Goal: Task Accomplishment & Management: Manage account settings

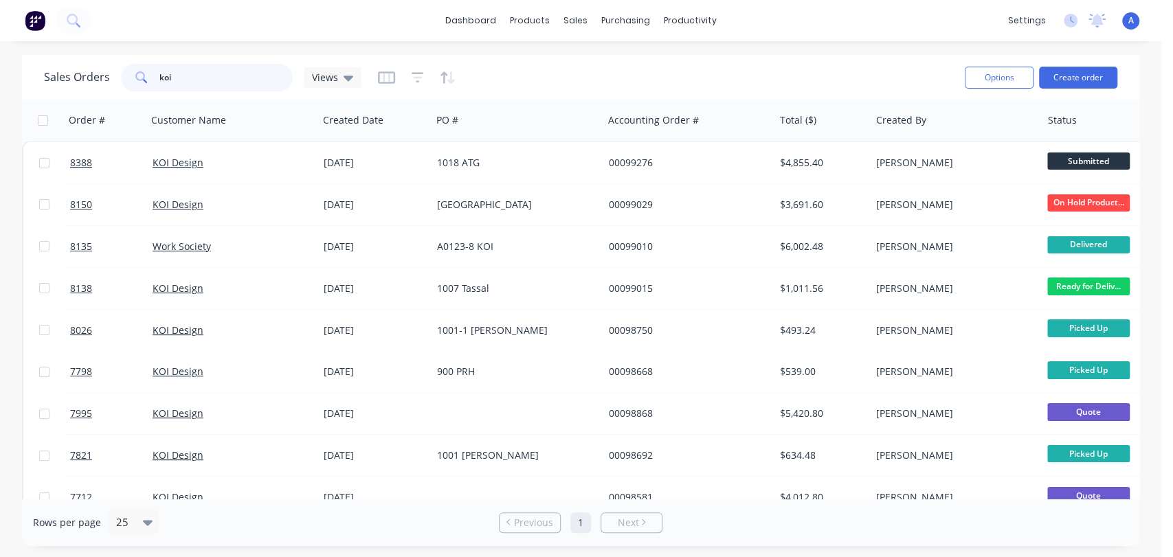
drag, startPoint x: 188, startPoint y: 76, endPoint x: 129, endPoint y: 71, distance: 58.6
click at [135, 67] on div "koi" at bounding box center [207, 77] width 172 height 27
type input "8418"
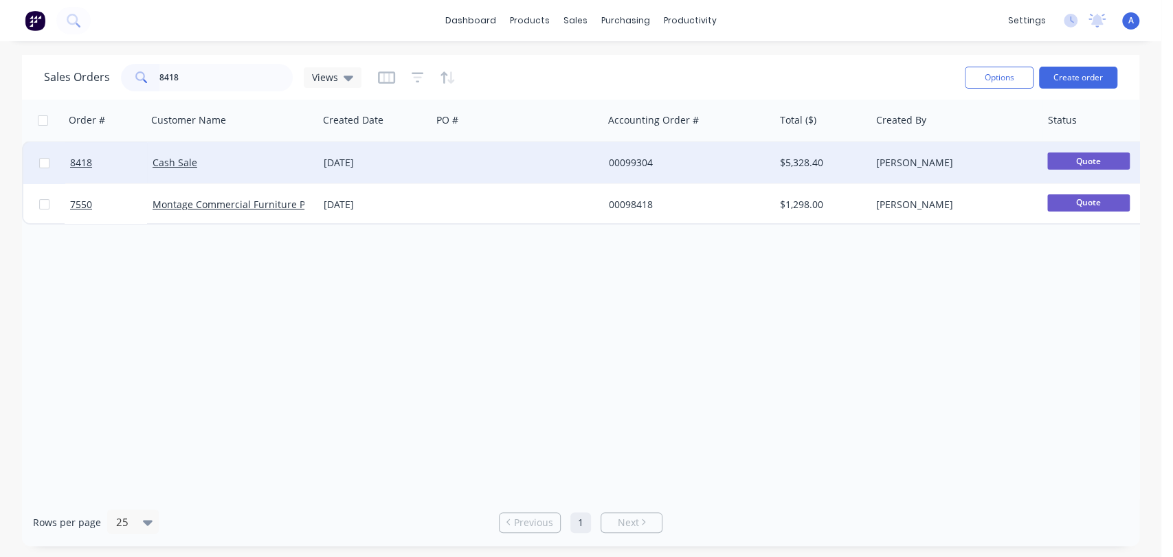
click at [500, 162] on div at bounding box center [517, 162] width 171 height 41
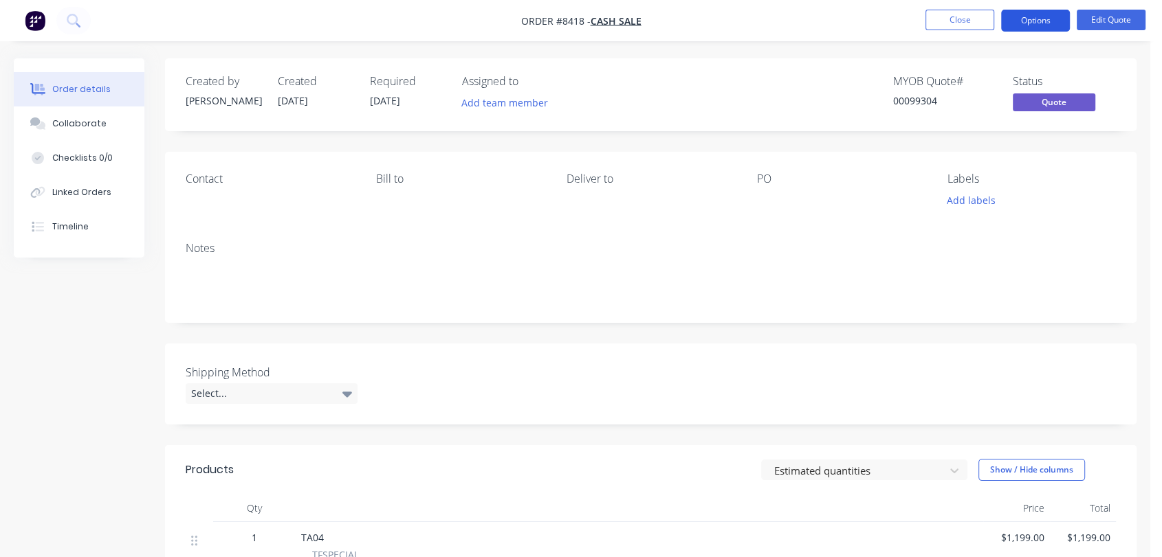
click at [1031, 18] on button "Options" at bounding box center [1035, 21] width 69 height 22
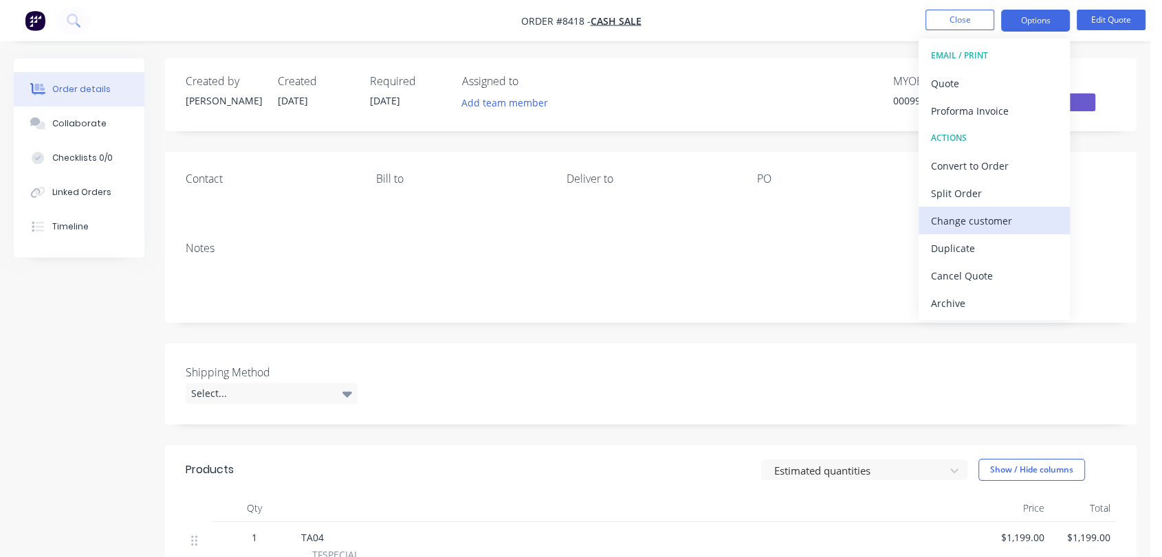
click at [995, 221] on div "Change customer" at bounding box center [994, 221] width 126 height 20
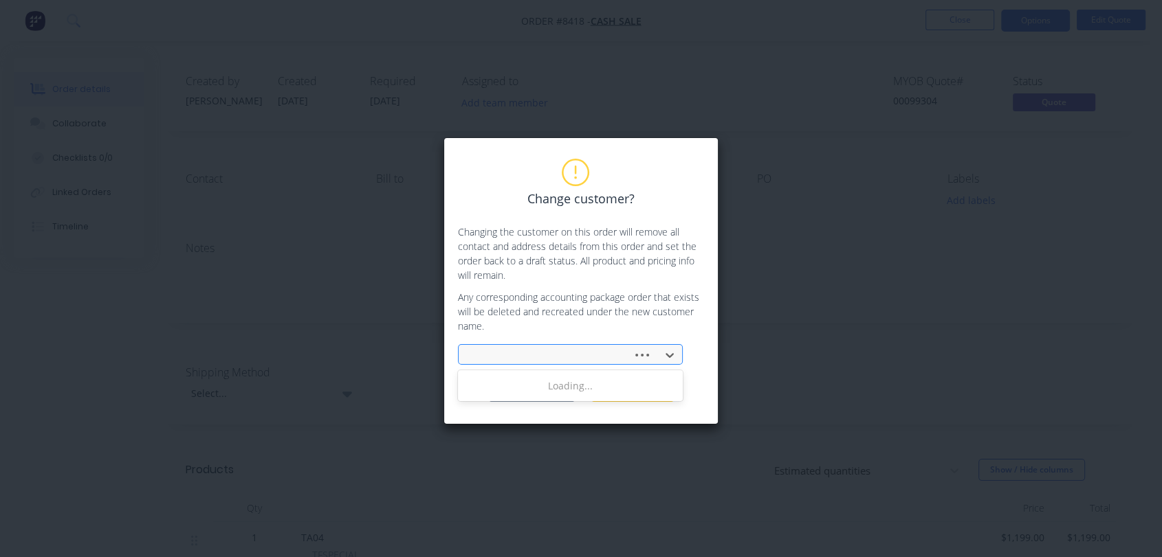
click at [533, 344] on div at bounding box center [570, 354] width 225 height 21
type input "g"
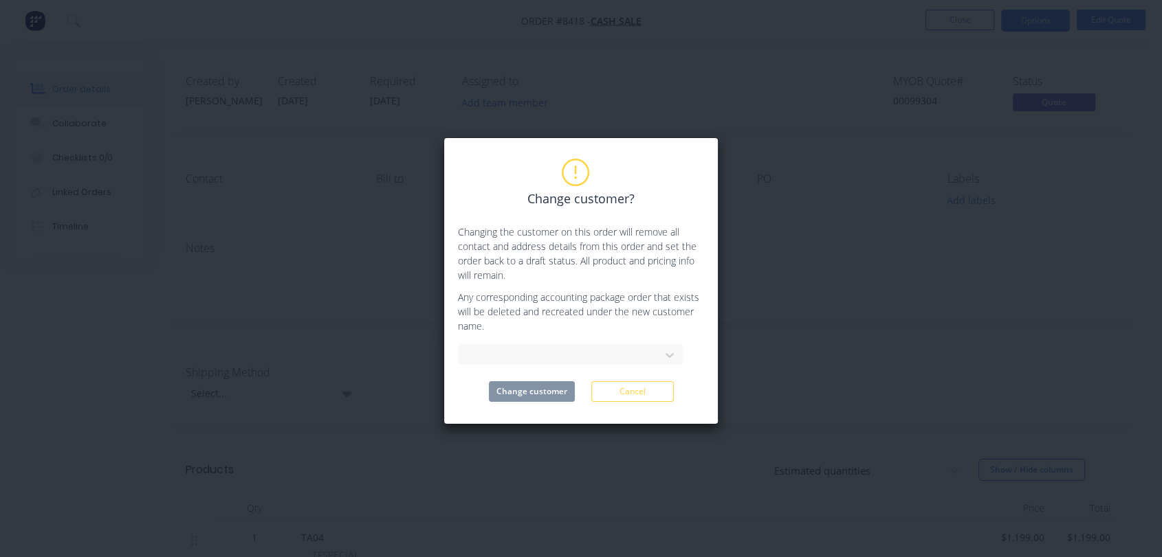
click at [836, 192] on div "Change customer? Changing the customer on this order will remove all contact an…" at bounding box center [581, 278] width 1162 height 557
click at [648, 397] on button "Cancel" at bounding box center [632, 391] width 82 height 21
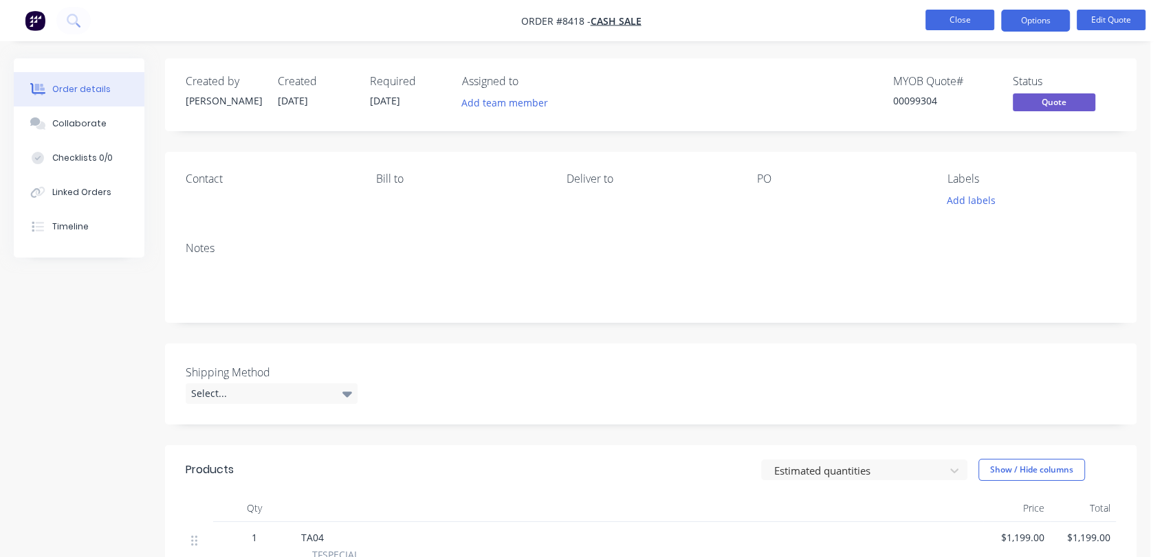
click at [952, 20] on button "Close" at bounding box center [959, 20] width 69 height 21
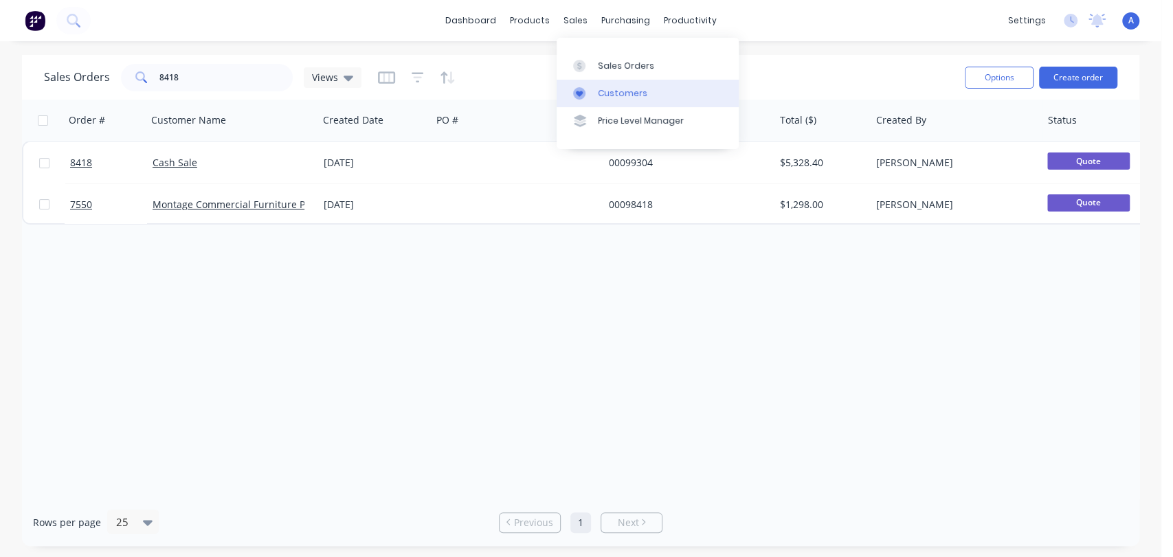
click at [615, 86] on link "Customers" at bounding box center [648, 93] width 182 height 27
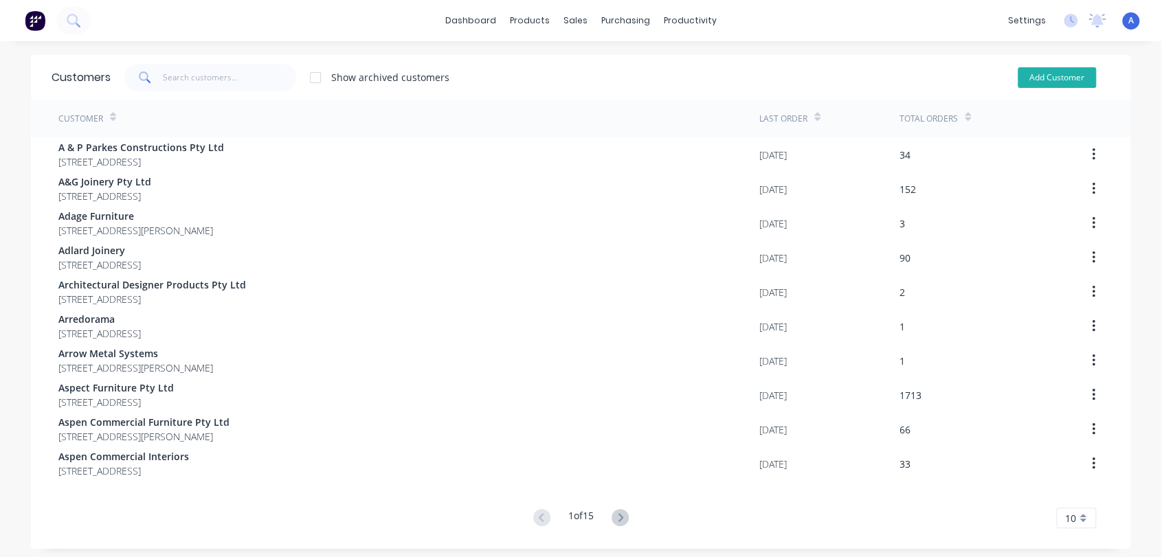
click at [1054, 78] on button "Add Customer" at bounding box center [1057, 77] width 78 height 21
select select "AU"
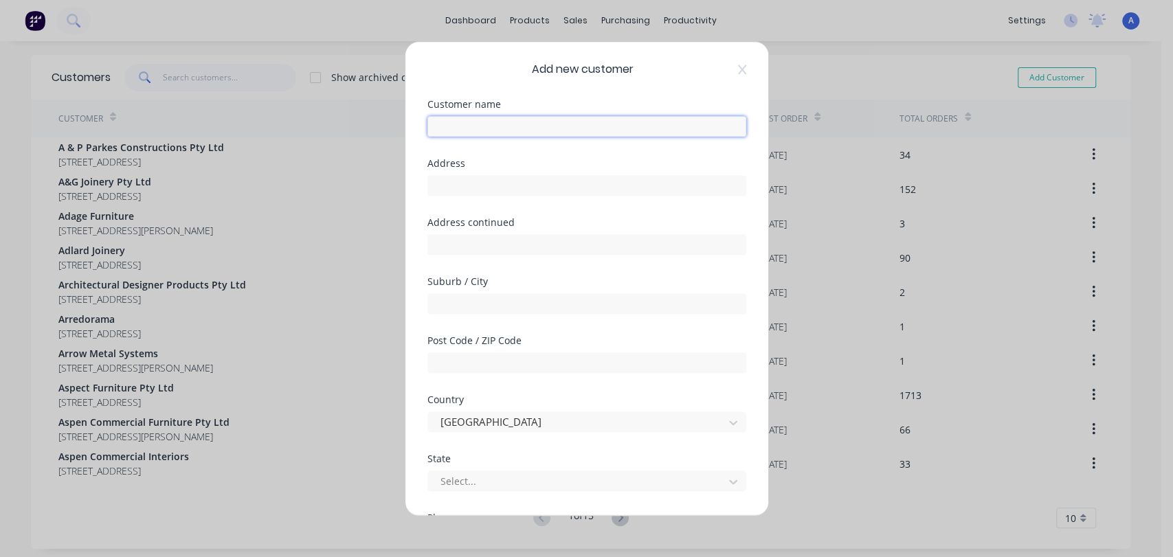
click at [478, 125] on input "text" at bounding box center [586, 126] width 319 height 21
type input "Geneva By Design"
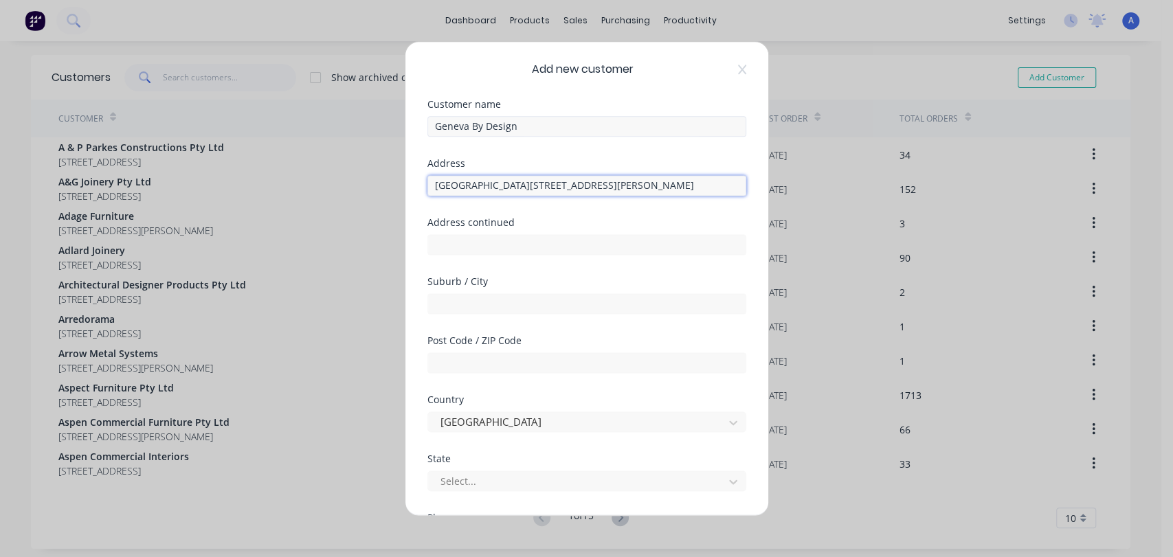
type input "[GEOGRAPHIC_DATA][STREET_ADDRESS][PERSON_NAME]"
type input "[PERSON_NAME] Point"
type input "2000"
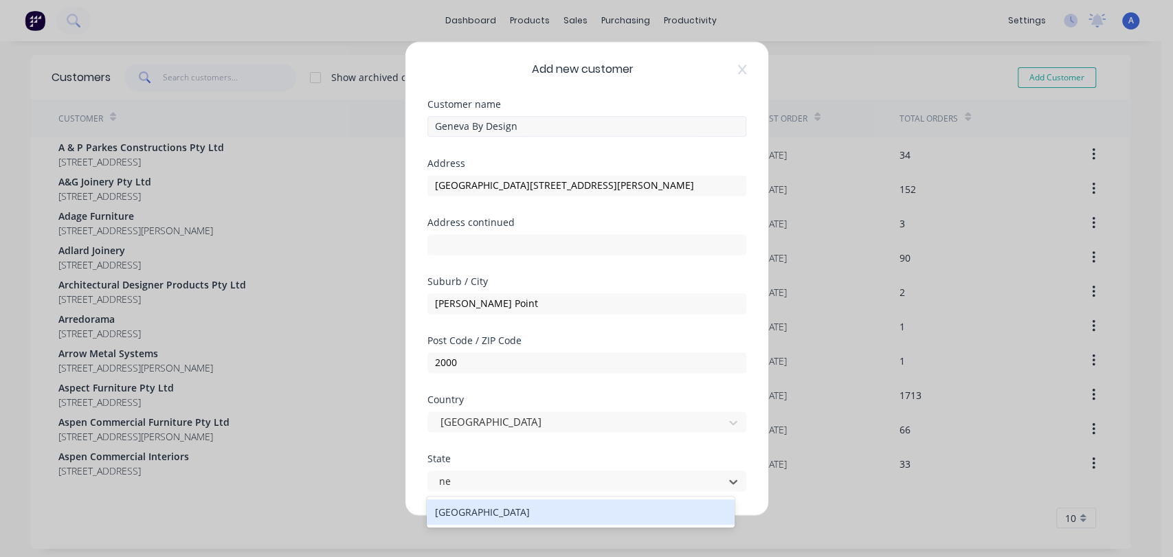
type input "new"
click at [552, 515] on div "[GEOGRAPHIC_DATA]" at bounding box center [580, 512] width 307 height 25
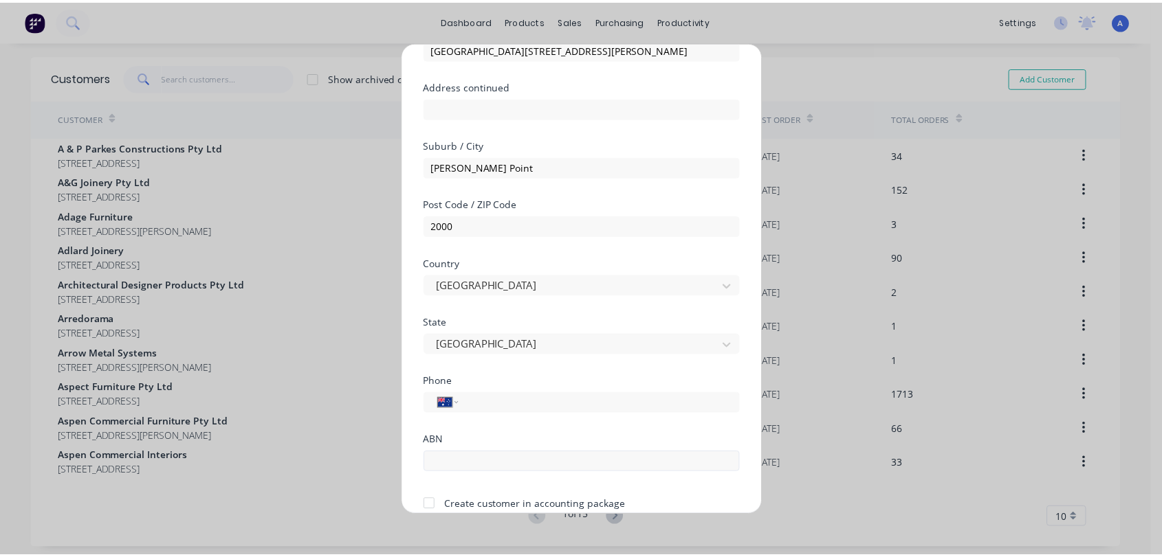
scroll to position [197, 0]
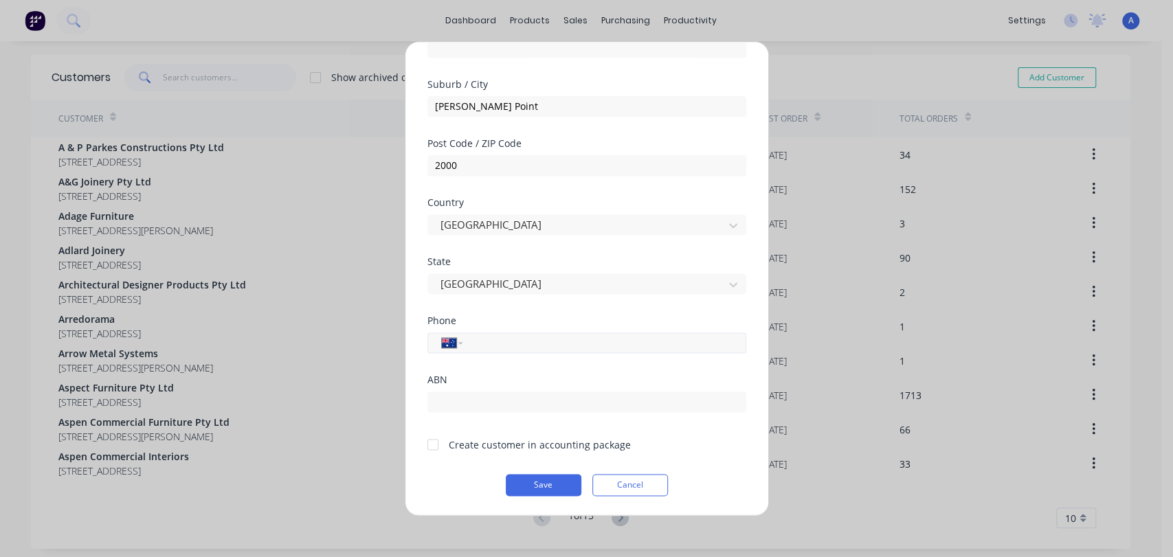
click at [518, 344] on input "tel" at bounding box center [601, 343] width 259 height 16
click at [474, 403] on input "text" at bounding box center [586, 402] width 319 height 21
type input "95150876092"
click at [430, 445] on div at bounding box center [432, 444] width 27 height 27
click at [544, 485] on button "Save" at bounding box center [544, 485] width 76 height 22
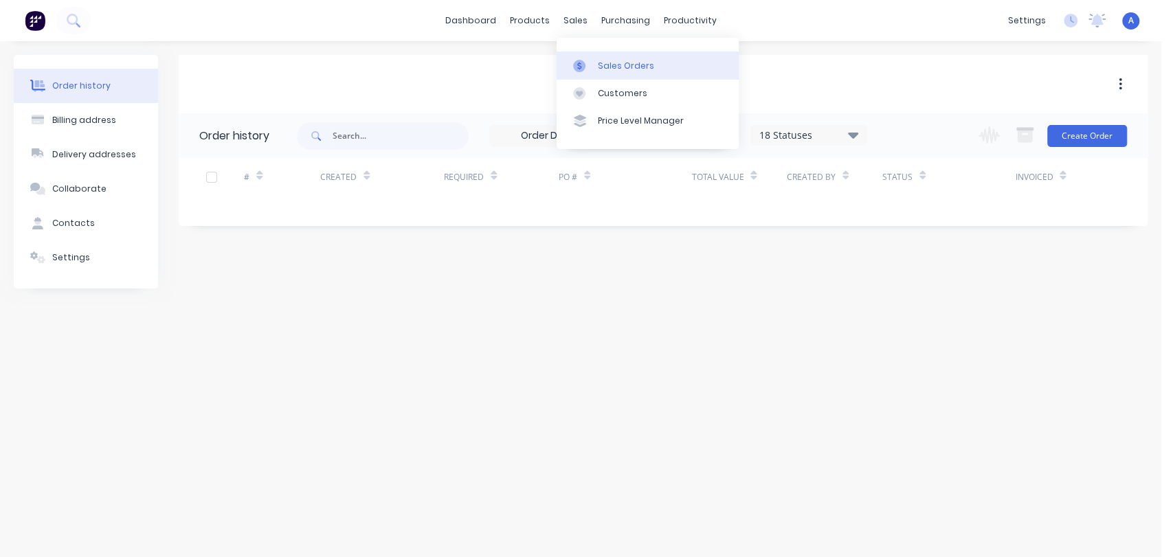
click at [629, 65] on div "Sales Orders" at bounding box center [626, 66] width 56 height 12
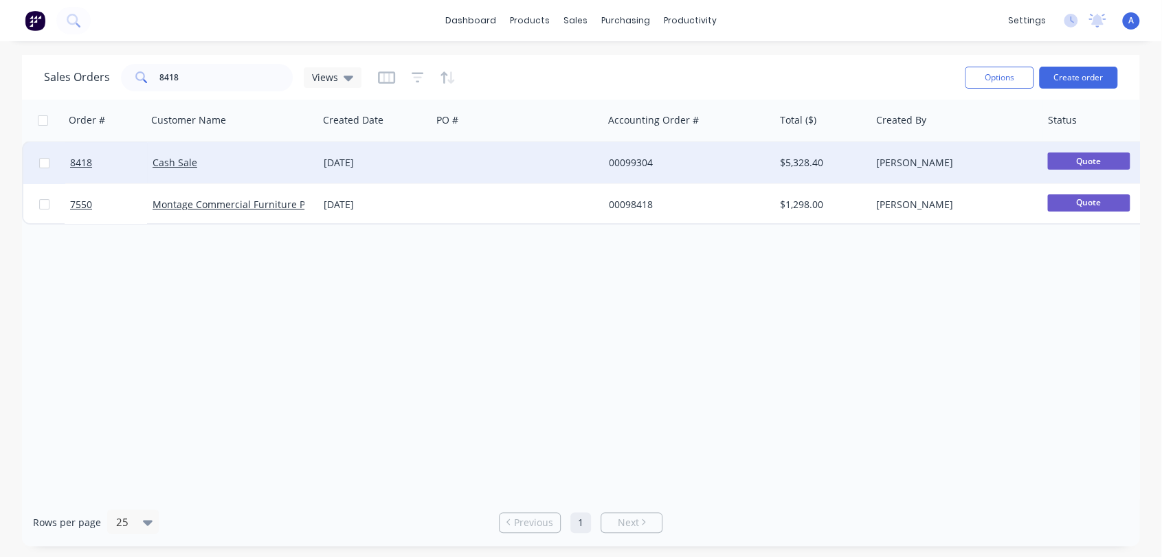
click at [436, 161] on div at bounding box center [517, 162] width 171 height 41
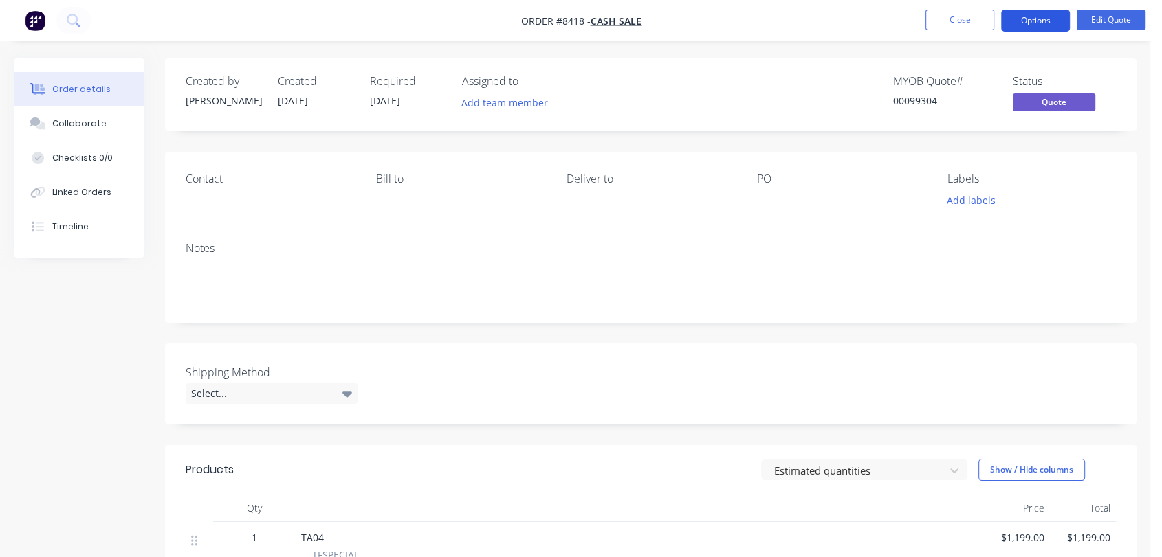
click at [1038, 16] on button "Options" at bounding box center [1035, 21] width 69 height 22
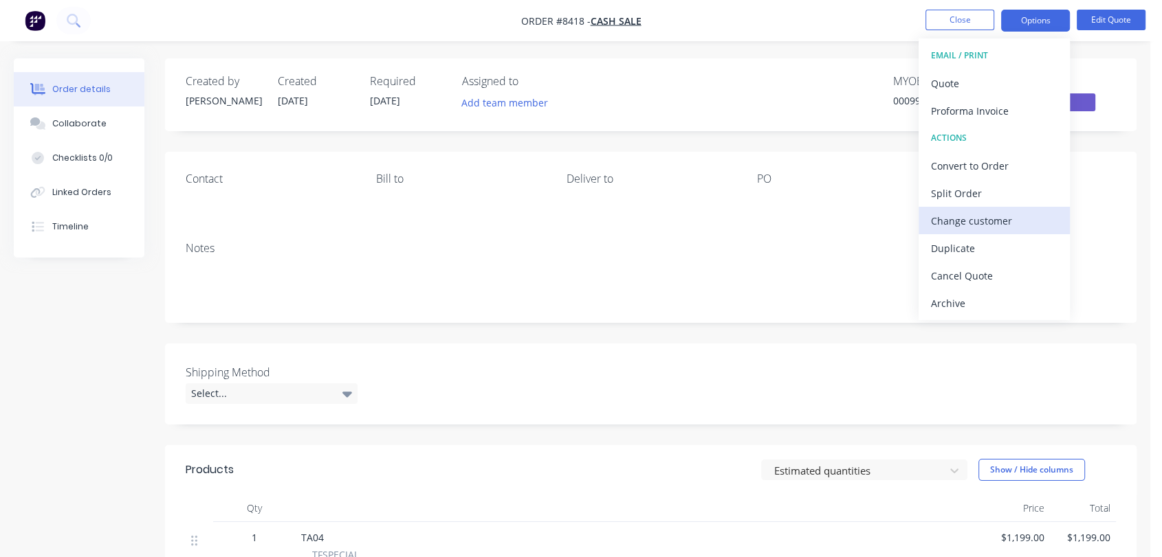
click at [995, 216] on div "Change customer" at bounding box center [994, 221] width 126 height 20
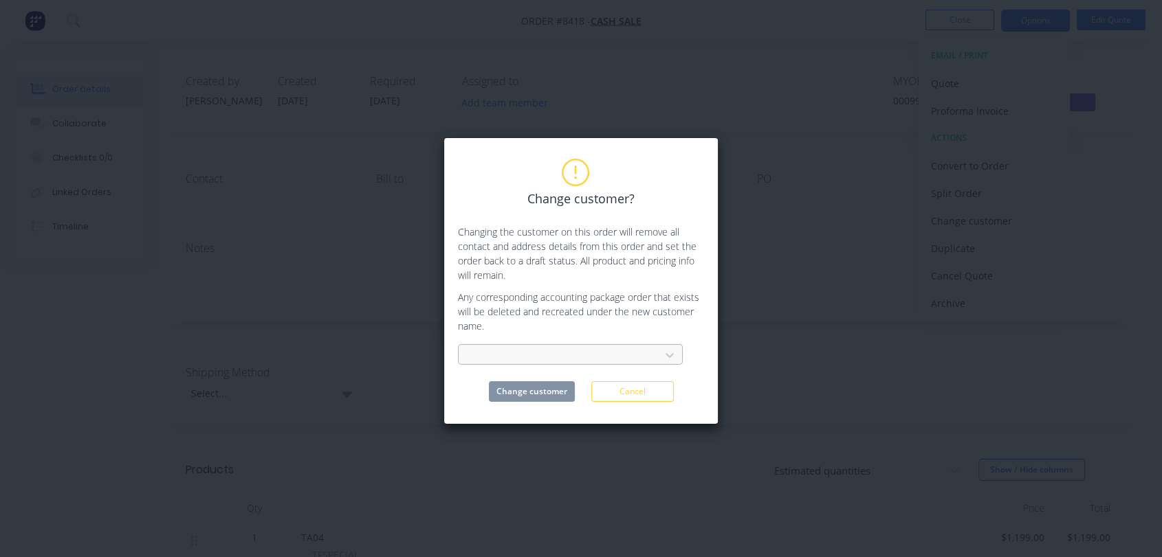
click at [529, 354] on div at bounding box center [561, 355] width 184 height 17
type input "gen"
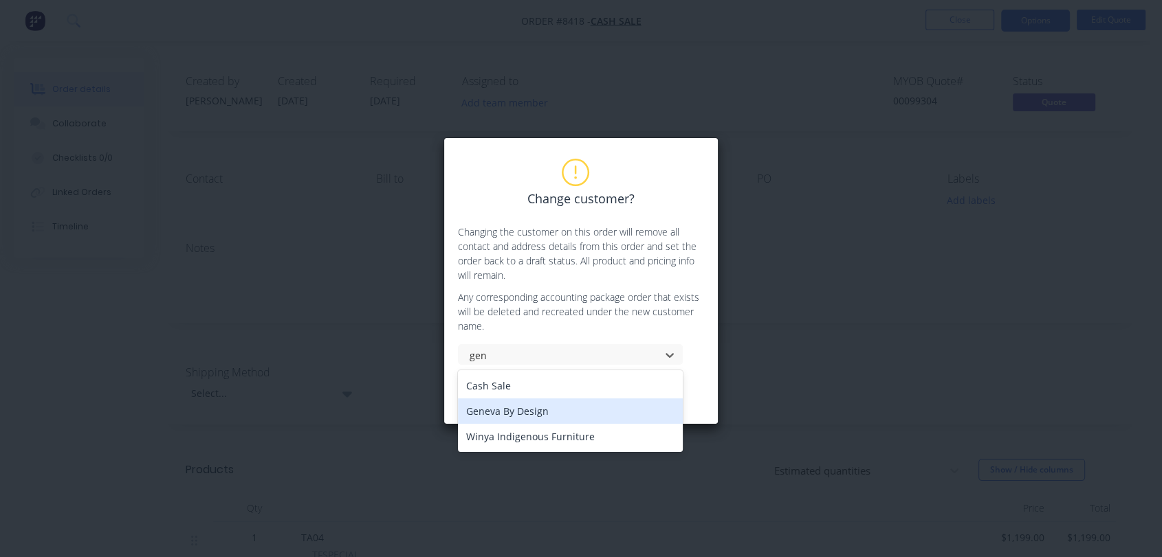
click at [516, 414] on div "Geneva By Design" at bounding box center [570, 411] width 225 height 25
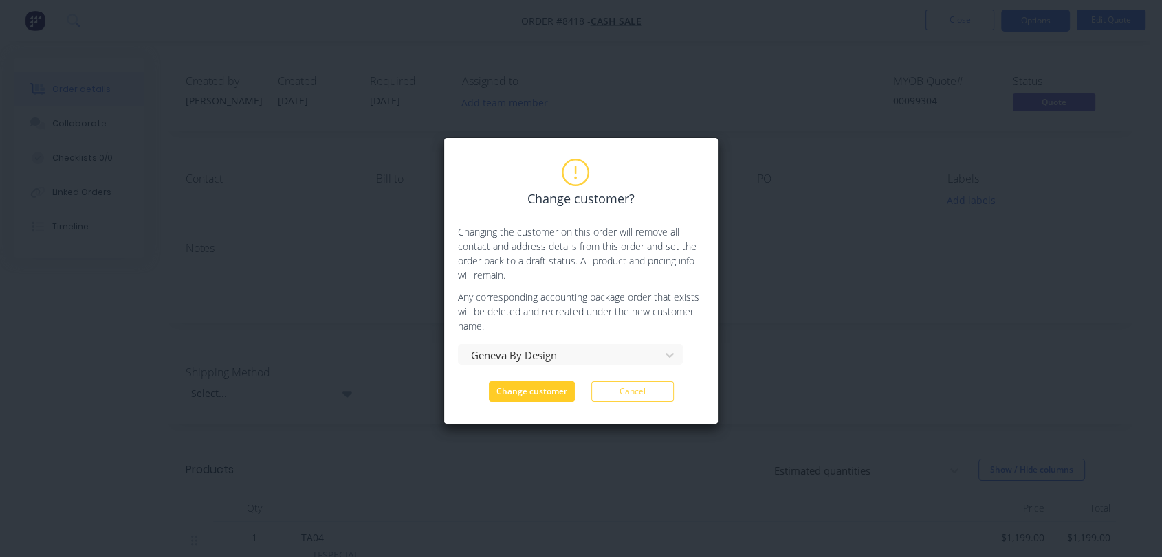
click at [547, 394] on button "Change customer" at bounding box center [532, 391] width 86 height 21
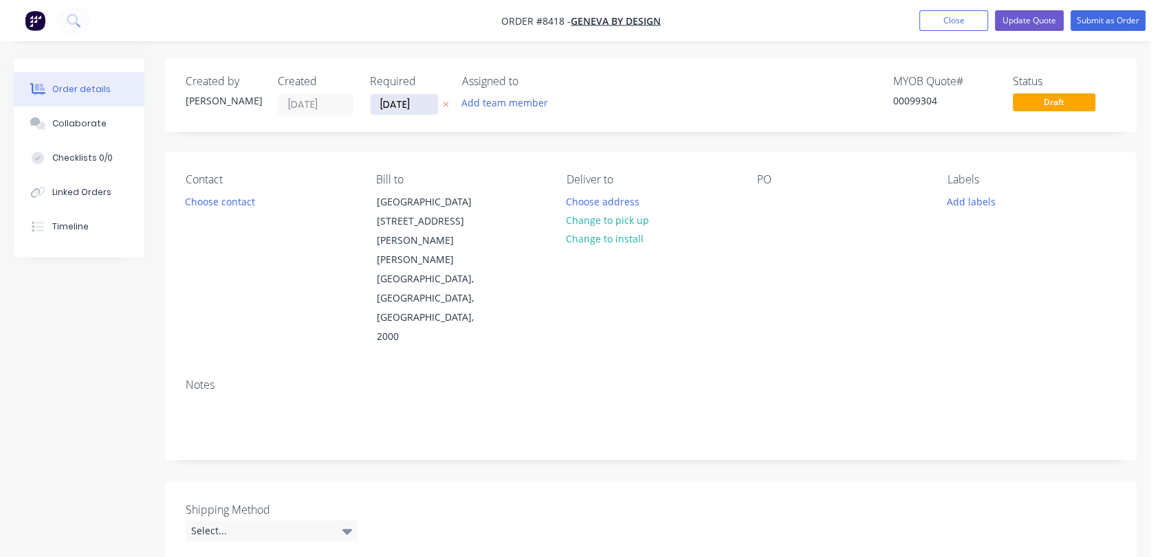
click at [423, 98] on input "[DATE]" at bounding box center [403, 104] width 67 height 21
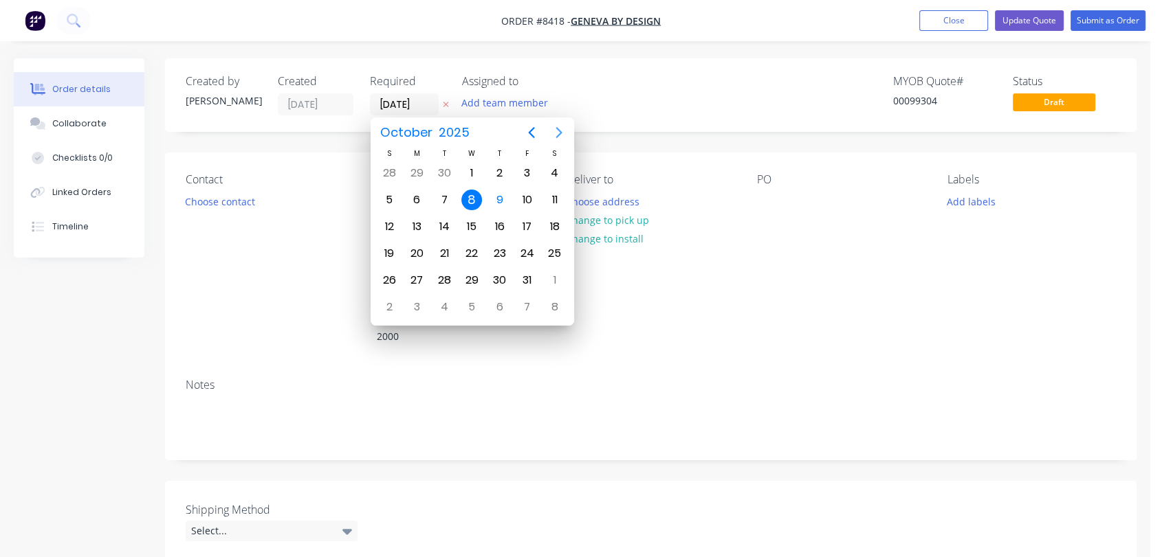
click at [551, 129] on icon "Next page" at bounding box center [559, 132] width 16 height 16
click at [472, 274] on div "31" at bounding box center [471, 280] width 21 height 21
type input "[DATE]"
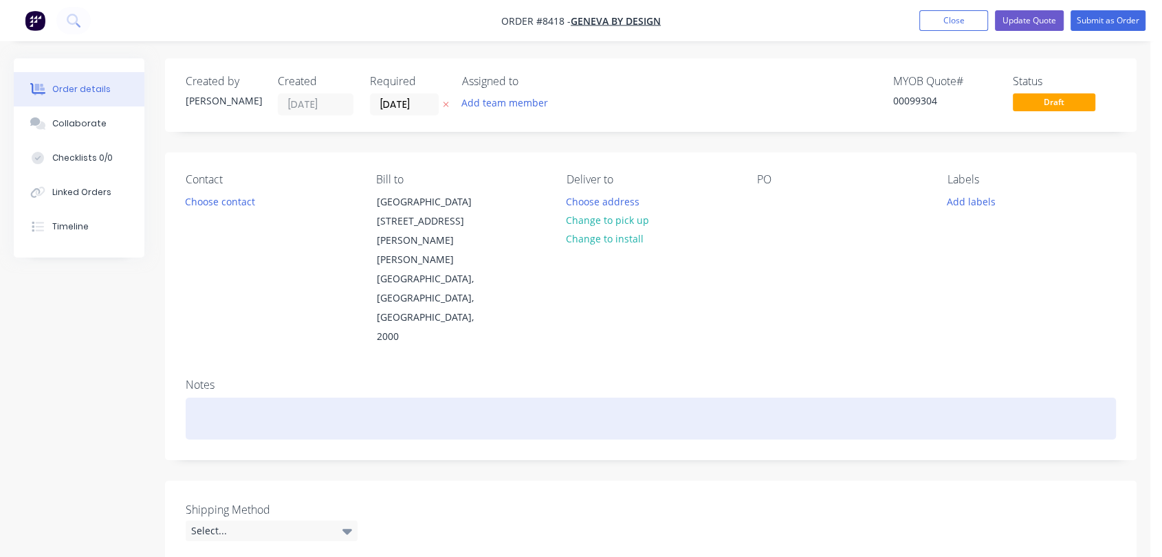
click at [223, 398] on div at bounding box center [651, 419] width 930 height 42
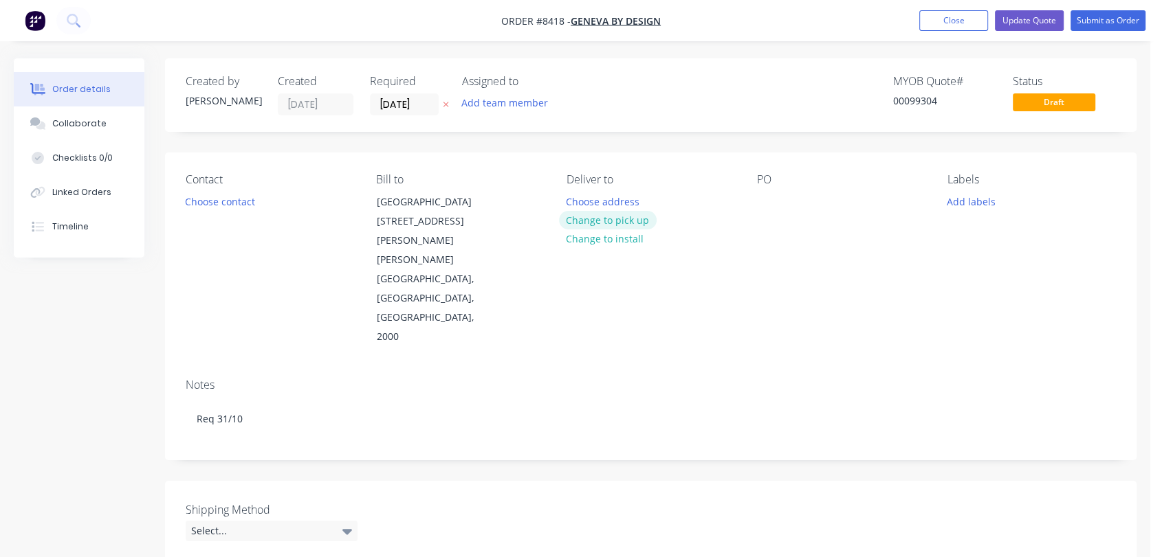
click at [621, 216] on button "Change to pick up" at bounding box center [608, 220] width 98 height 19
click at [765, 203] on div at bounding box center [768, 202] width 22 height 20
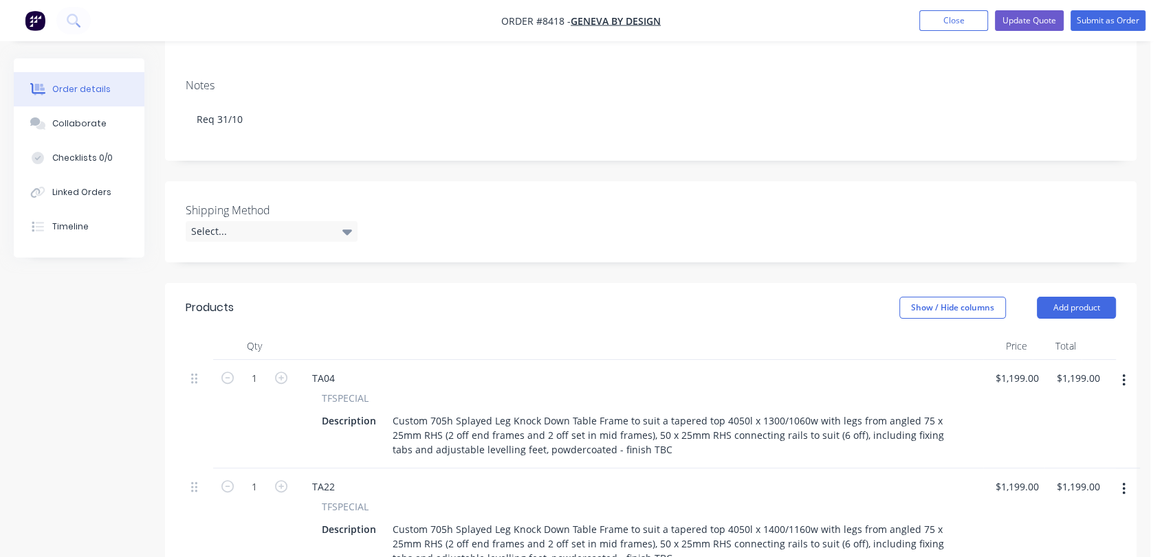
scroll to position [305, 0]
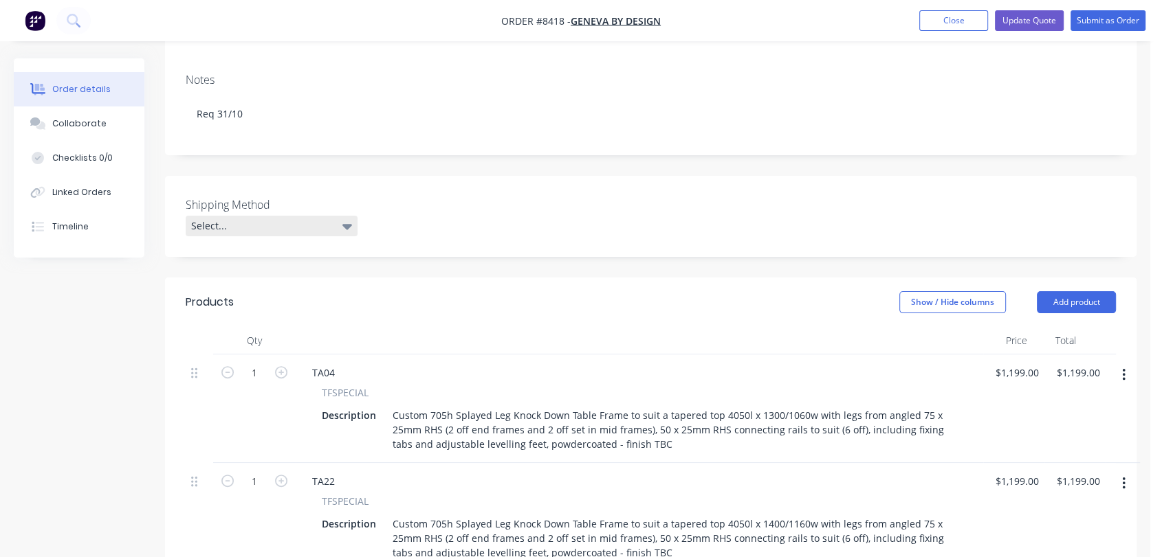
click at [291, 216] on div "Select..." at bounding box center [272, 226] width 172 height 21
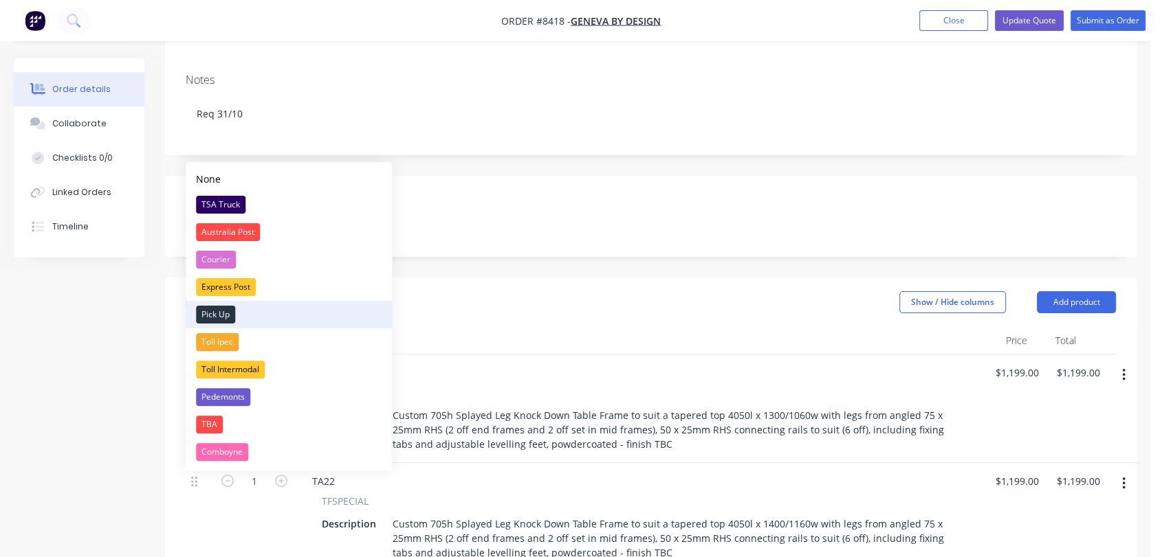
click at [223, 309] on div "Pick Up" at bounding box center [215, 315] width 39 height 18
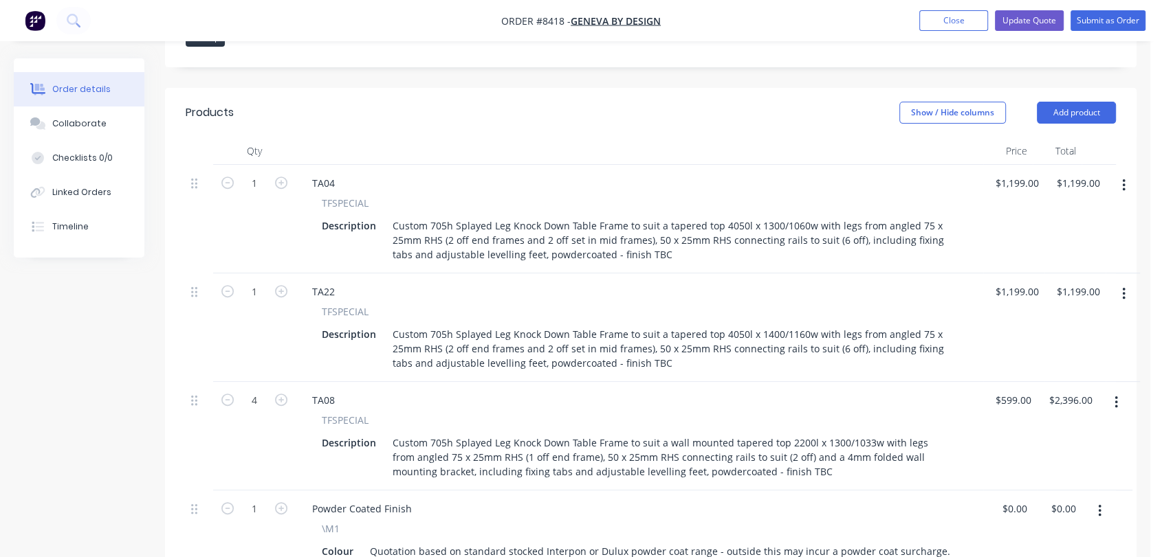
scroll to position [458, 0]
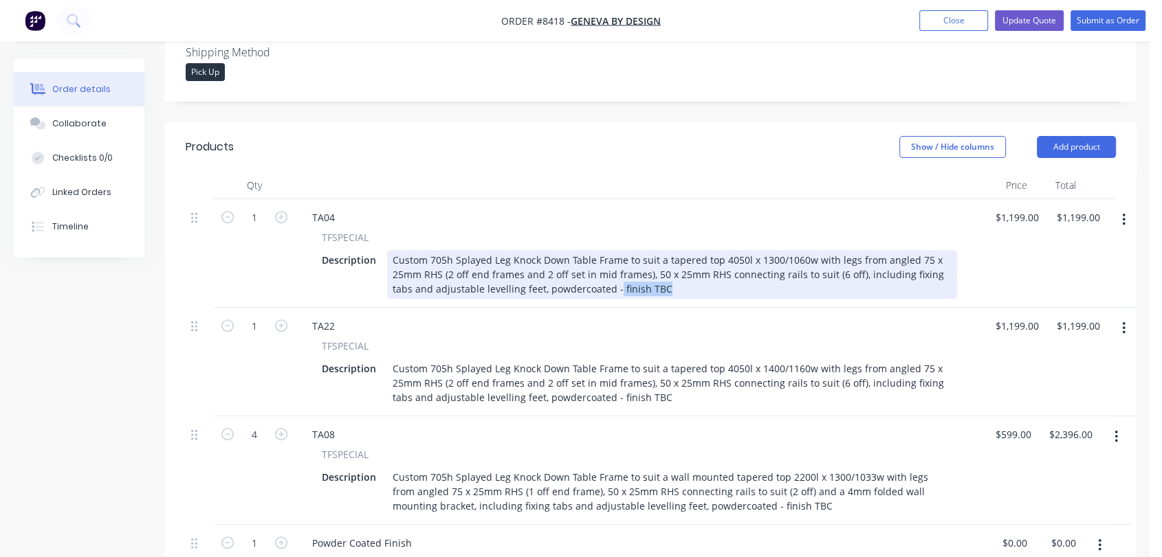
drag, startPoint x: 643, startPoint y: 211, endPoint x: 592, endPoint y: 215, distance: 51.7
click at [592, 250] on div "Custom 705h Splayed Leg Knock Down Table Frame to suit a tapered top 4050l x 13…" at bounding box center [672, 274] width 570 height 49
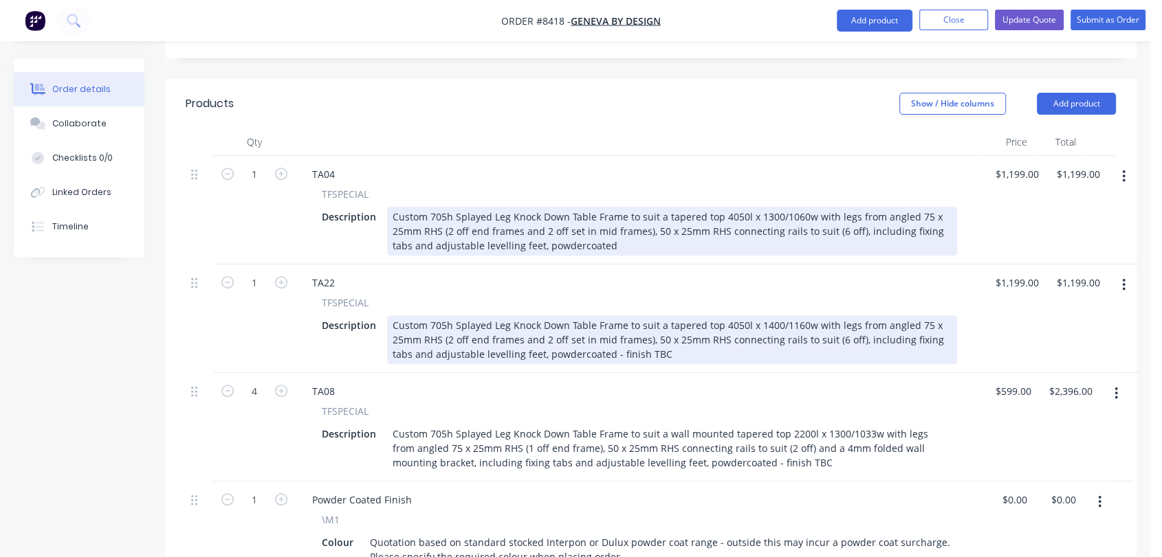
scroll to position [534, 0]
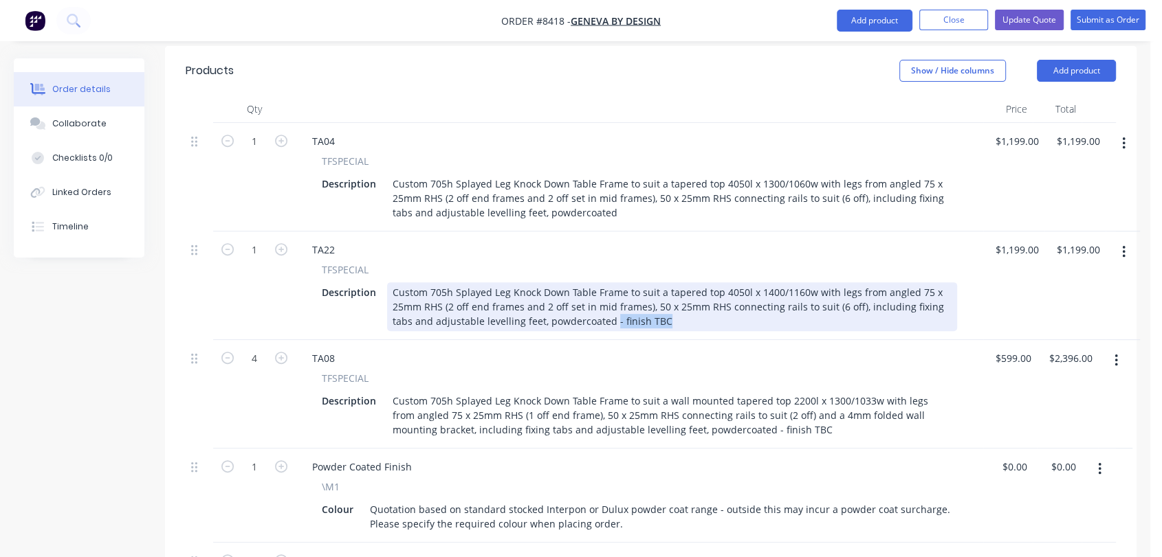
drag, startPoint x: 649, startPoint y: 243, endPoint x: 589, endPoint y: 241, distance: 59.8
click at [589, 282] on div "Custom 705h Splayed Leg Knock Down Table Frame to suit a tapered top 4050l x 14…" at bounding box center [672, 306] width 570 height 49
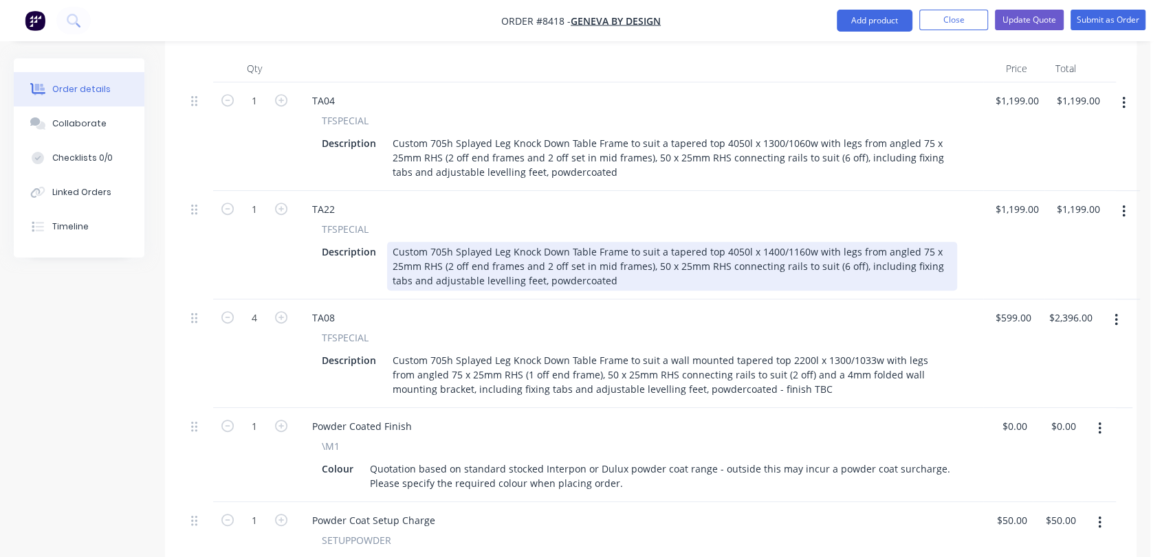
scroll to position [610, 0]
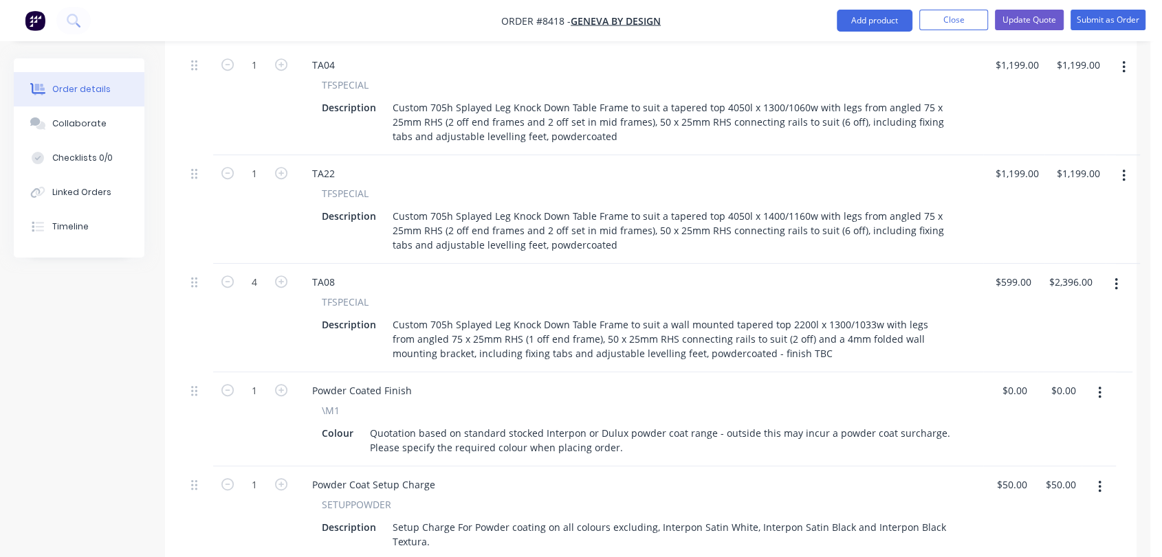
click at [1115, 278] on icon "button" at bounding box center [1115, 284] width 3 height 12
click at [1050, 389] on button "Delete" at bounding box center [1066, 402] width 131 height 27
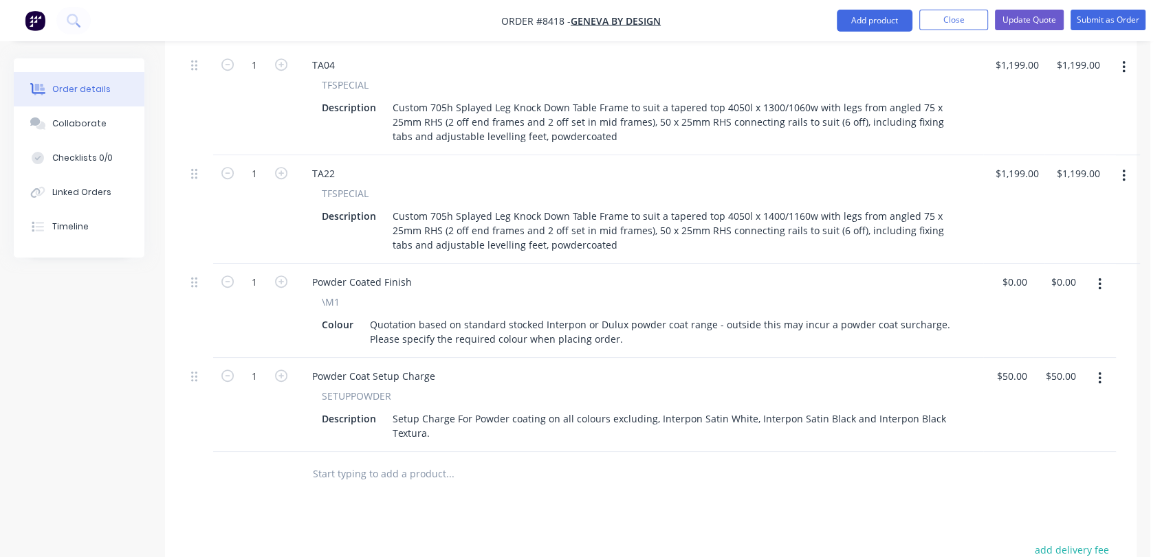
click at [1100, 277] on icon "button" at bounding box center [1099, 284] width 3 height 15
click at [1060, 311] on div "Edit" at bounding box center [1050, 321] width 106 height 20
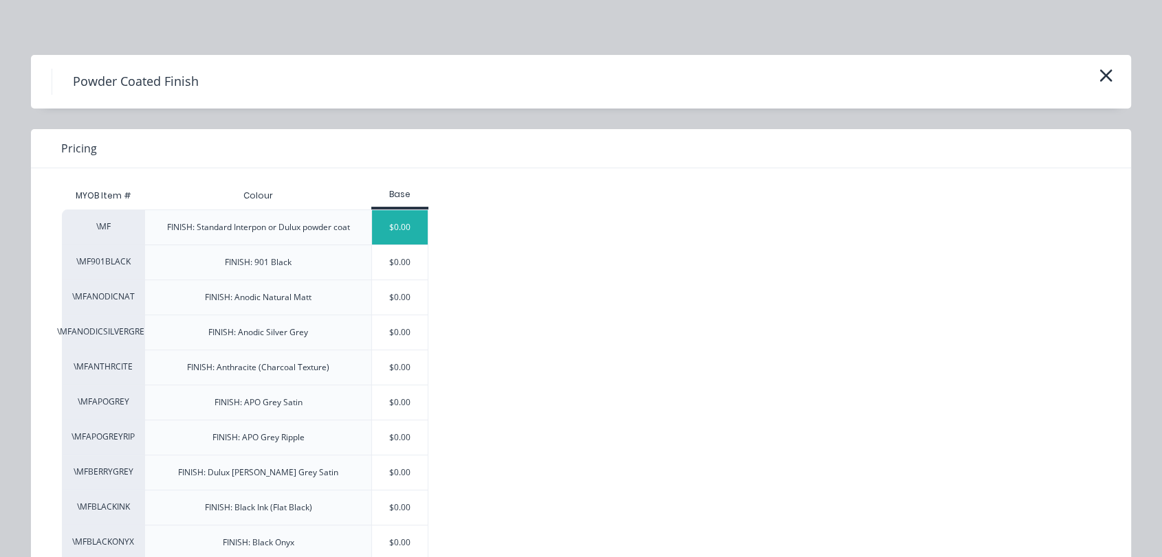
click at [402, 221] on div "$0.00" at bounding box center [400, 227] width 56 height 34
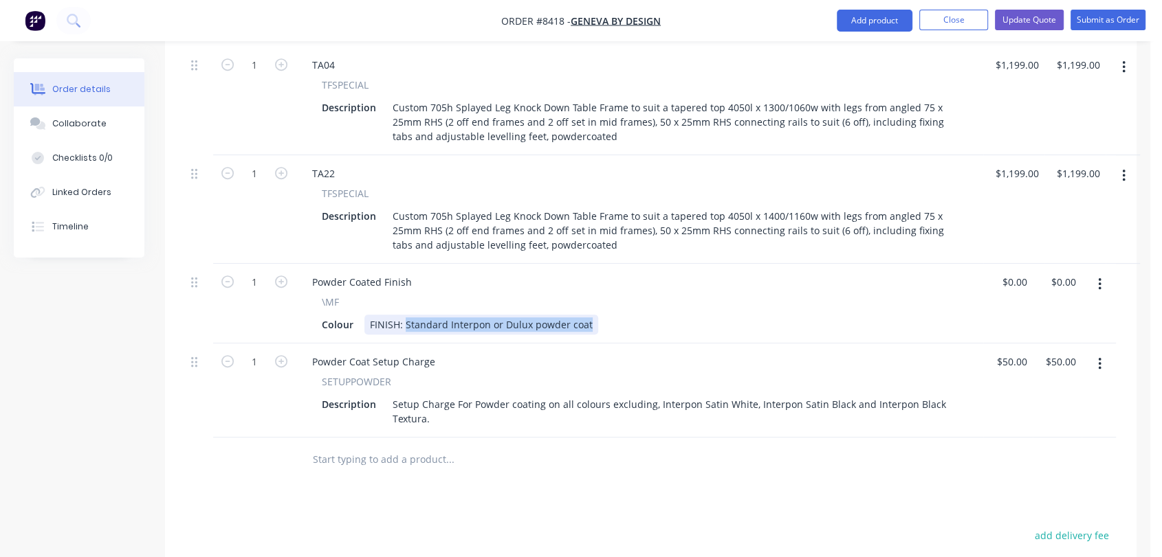
drag, startPoint x: 588, startPoint y: 245, endPoint x: 404, endPoint y: 247, distance: 183.5
click at [404, 315] on div "FINISH: Standard Interpon or Dulux powder coat" at bounding box center [481, 325] width 234 height 20
type input "$0.00"
click at [393, 446] on input "text" at bounding box center [449, 459] width 275 height 27
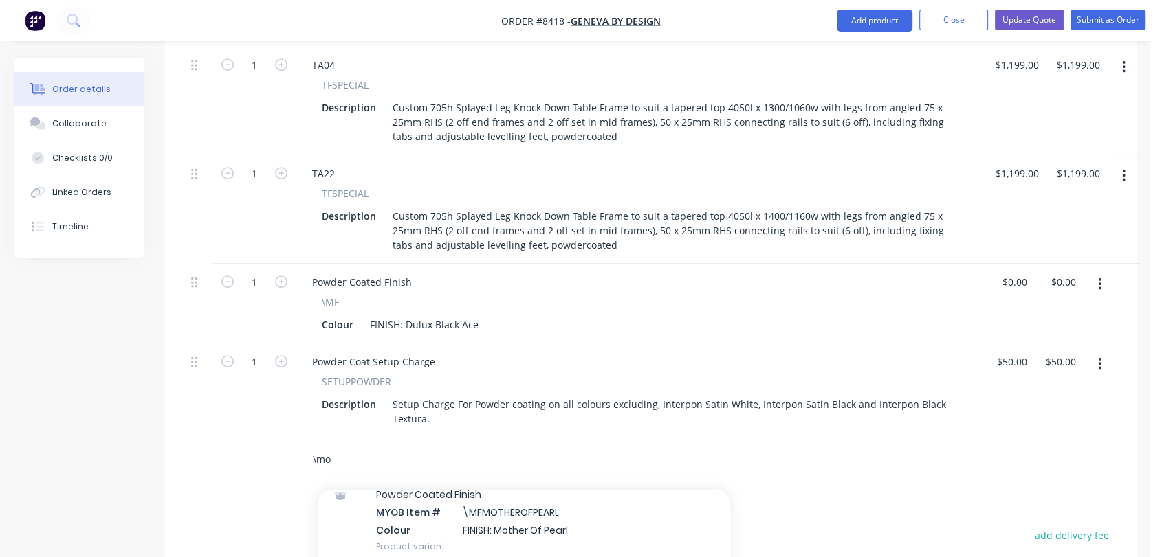
scroll to position [229, 0]
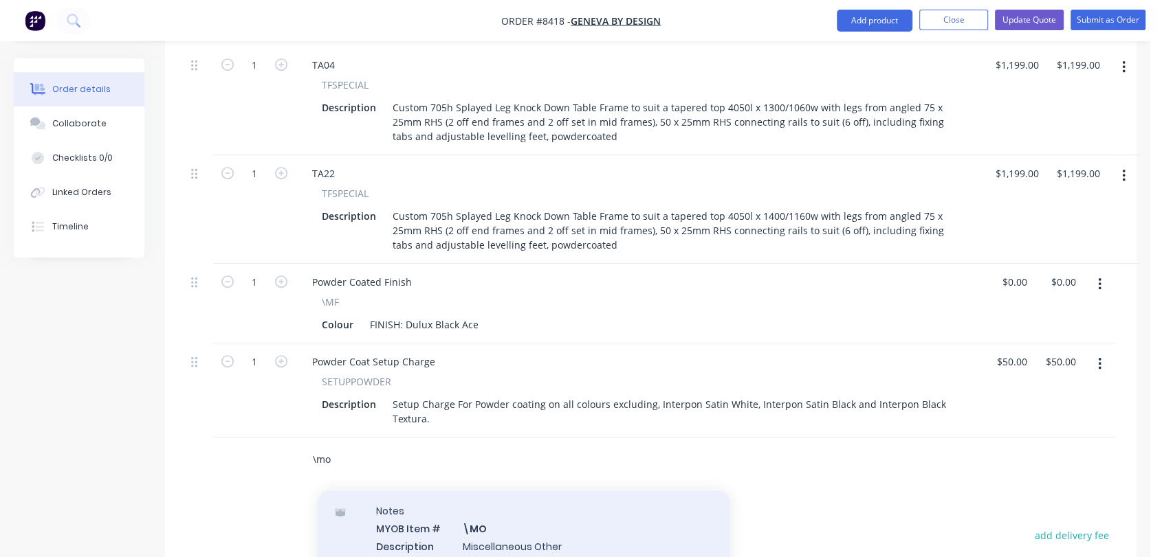
type input "\mo"
click at [512, 491] on div "Notes MYOB Item # \MO Description Miscellaneous Other Product variant" at bounding box center [524, 537] width 412 height 93
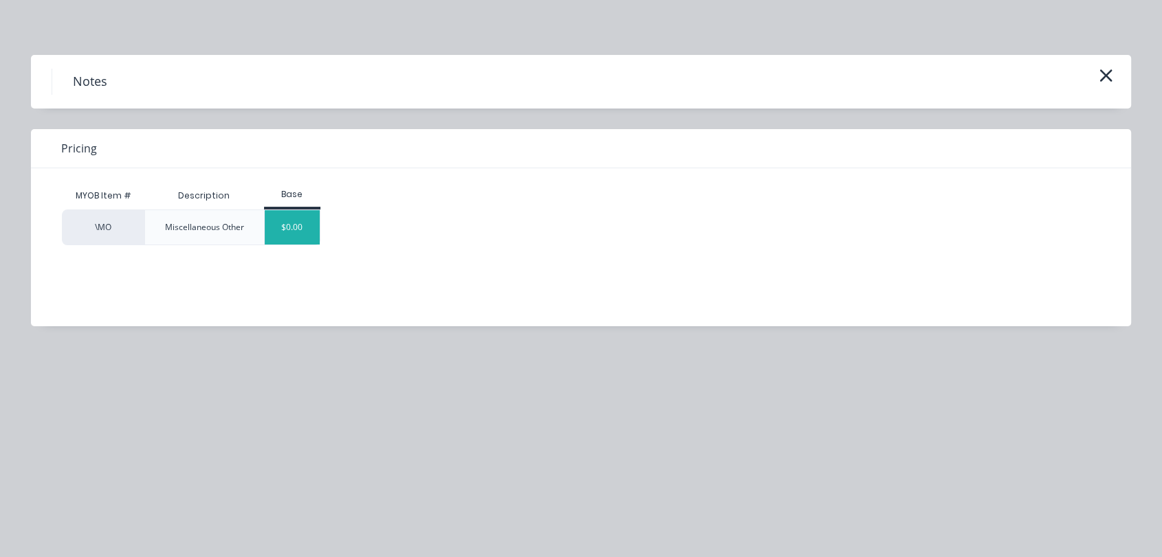
click at [300, 232] on div "$0.00" at bounding box center [293, 227] width 56 height 34
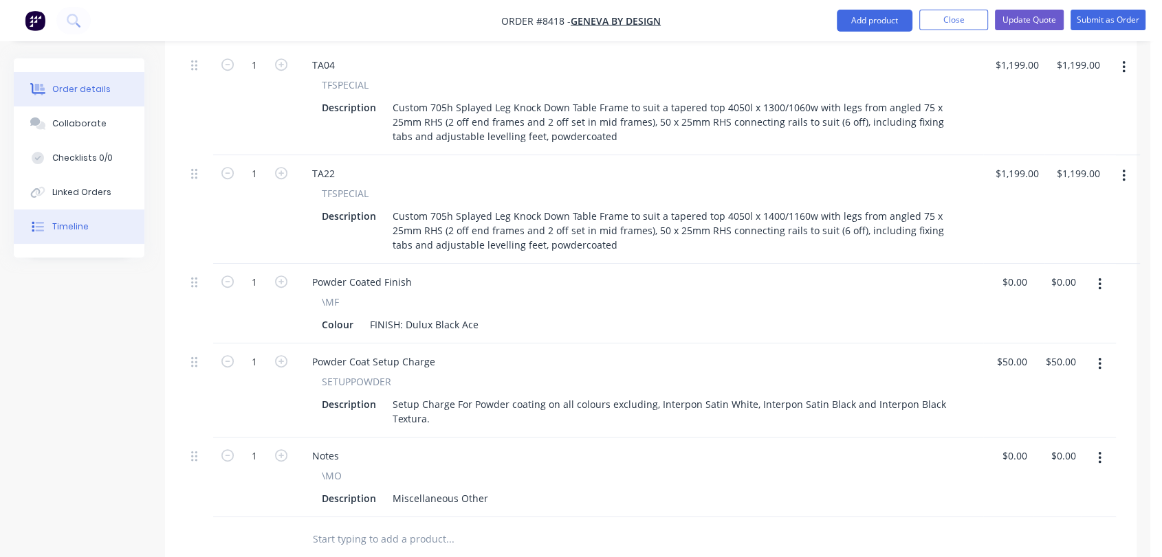
click at [82, 222] on div "Timeline" at bounding box center [70, 227] width 36 height 12
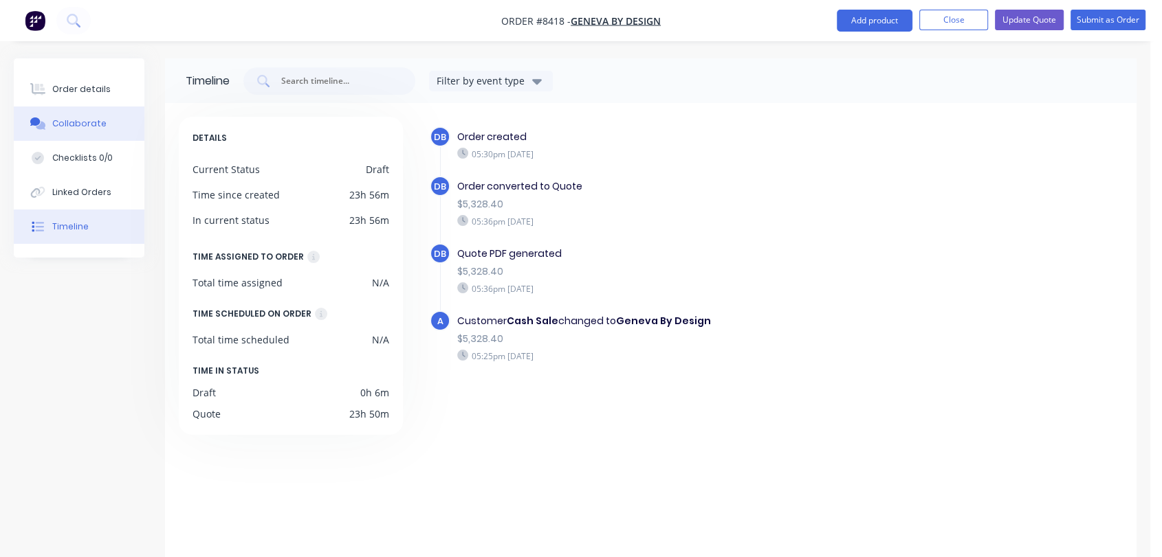
click at [80, 114] on button "Collaborate" at bounding box center [79, 124] width 131 height 34
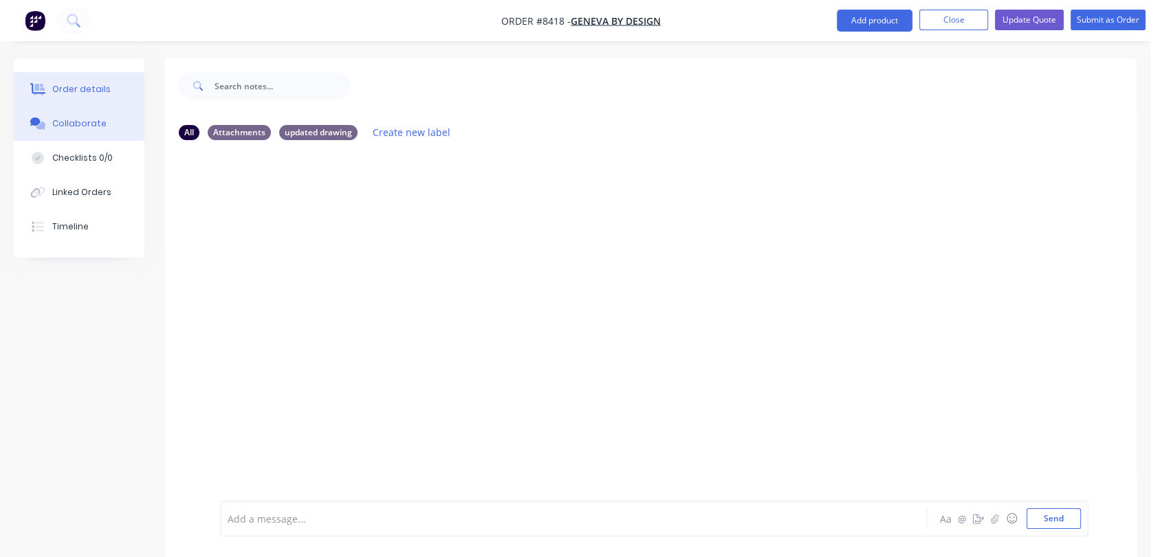
click at [90, 88] on div "Order details" at bounding box center [81, 89] width 58 height 12
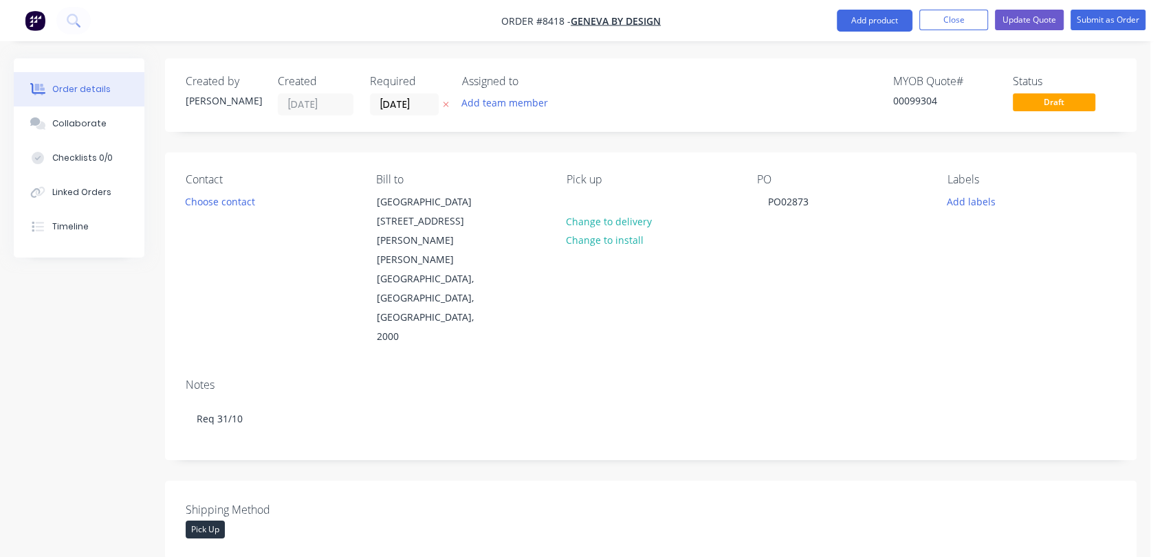
type input "$1,199.00"
type input "$50.00"
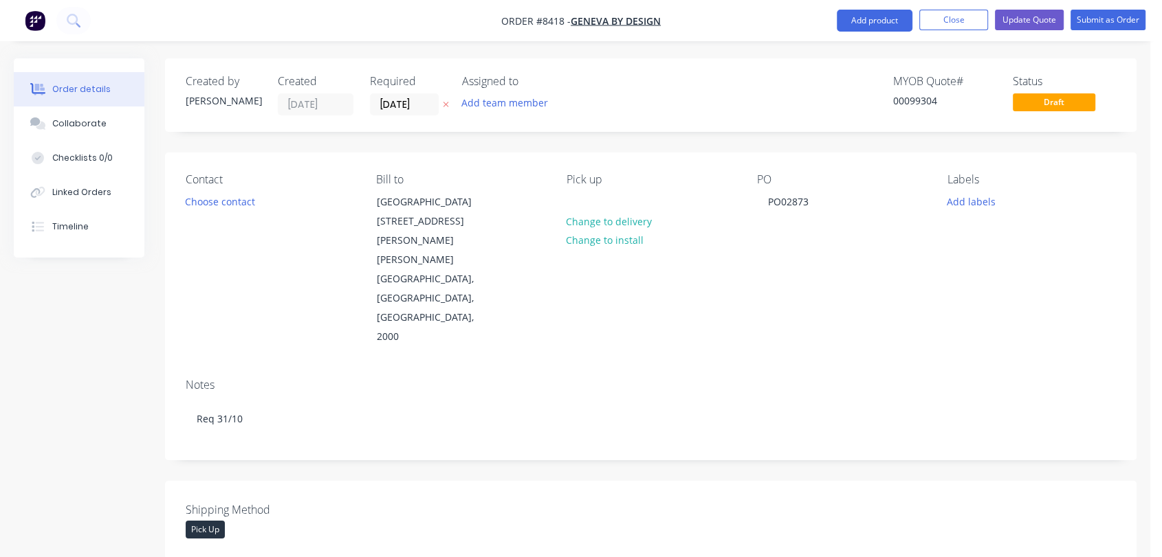
type input "$50.00"
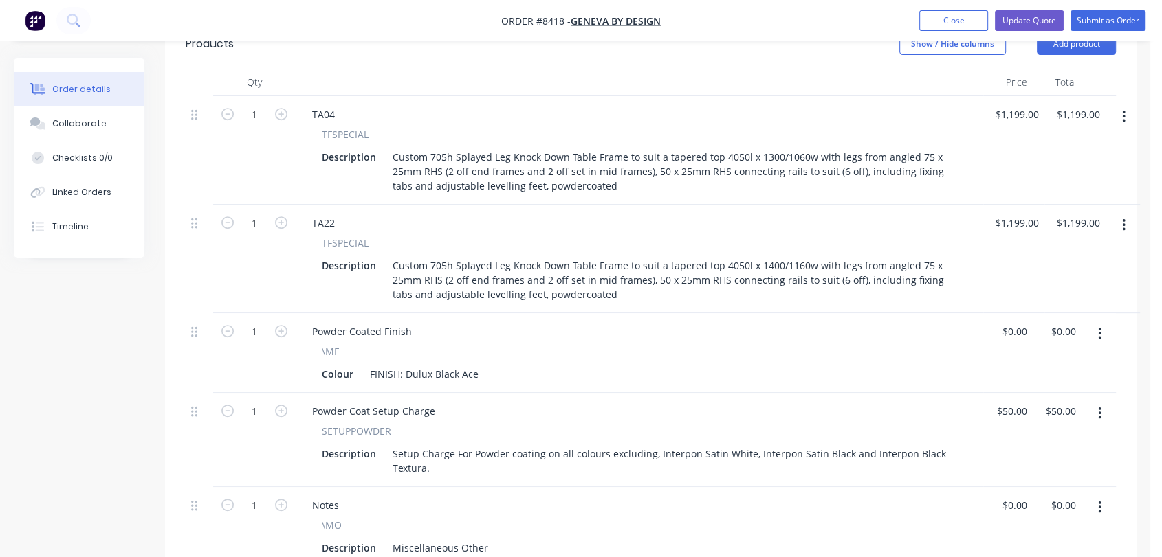
scroll to position [764, 0]
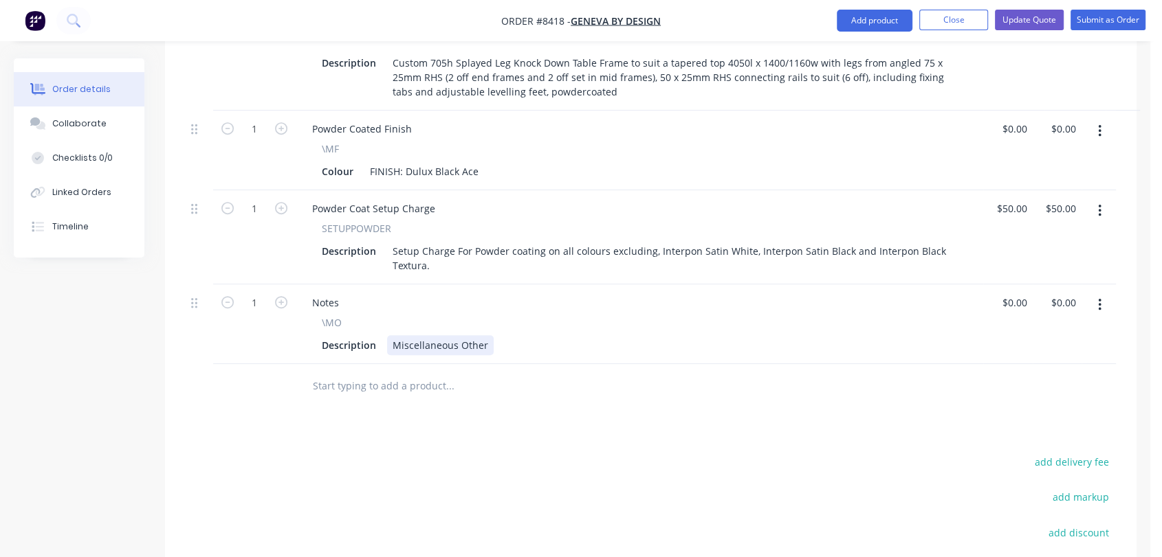
click at [485, 335] on div "Description Miscellaneous Other" at bounding box center [636, 345] width 641 height 20
drag, startPoint x: 485, startPoint y: 265, endPoint x: 370, endPoint y: 265, distance: 115.5
click at [370, 335] on div "Description Miscellaneous Other" at bounding box center [636, 345] width 641 height 20
type input "$0.00"
click at [110, 129] on button "Collaborate" at bounding box center [79, 124] width 131 height 34
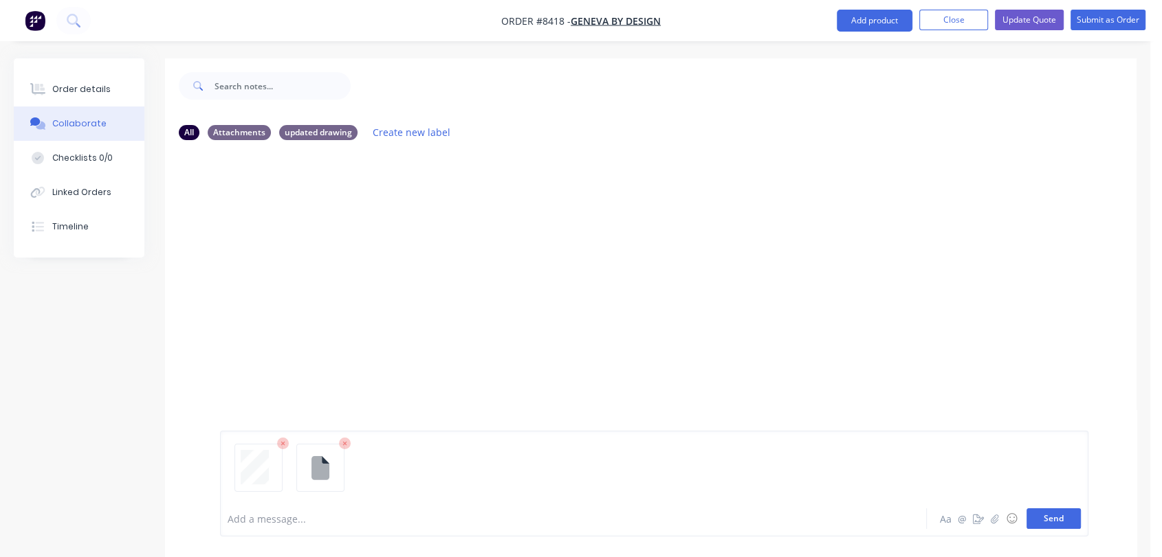
click at [1065, 522] on button "Send" at bounding box center [1053, 519] width 54 height 21
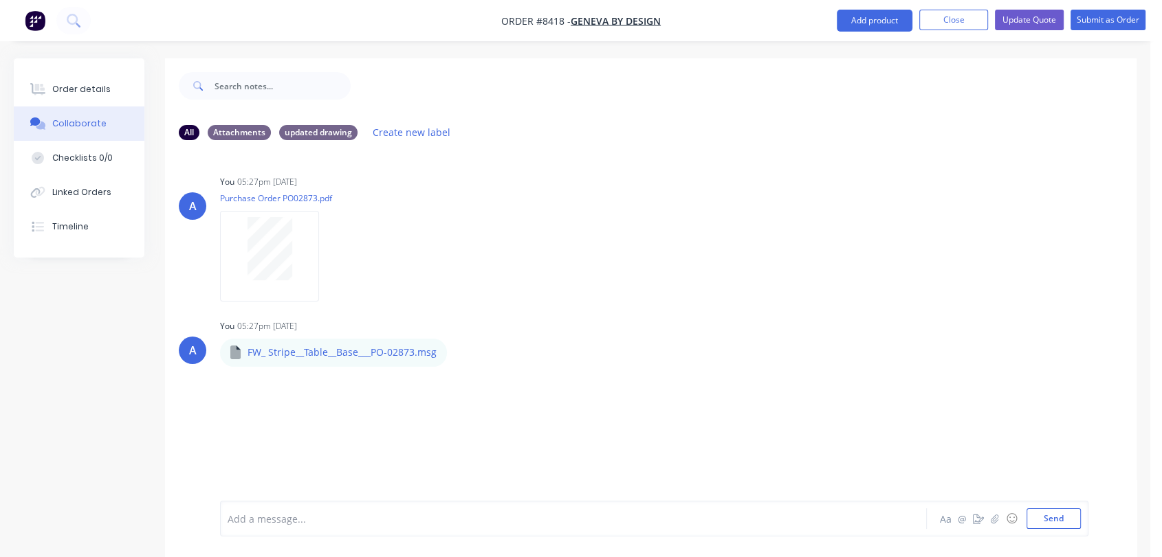
drag, startPoint x: 100, startPoint y: 87, endPoint x: 148, endPoint y: 115, distance: 55.8
click at [99, 87] on div "Order details" at bounding box center [81, 89] width 58 height 12
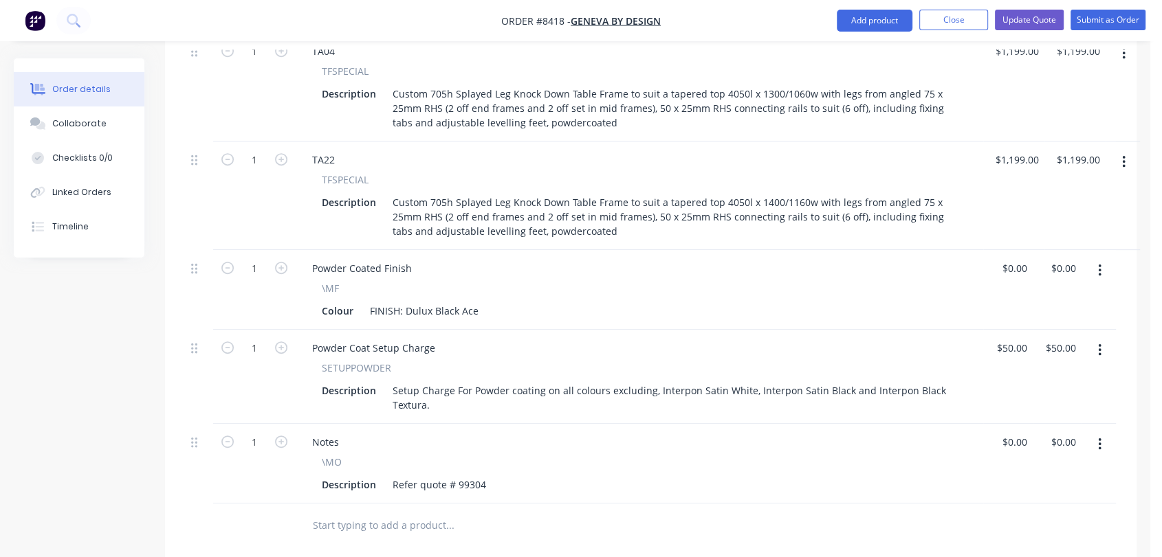
scroll to position [764, 0]
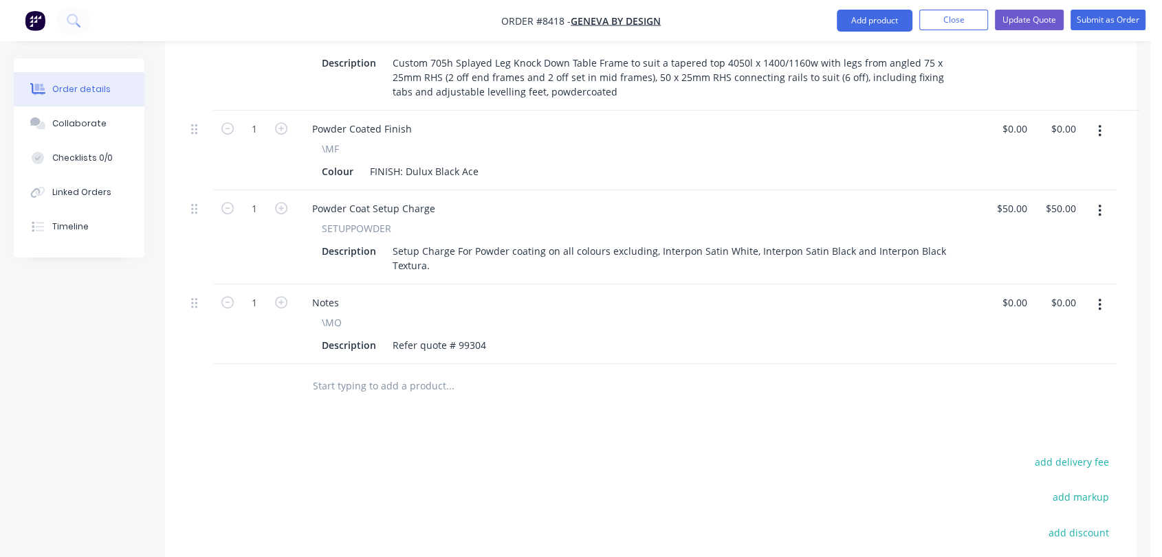
click at [403, 373] on input "text" at bounding box center [449, 386] width 275 height 27
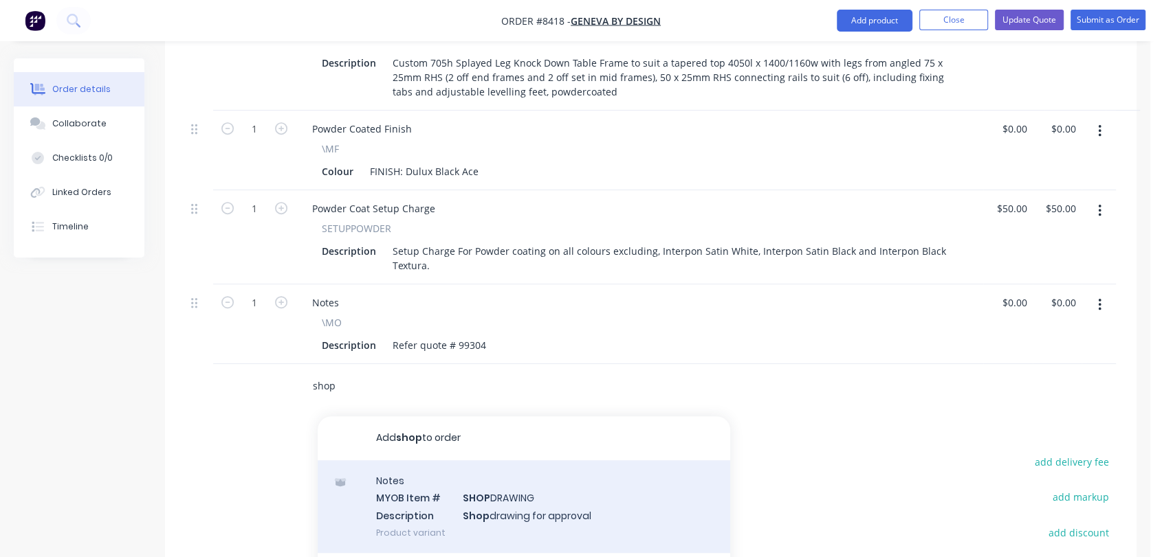
type input "shop"
click at [535, 460] on div "Notes MYOB Item # SHOP DRAWING Description Shop drawing for approval Product va…" at bounding box center [524, 506] width 412 height 93
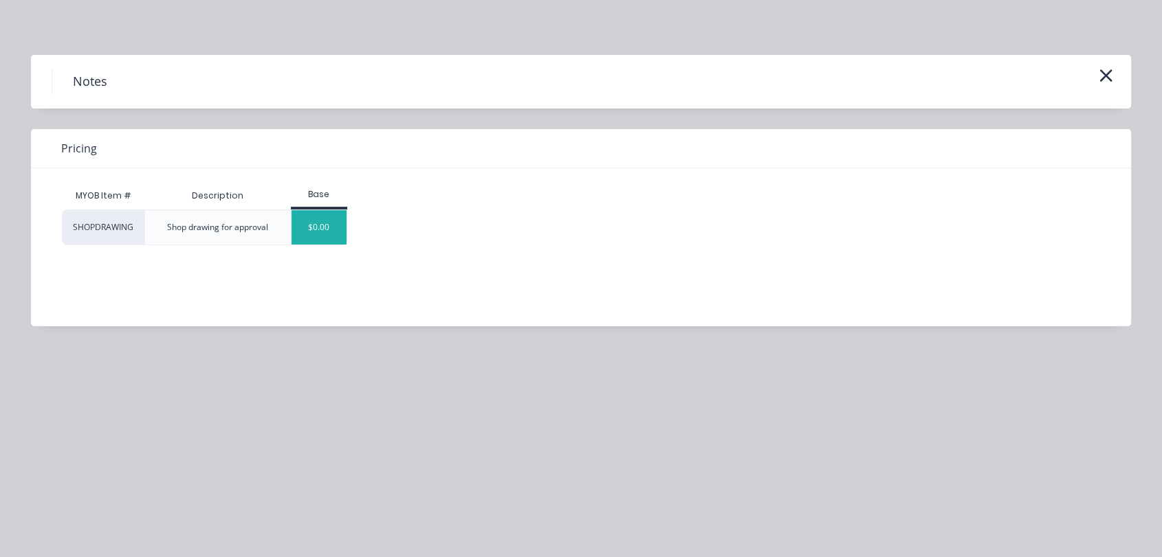
click at [332, 221] on div "$0.00" at bounding box center [319, 227] width 56 height 34
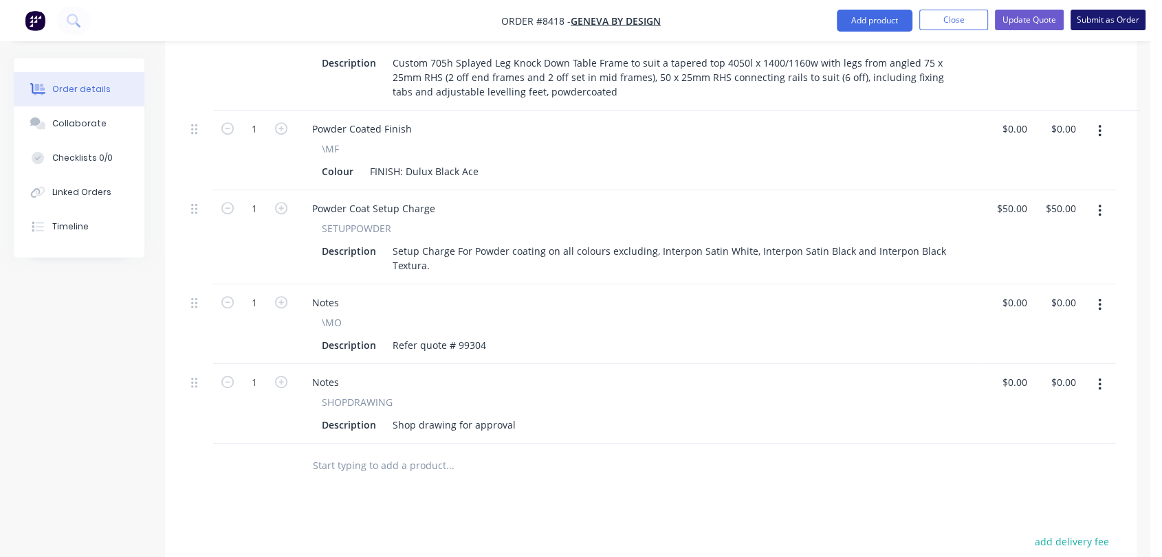
click at [1111, 14] on button "Submit as Order" at bounding box center [1107, 20] width 75 height 21
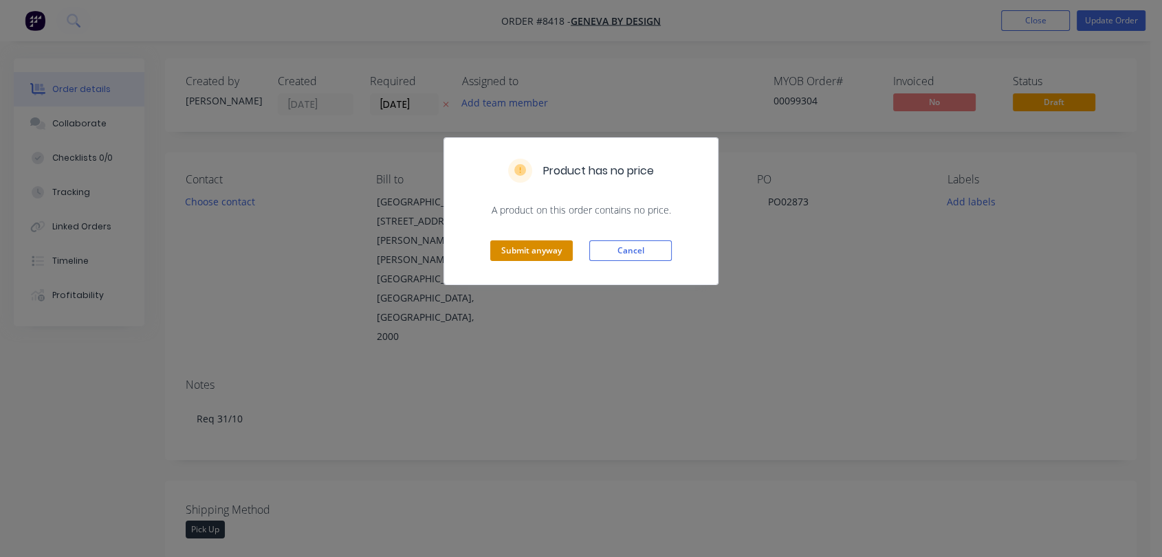
click at [547, 246] on button "Submit anyway" at bounding box center [531, 251] width 82 height 21
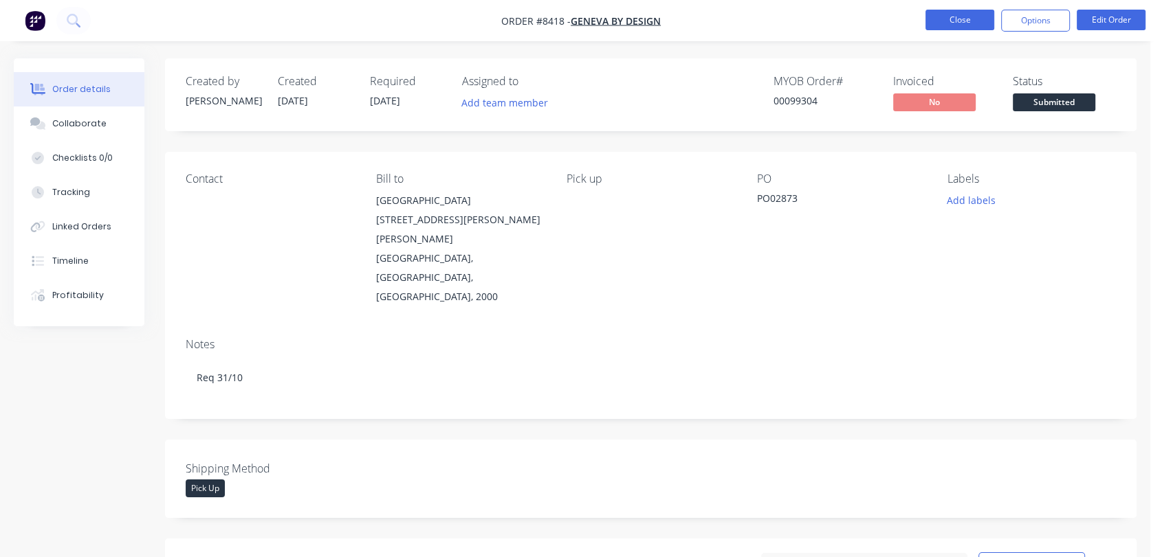
click at [962, 16] on button "Close" at bounding box center [959, 20] width 69 height 21
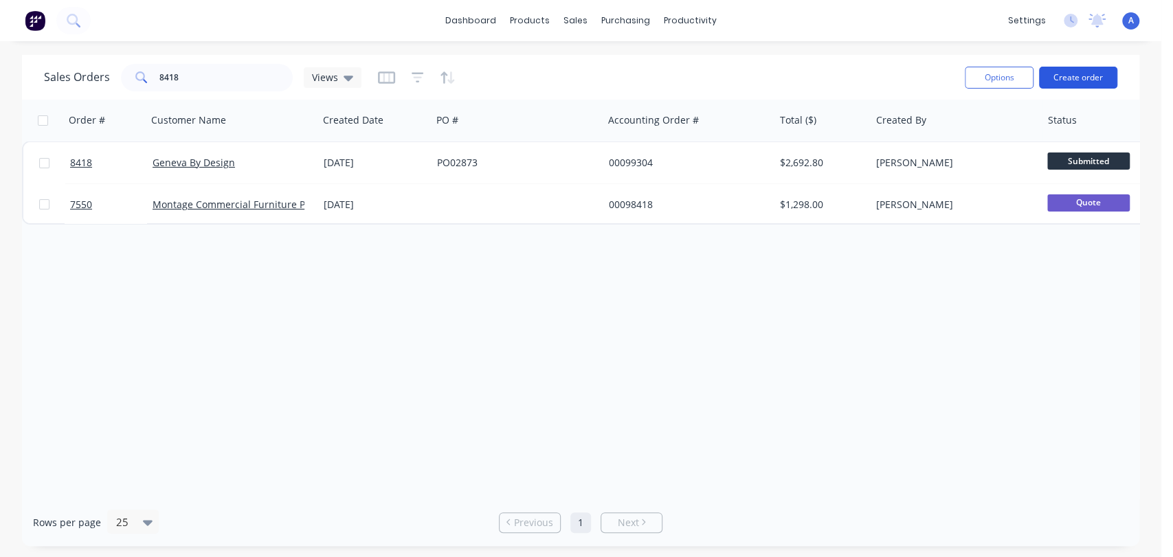
click at [1083, 73] on button "Create order" at bounding box center [1078, 78] width 78 height 22
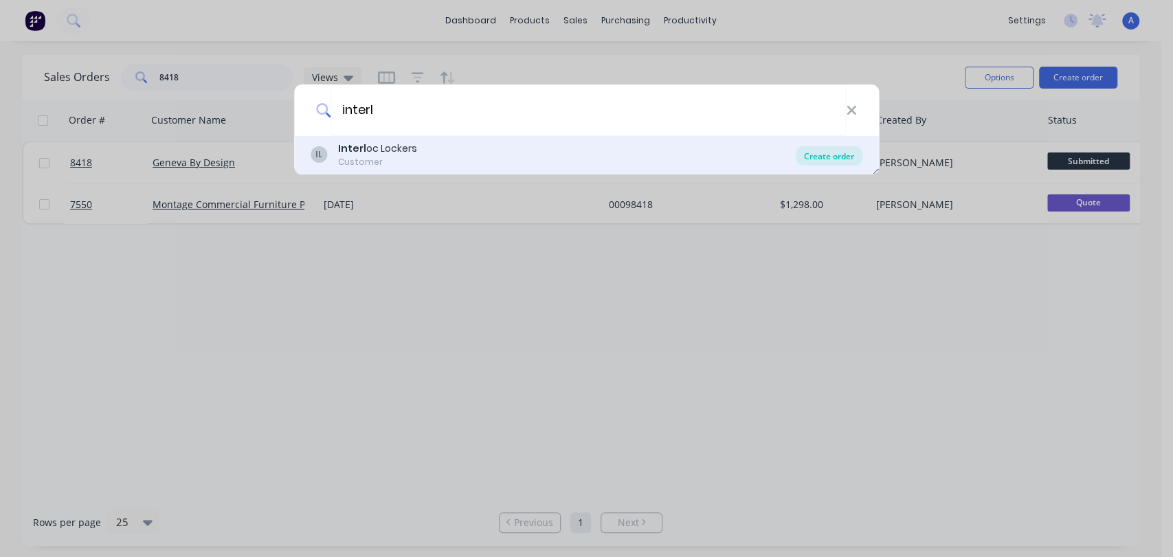
type input "interl"
click at [827, 155] on div "Create order" at bounding box center [829, 155] width 67 height 19
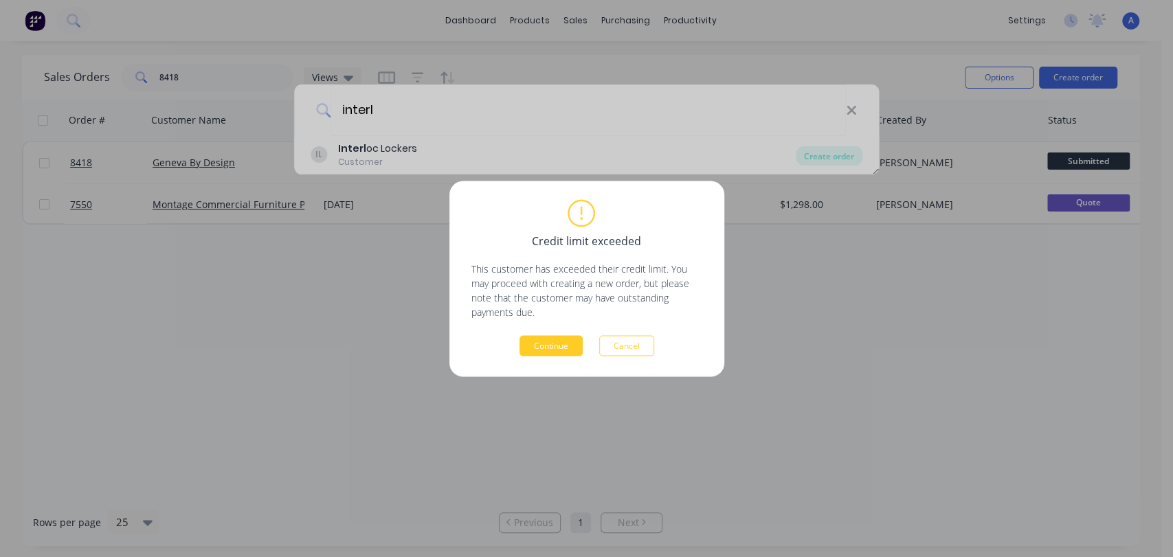
click at [560, 341] on button "Continue" at bounding box center [551, 345] width 63 height 21
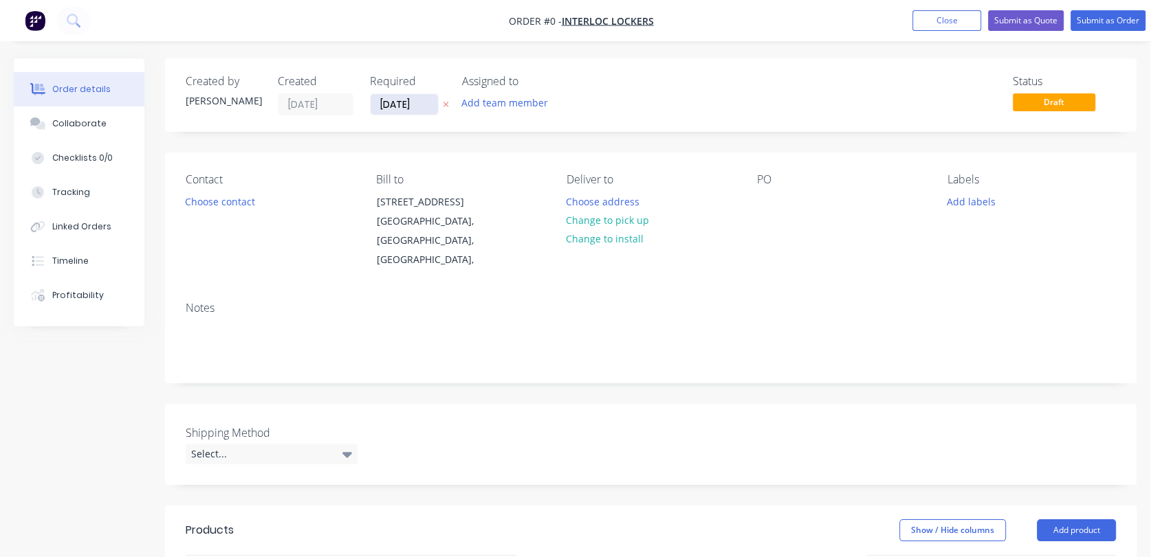
click at [420, 98] on input "[DATE]" at bounding box center [403, 104] width 67 height 21
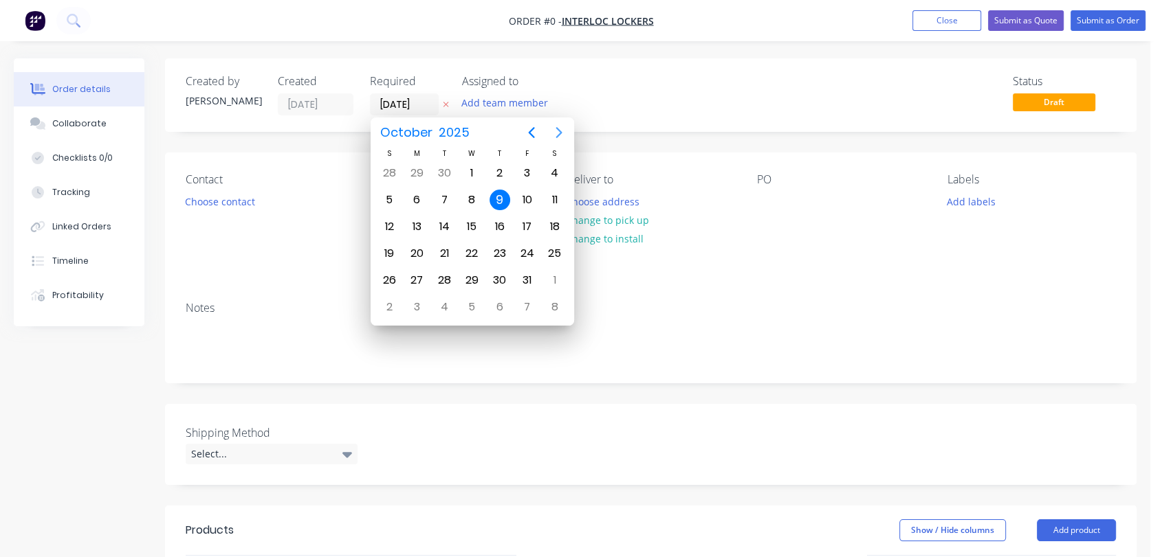
click at [557, 130] on icon "Next page" at bounding box center [559, 132] width 16 height 16
click at [474, 274] on div "31" at bounding box center [471, 280] width 21 height 21
type input "[DATE]"
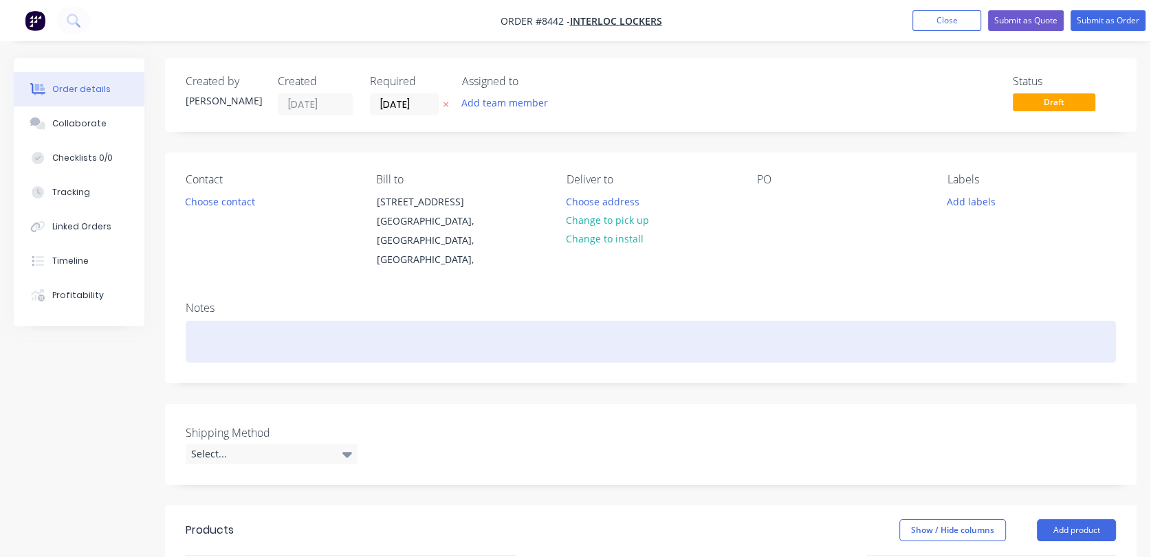
click at [243, 323] on div at bounding box center [651, 342] width 930 height 42
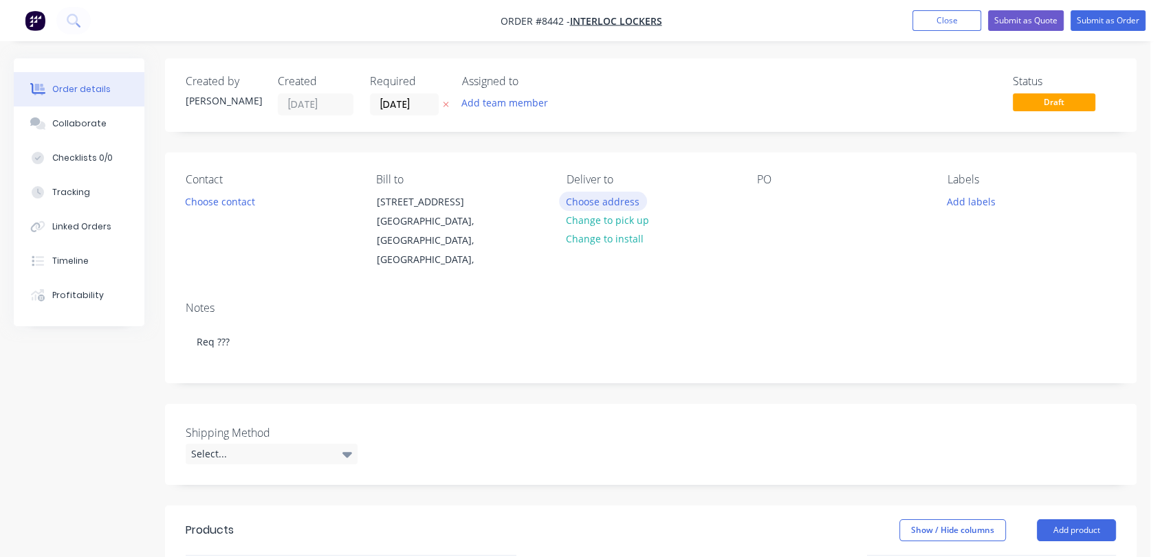
click at [582, 193] on button "Choose address" at bounding box center [603, 201] width 88 height 19
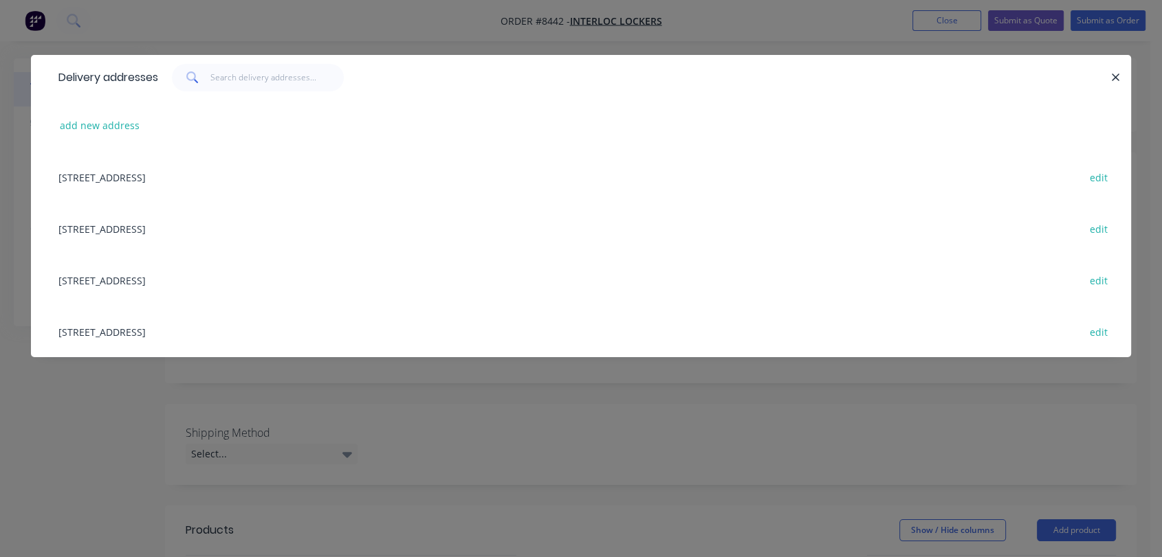
click at [132, 327] on div "[STREET_ADDRESS] edit" at bounding box center [581, 332] width 1058 height 52
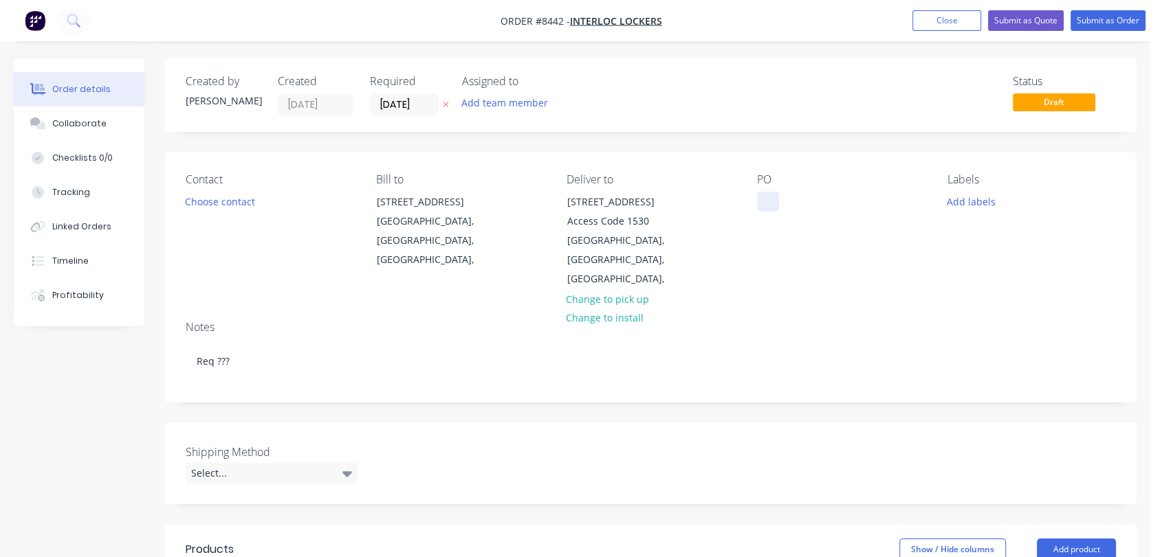
click at [763, 195] on div at bounding box center [768, 202] width 22 height 20
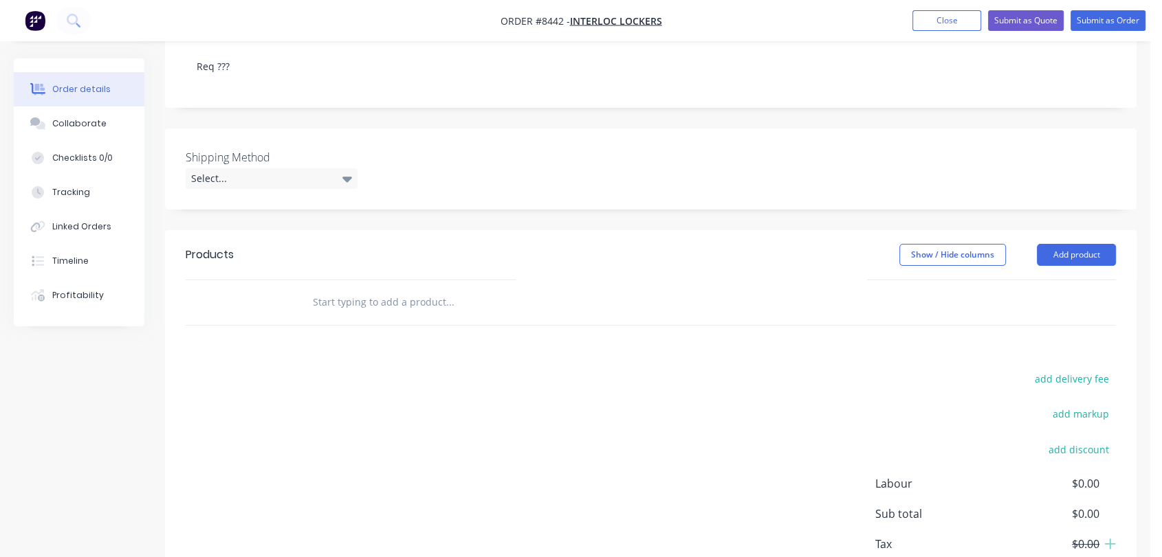
scroll to position [305, 0]
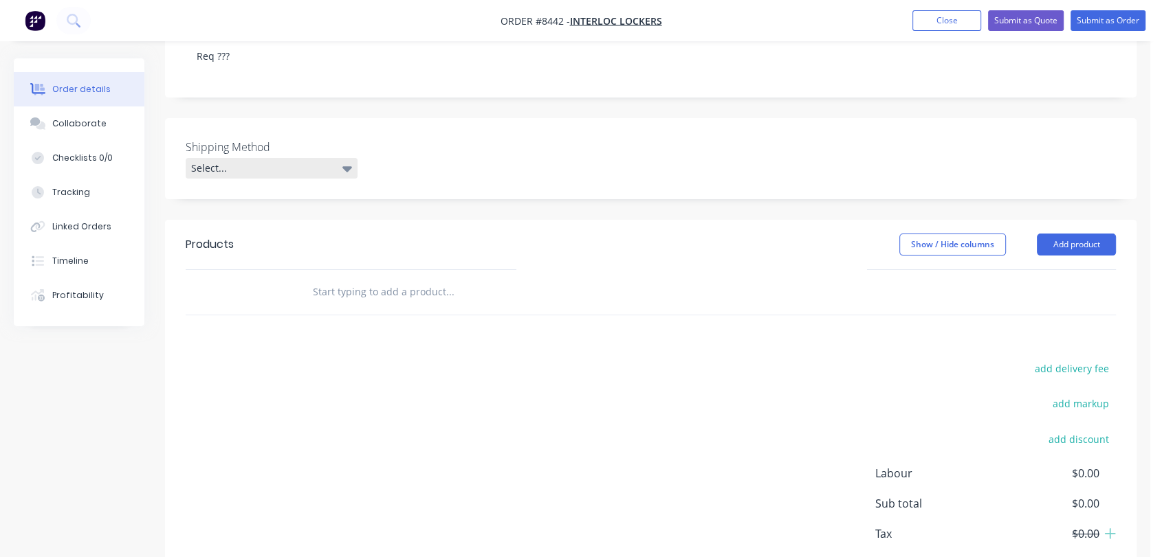
click at [287, 158] on div "Select..." at bounding box center [272, 168] width 172 height 21
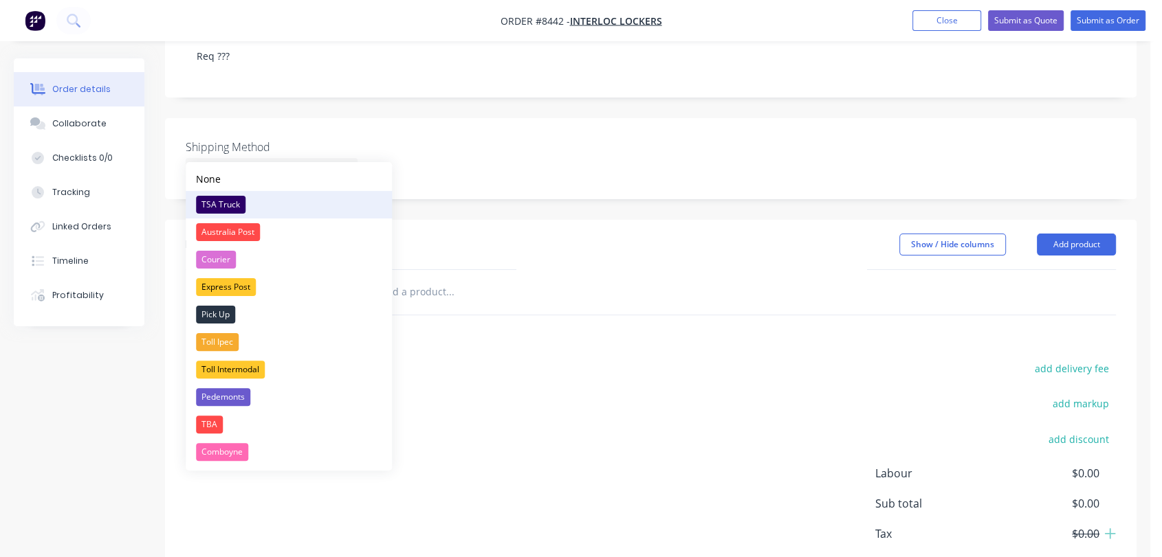
click at [236, 205] on div "TSA Truck" at bounding box center [220, 205] width 49 height 18
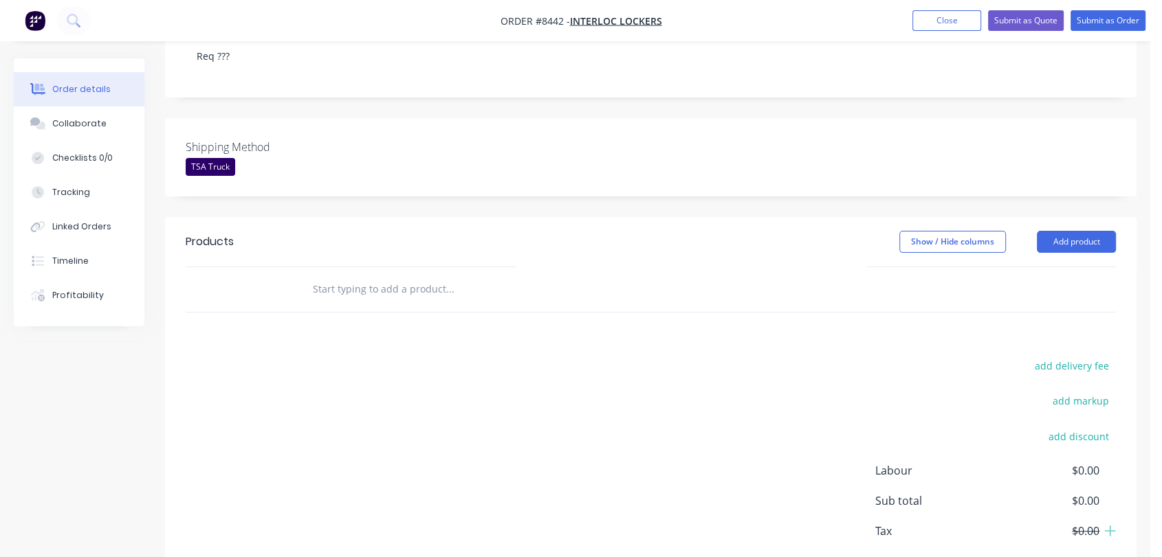
click at [379, 276] on input "text" at bounding box center [449, 289] width 275 height 27
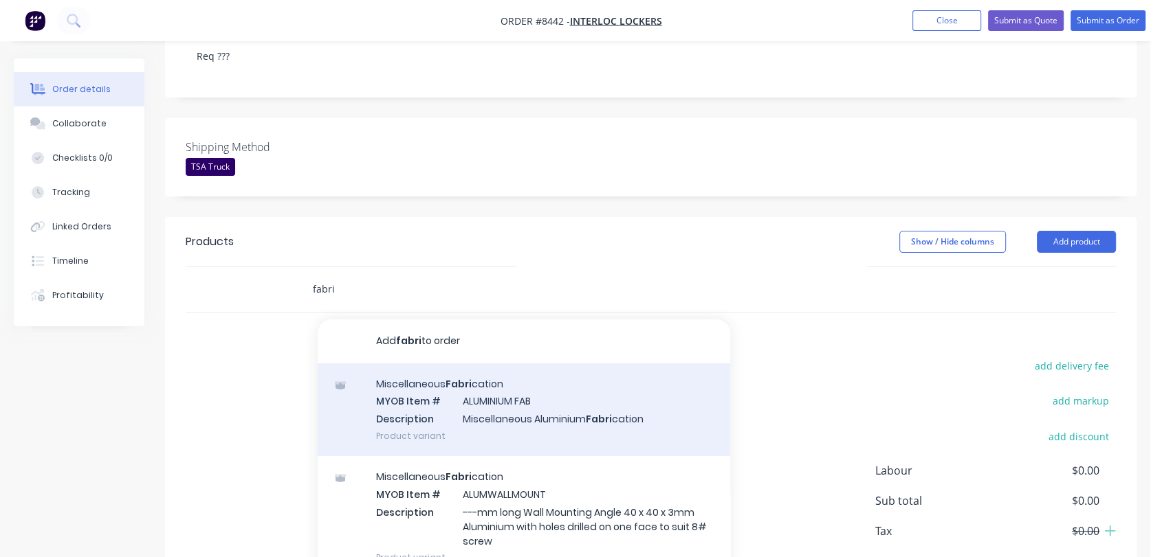
type input "fabri"
click at [526, 373] on div "Miscellaneous Fabri cation MYOB Item # ALUMINIUM FAB Description Miscellaneous …" at bounding box center [524, 410] width 412 height 93
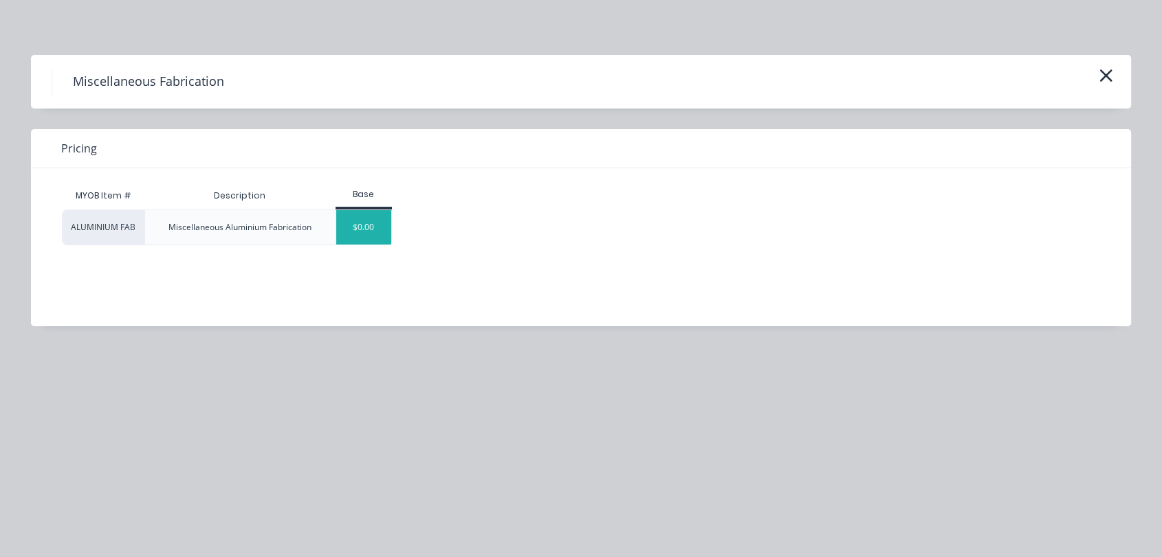
click at [370, 230] on div "$0.00" at bounding box center [364, 227] width 56 height 34
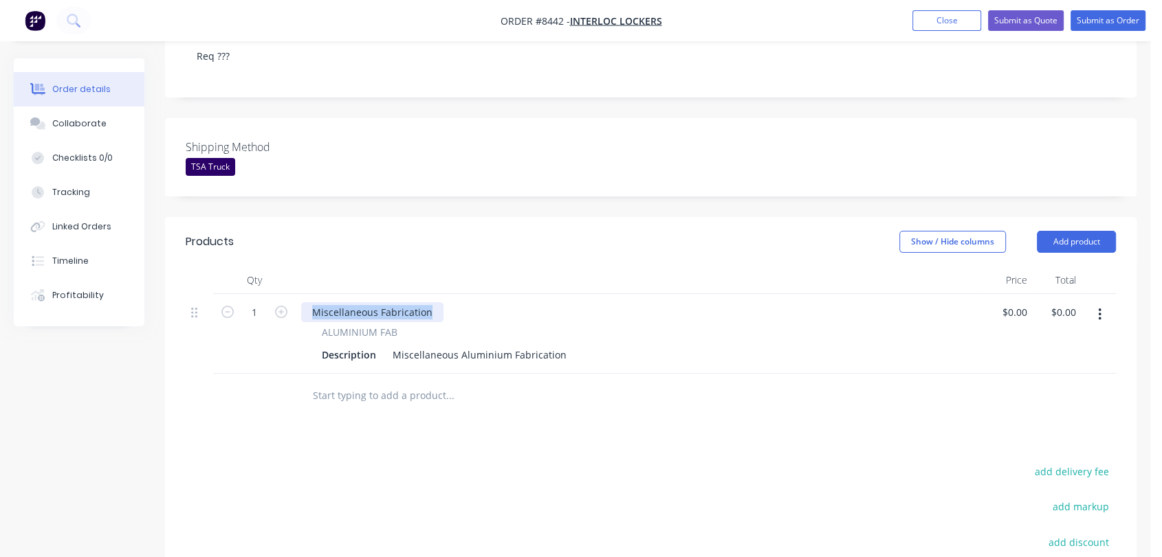
drag, startPoint x: 432, startPoint y: 293, endPoint x: 299, endPoint y: 289, distance: 133.4
click at [302, 302] on div "Miscellaneous Fabrication" at bounding box center [372, 312] width 142 height 20
click at [405, 440] on div "Products Show / Hide columns Add product Qty Price Total 1 ALUMINIUM FAB Descri…" at bounding box center [650, 467] width 971 height 501
click at [1102, 302] on button "button" at bounding box center [1099, 314] width 32 height 25
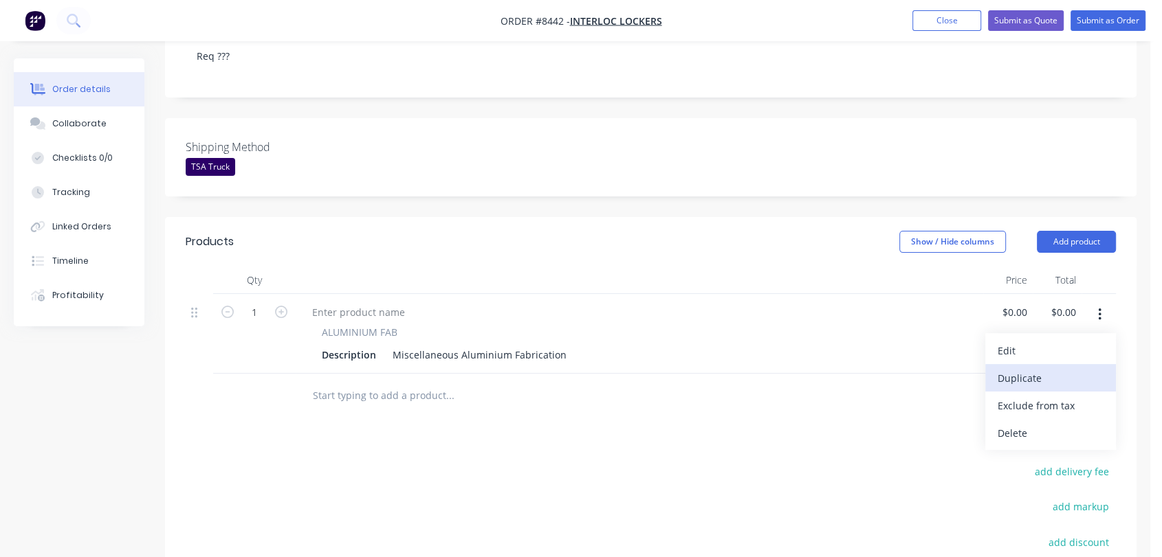
click at [1054, 368] on div "Duplicate" at bounding box center [1050, 378] width 106 height 20
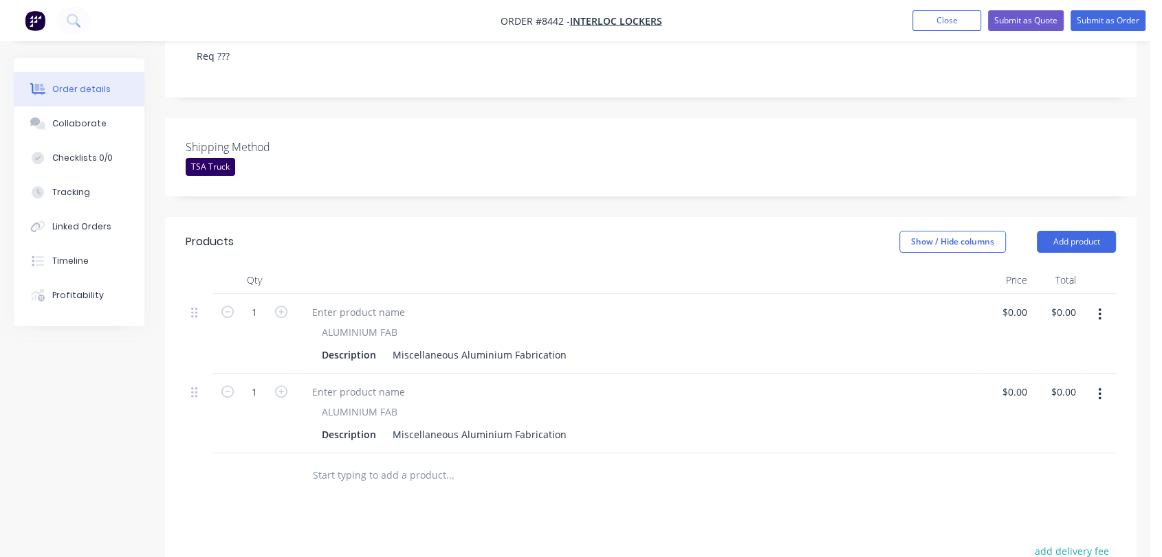
click at [1100, 307] on icon "button" at bounding box center [1099, 314] width 3 height 15
click at [1057, 368] on div "Duplicate" at bounding box center [1050, 378] width 106 height 20
drag, startPoint x: 1102, startPoint y: 299, endPoint x: 1093, endPoint y: 307, distance: 11.2
click at [1101, 302] on button "button" at bounding box center [1099, 314] width 32 height 25
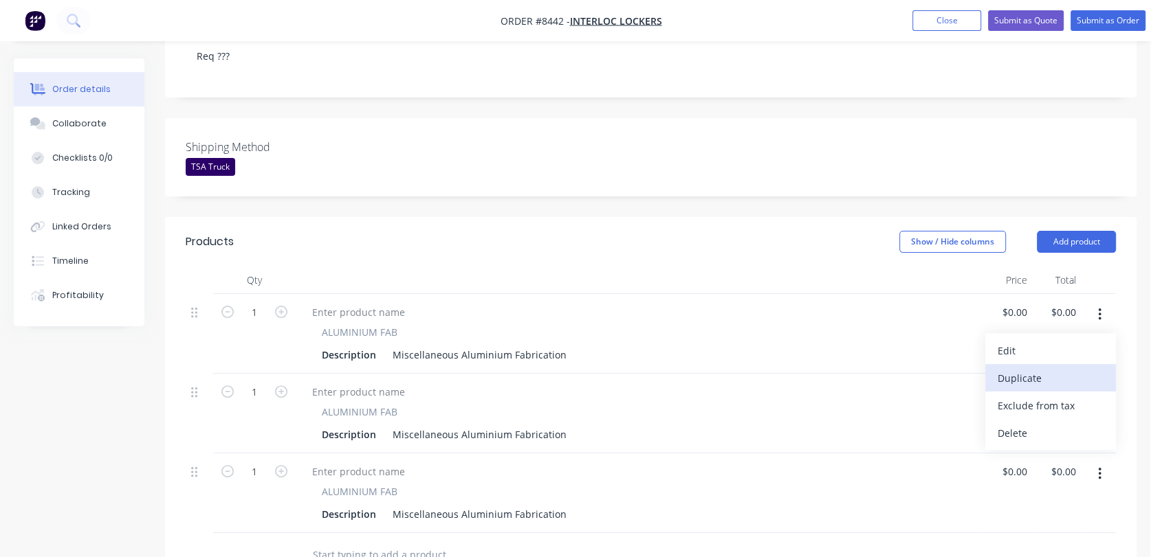
click at [1056, 368] on div "Duplicate" at bounding box center [1050, 378] width 106 height 20
click at [1098, 302] on button "button" at bounding box center [1099, 314] width 32 height 25
click at [1041, 392] on button "Exclude from tax" at bounding box center [1050, 405] width 131 height 27
click at [1102, 302] on button "button" at bounding box center [1099, 314] width 32 height 25
click at [1051, 396] on div "Include in tax" at bounding box center [1050, 406] width 106 height 20
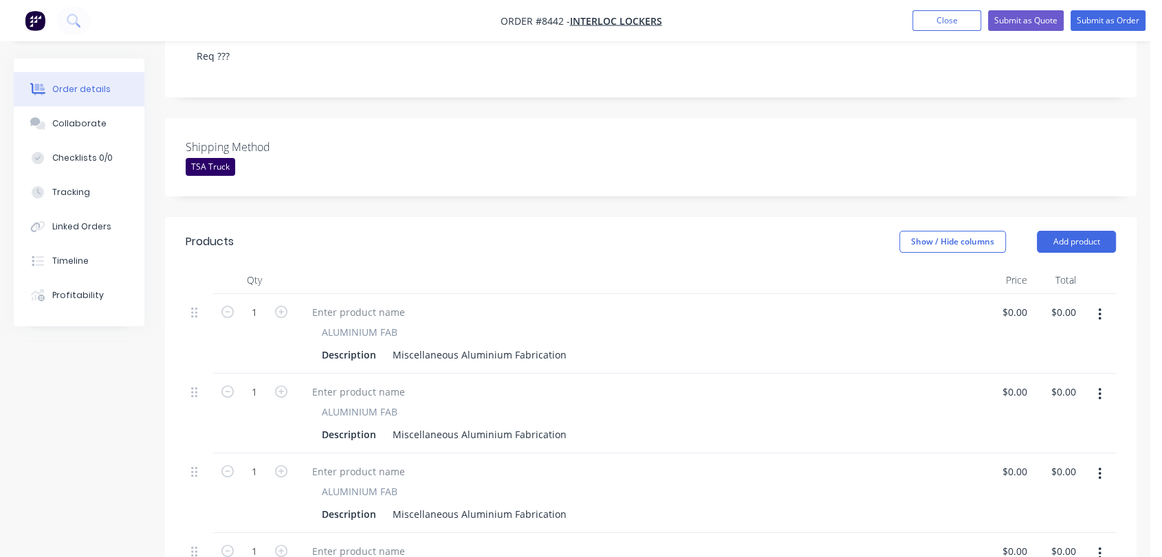
click at [1098, 307] on icon "button" at bounding box center [1099, 314] width 3 height 15
click at [1043, 368] on div "Duplicate" at bounding box center [1050, 378] width 106 height 20
click at [1098, 307] on icon "button" at bounding box center [1099, 314] width 3 height 15
click at [1047, 368] on div "Duplicate" at bounding box center [1050, 378] width 106 height 20
click at [1100, 309] on icon "button" at bounding box center [1099, 315] width 3 height 12
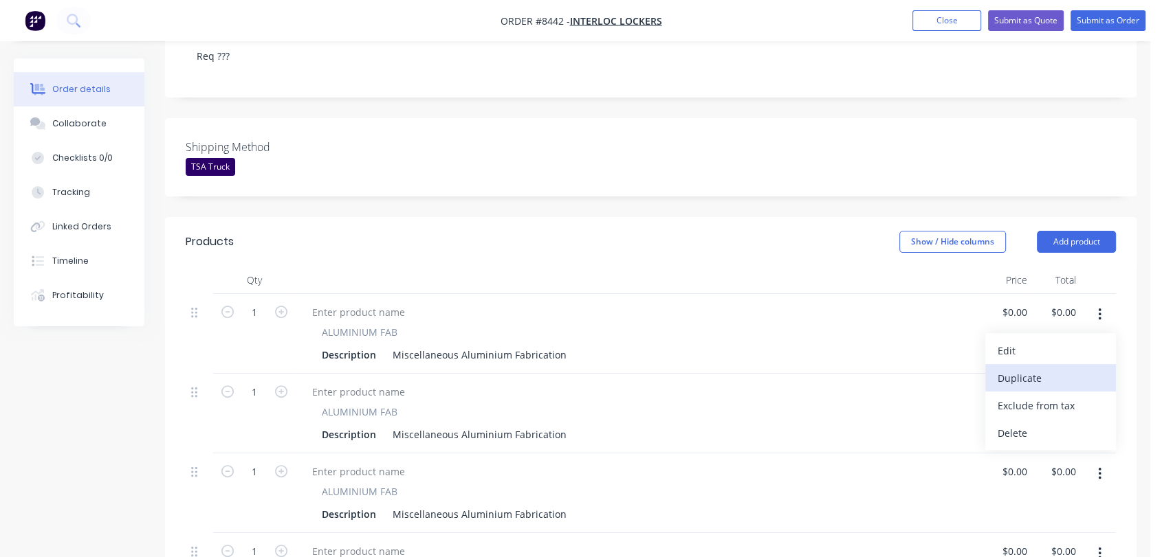
click at [1042, 368] on div "Duplicate" at bounding box center [1050, 378] width 106 height 20
click at [1101, 302] on button "button" at bounding box center [1099, 314] width 32 height 25
click at [1052, 368] on div "Duplicate" at bounding box center [1050, 378] width 106 height 20
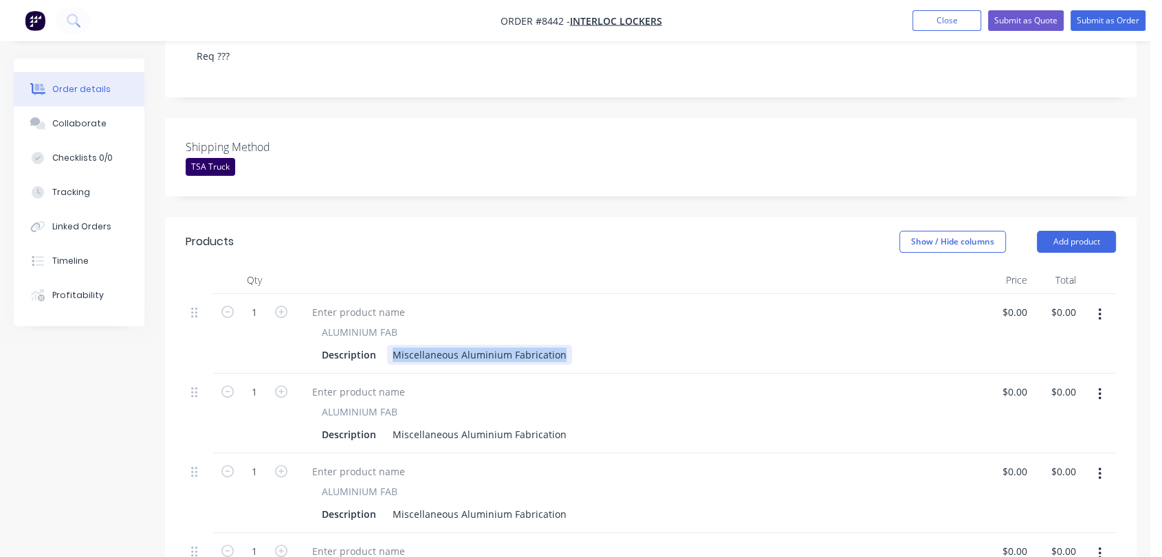
drag, startPoint x: 391, startPoint y: 336, endPoint x: 563, endPoint y: 357, distance: 173.1
paste div
click at [262, 302] on input "1" at bounding box center [254, 312] width 36 height 21
type input "4"
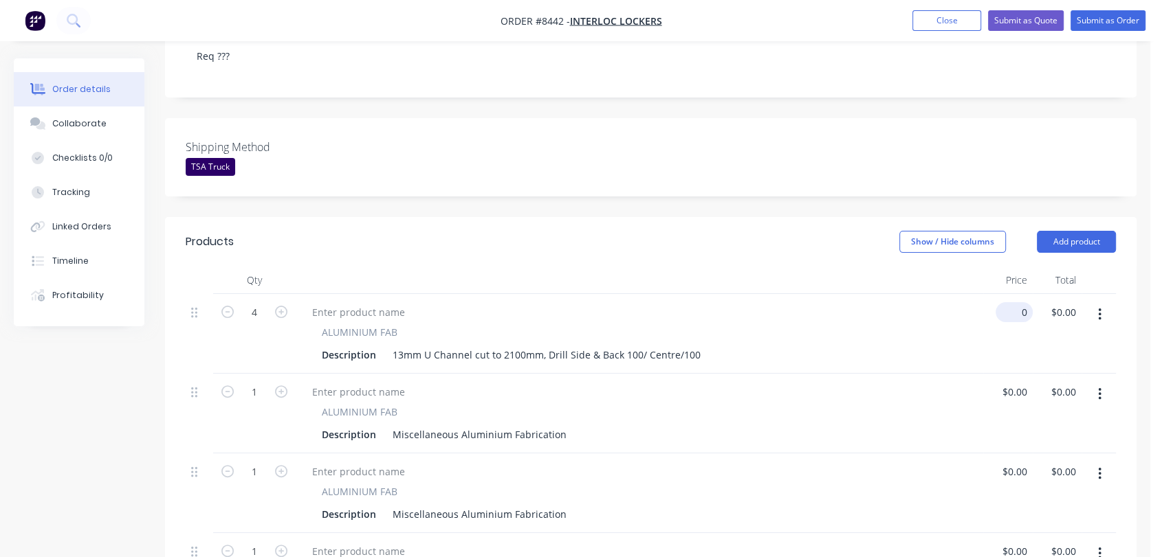
click at [1019, 302] on input "0" at bounding box center [1017, 312] width 32 height 20
type input "$6.30"
type input "$25.20"
drag, startPoint x: 551, startPoint y: 415, endPoint x: 405, endPoint y: 419, distance: 146.4
click at [405, 425] on div "Miscellaneous Aluminium Fabrication" at bounding box center [479, 435] width 185 height 20
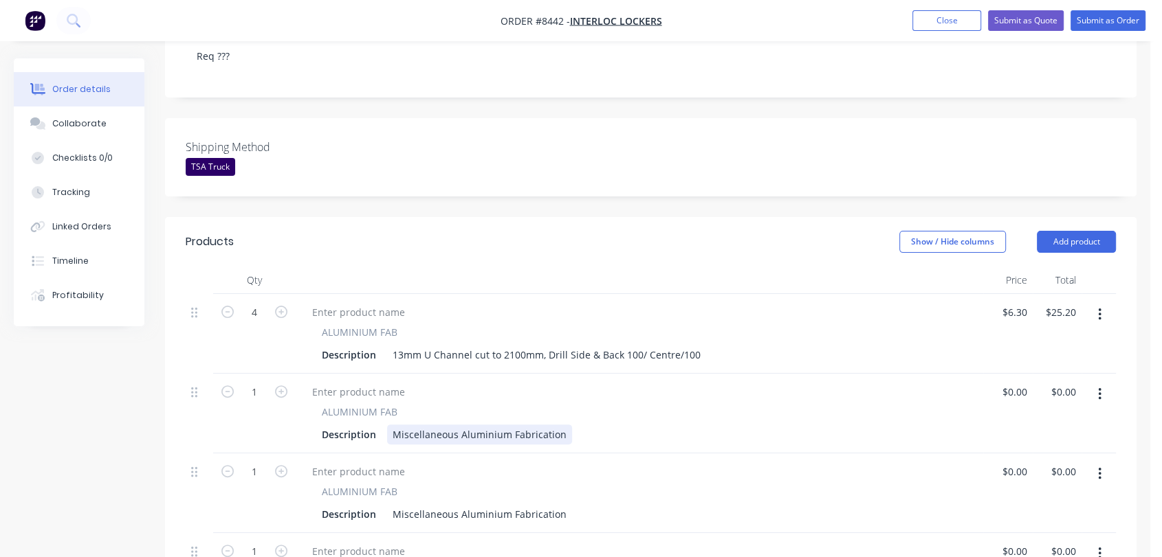
click at [405, 425] on div "Miscellaneous Aluminium Fabrication" at bounding box center [479, 435] width 185 height 20
drag, startPoint x: 391, startPoint y: 412, endPoint x: 576, endPoint y: 414, distance: 184.9
click at [583, 425] on div "Description Miscellaneous Aluminium Fabrication" at bounding box center [636, 435] width 641 height 20
paste div
drag, startPoint x: 520, startPoint y: 418, endPoint x: 501, endPoint y: 419, distance: 18.6
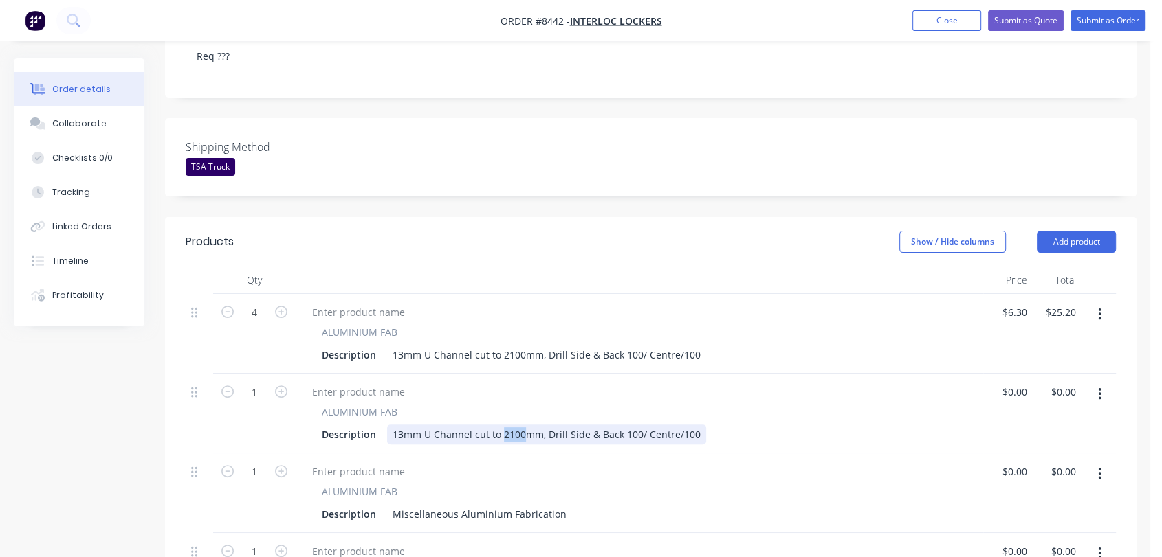
click at [501, 425] on div "13mm U Channel cut to 2100mm, Drill Side & Back 100/ Centre/100" at bounding box center [546, 435] width 319 height 20
type input "$6.30"
click at [258, 382] on input "1" at bounding box center [254, 392] width 36 height 21
type input "12"
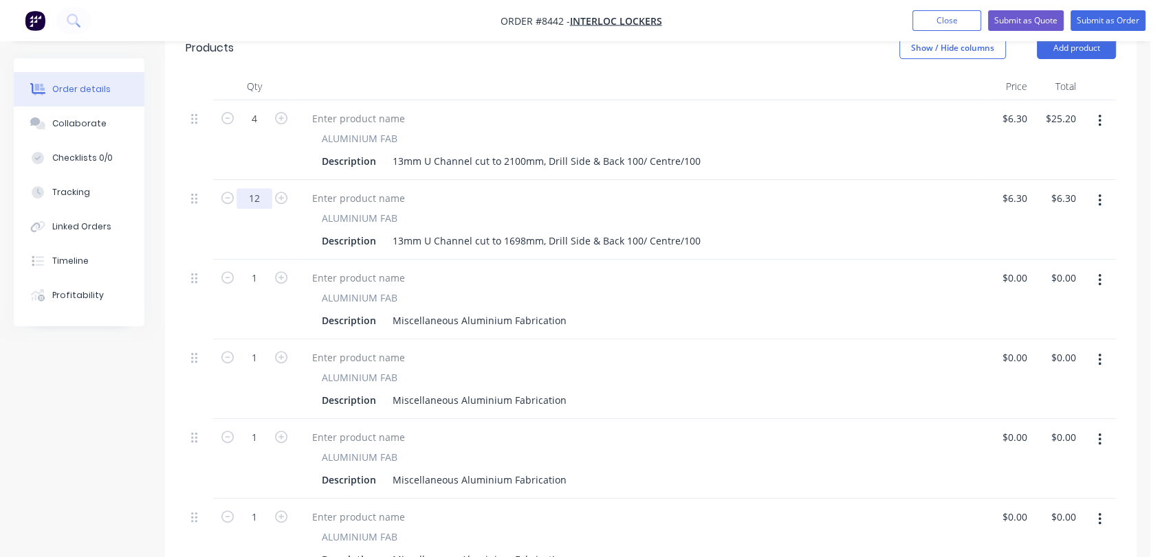
scroll to position [534, 0]
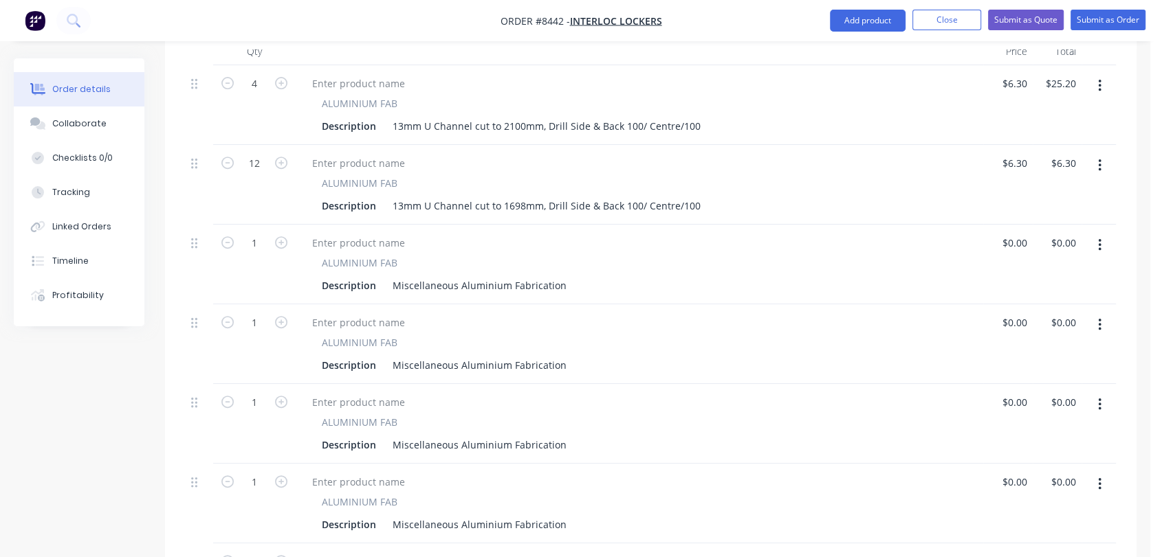
type input "$75.60"
click at [282, 236] on icon "button" at bounding box center [281, 242] width 12 height 12
type input "2"
drag, startPoint x: 394, startPoint y: 263, endPoint x: 577, endPoint y: 283, distance: 184.7
click at [577, 283] on div "4 ALUMINIUM FAB Description 13mm U Channel cut to 2100mm, Drill Side & Back 100…" at bounding box center [651, 384] width 930 height 638
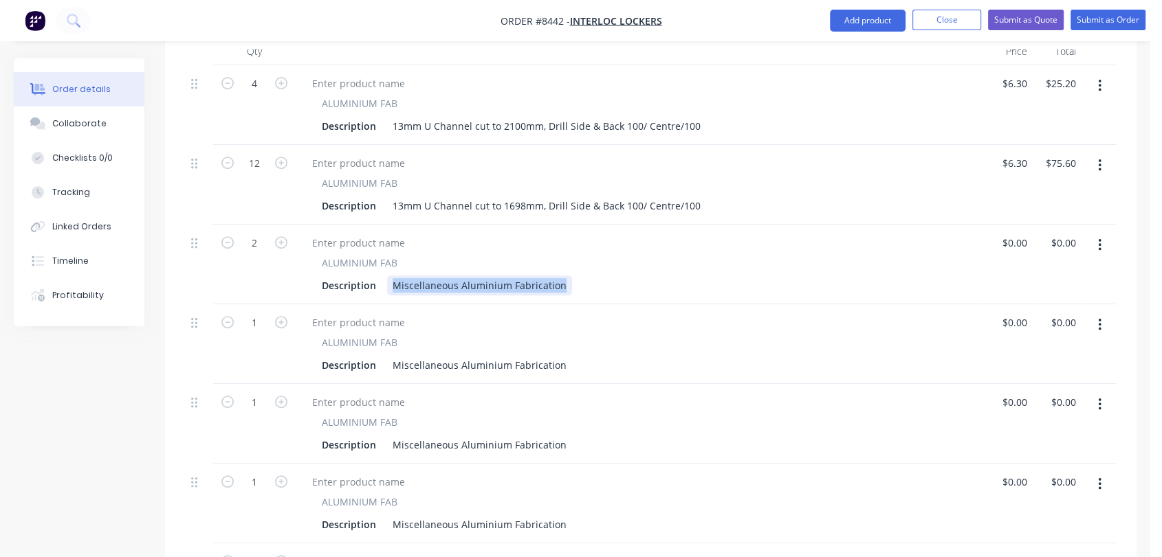
paste div
click at [548, 276] on div "13mm Universal Headrail cut to 2700mm" at bounding box center [486, 286] width 199 height 20
type input "$2.90"
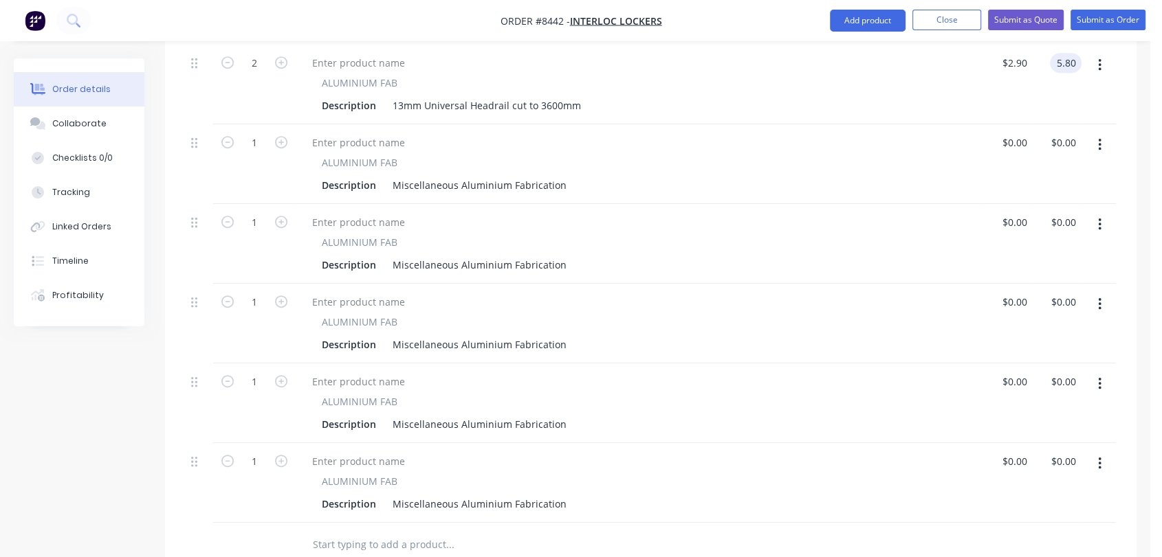
scroll to position [687, 0]
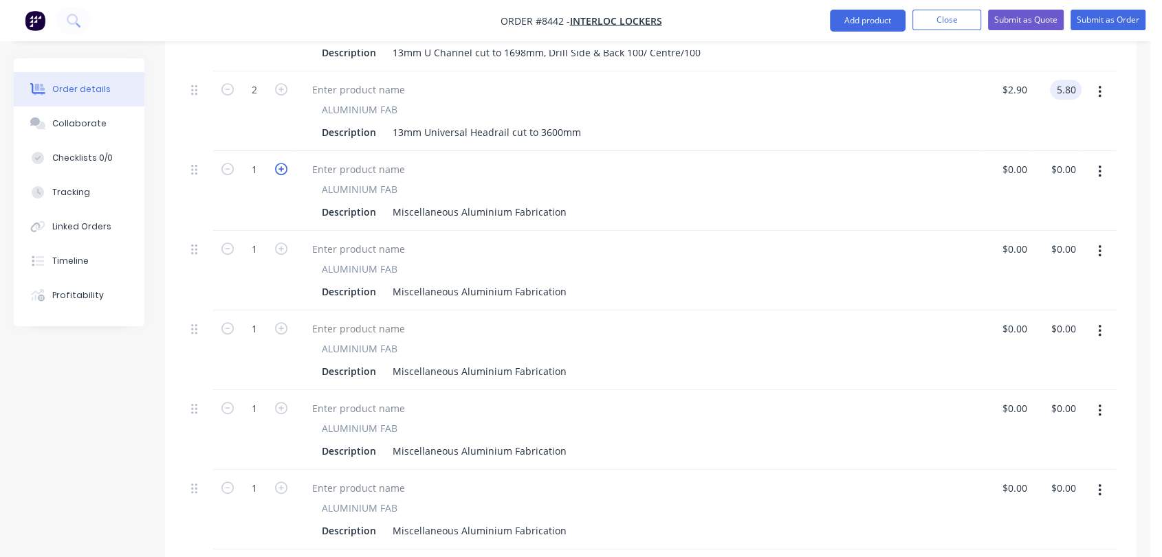
type input "$5.80"
click at [280, 163] on icon "button" at bounding box center [281, 169] width 12 height 12
type input "2"
click at [391, 202] on div "Miscellaneous Aluminium Fabrication" at bounding box center [479, 212] width 185 height 20
drag, startPoint x: 391, startPoint y: 193, endPoint x: 567, endPoint y: 209, distance: 176.7
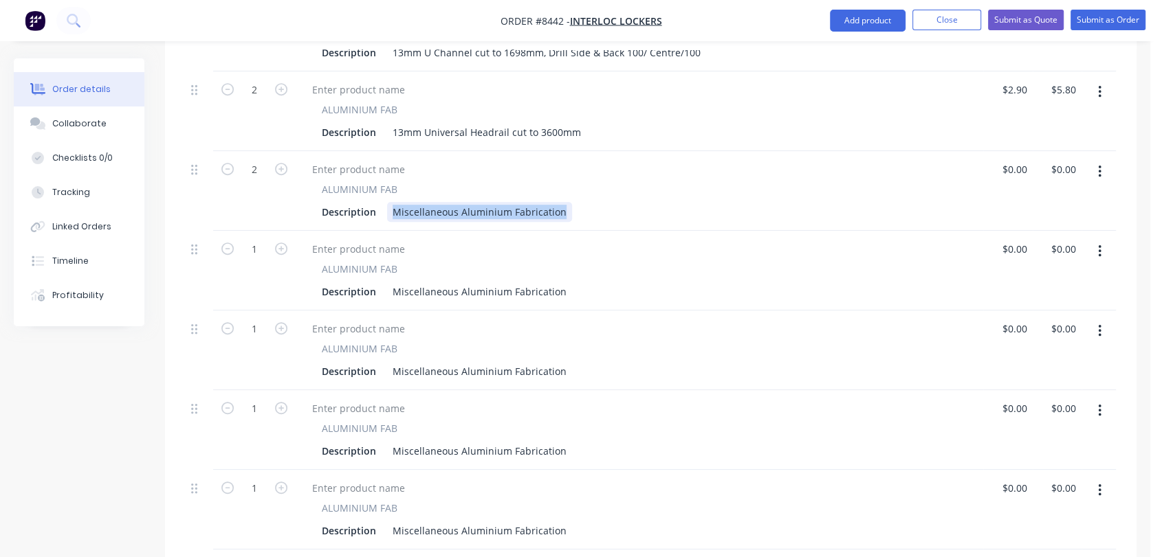
click at [567, 209] on div "ALUMINIUM FAB Description Miscellaneous Aluminium Fabrication" at bounding box center [639, 191] width 687 height 80
paste div
click at [570, 202] on div "25 x 12 x 3mm Unequal Angle cut to 100mm" at bounding box center [494, 212] width 214 height 20
type input "$2.10"
type input "$4.20"
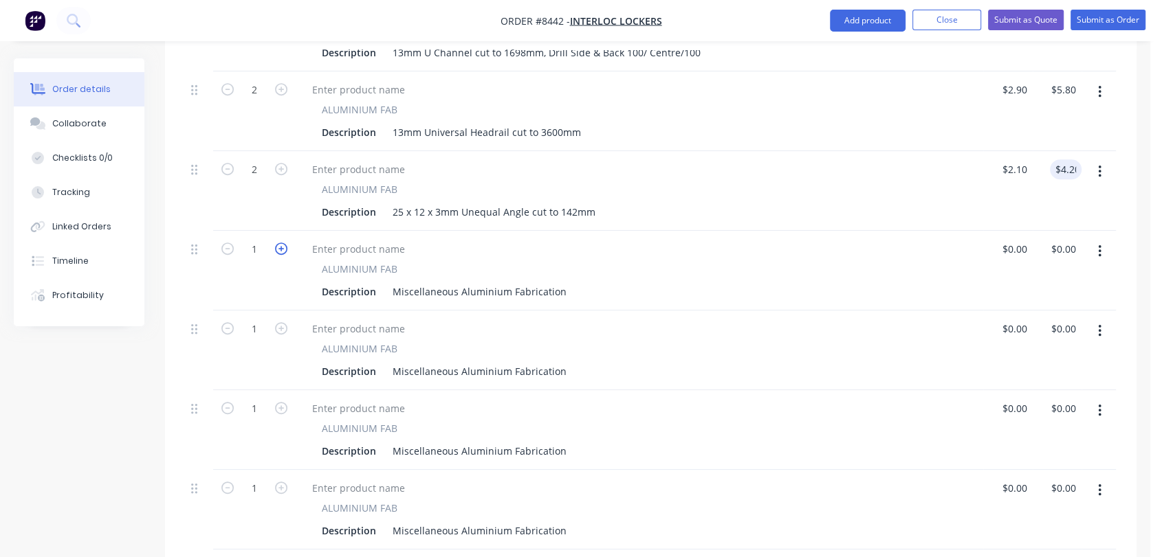
click at [280, 243] on icon "button" at bounding box center [281, 249] width 12 height 12
type input "3"
drag, startPoint x: 386, startPoint y: 271, endPoint x: 576, endPoint y: 296, distance: 191.4
click at [576, 296] on div "4 ALUMINIUM FAB Description 13mm U Channel cut to 2100mm, Drill Side & Back 100…" at bounding box center [651, 231] width 930 height 638
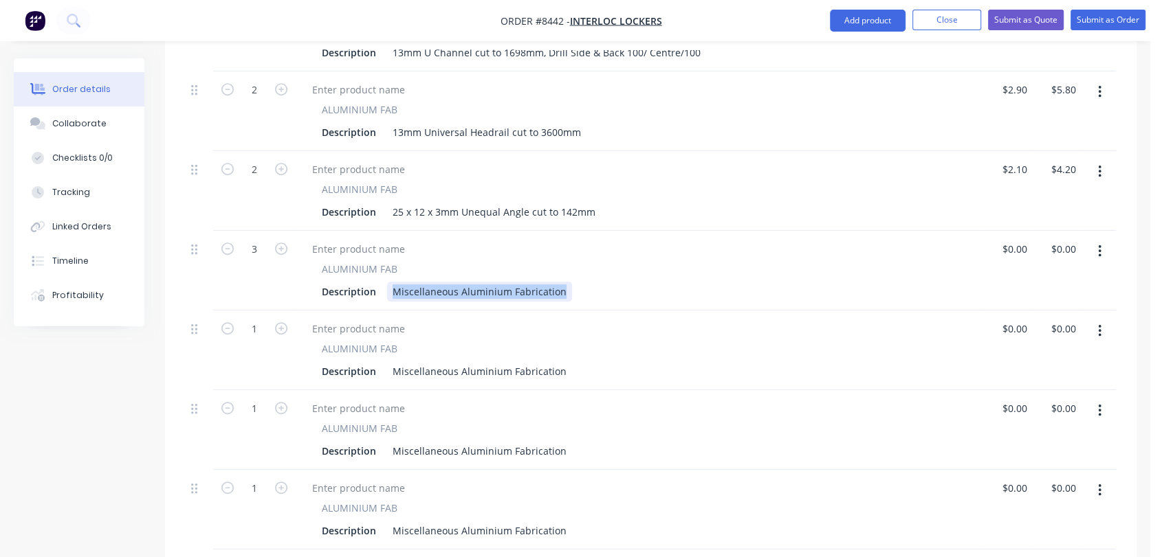
paste div
drag, startPoint x: 573, startPoint y: 271, endPoint x: 557, endPoint y: 273, distance: 15.3
click at [557, 282] on div "25 x 12 x 3mm Unequal Angle cut to 100mm" at bounding box center [494, 292] width 214 height 20
type input "$2.10"
type input "$6.30"
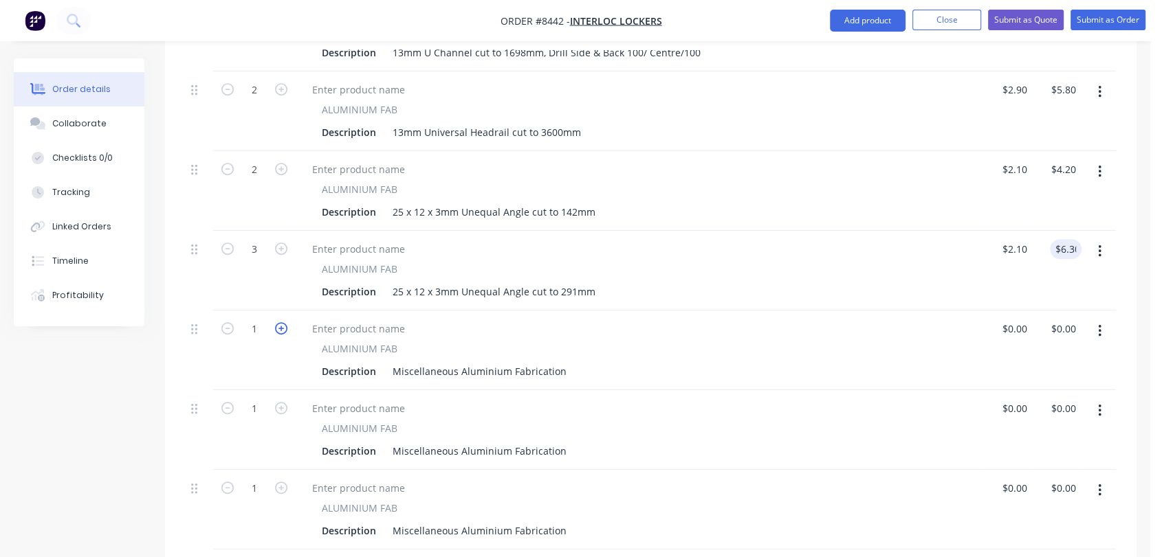
click at [280, 322] on icon "button" at bounding box center [281, 328] width 12 height 12
type input "2"
drag, startPoint x: 388, startPoint y: 353, endPoint x: 609, endPoint y: 336, distance: 221.2
click at [609, 342] on div "ALUMINIUM FAB Description Miscellaneous Aluminium Fabrication" at bounding box center [639, 362] width 676 height 40
paste div
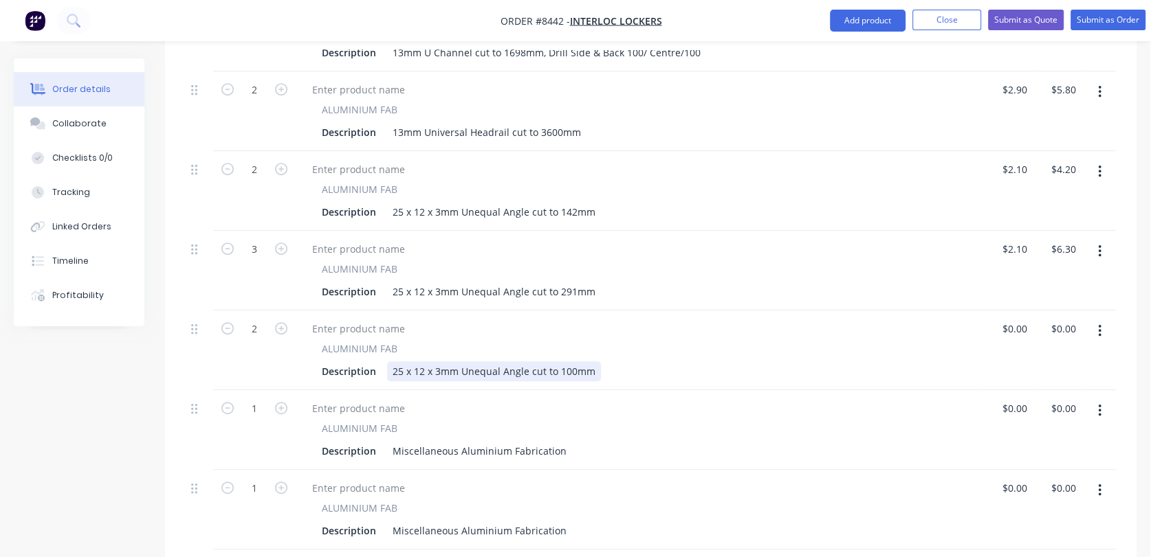
click at [571, 362] on div "25 x 12 x 3mm Unequal Angle cut to 100mm" at bounding box center [494, 372] width 214 height 20
type input "$2.10"
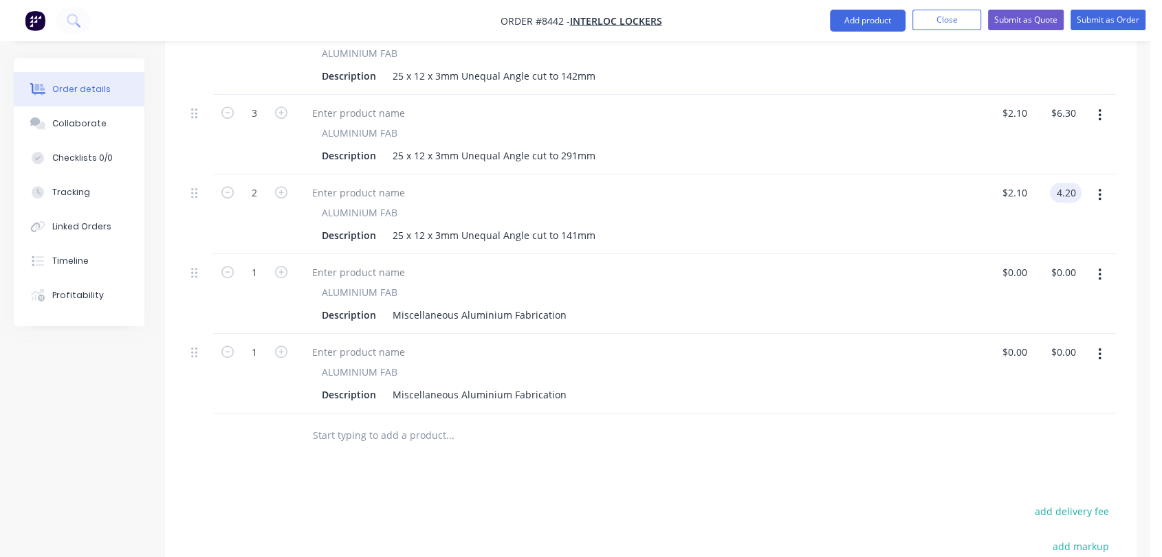
scroll to position [840, 0]
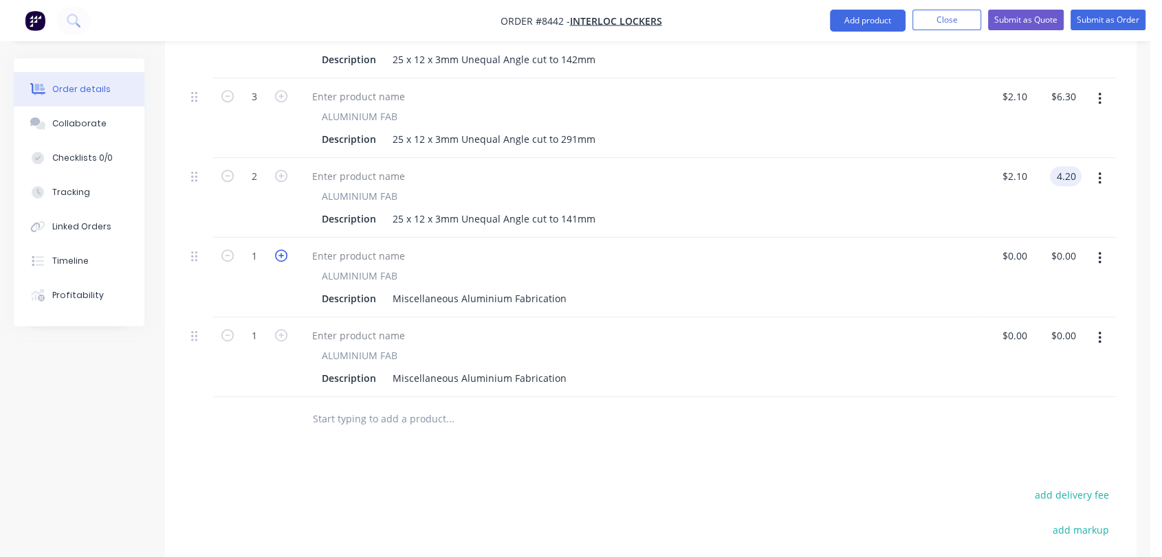
type input "$4.20"
click at [278, 249] on icon "button" at bounding box center [281, 255] width 12 height 12
type input "3"
click at [387, 289] on div "Miscellaneous Aluminium Fabrication" at bounding box center [479, 299] width 185 height 20
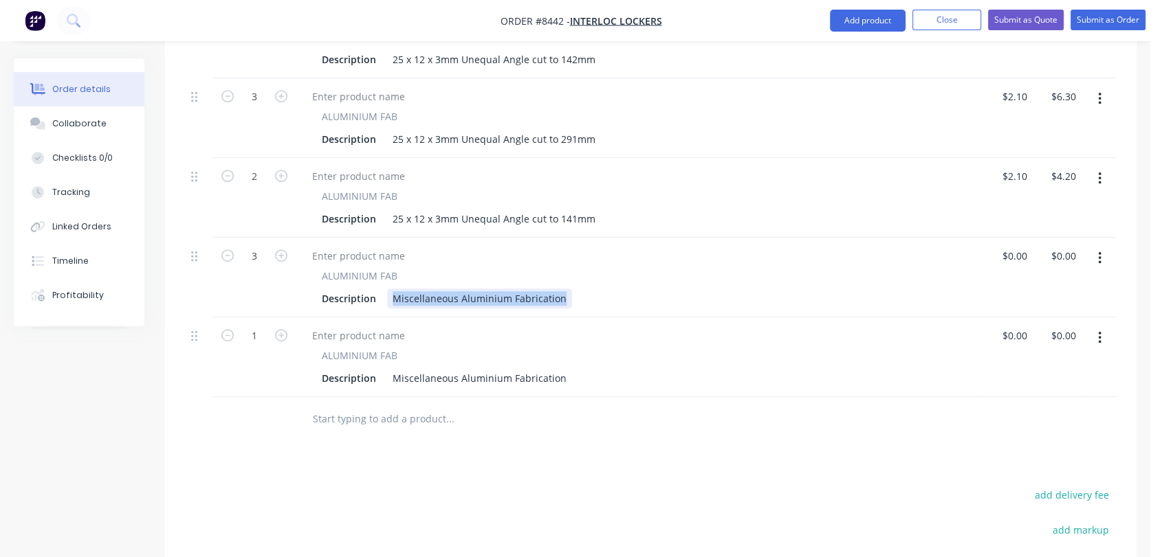
drag, startPoint x: 385, startPoint y: 280, endPoint x: 612, endPoint y: 276, distance: 226.8
click at [612, 289] on div "Description Miscellaneous Aluminium Fabrication" at bounding box center [636, 299] width 641 height 20
paste div
drag, startPoint x: 573, startPoint y: 277, endPoint x: 557, endPoint y: 276, distance: 15.1
click at [557, 289] on div "25 x 12 x 3mm Unequal Angle cut to 100mm" at bounding box center [494, 299] width 214 height 20
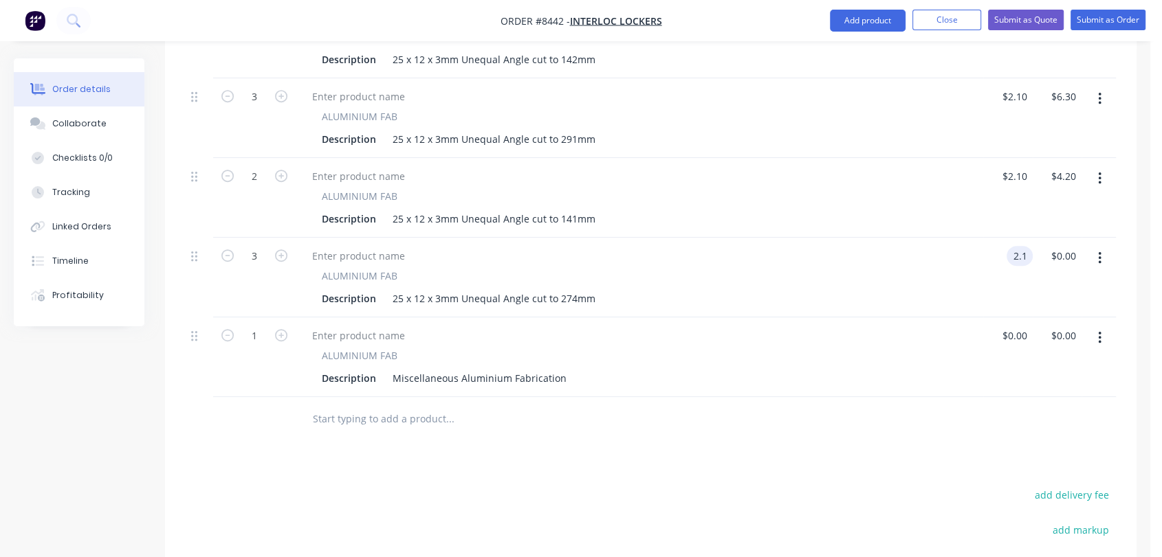
type input "$2.10"
type input "$6.30"
click at [262, 326] on input "1" at bounding box center [254, 336] width 36 height 21
type input "8"
drag, startPoint x: 390, startPoint y: 353, endPoint x: 590, endPoint y: 331, distance: 202.0
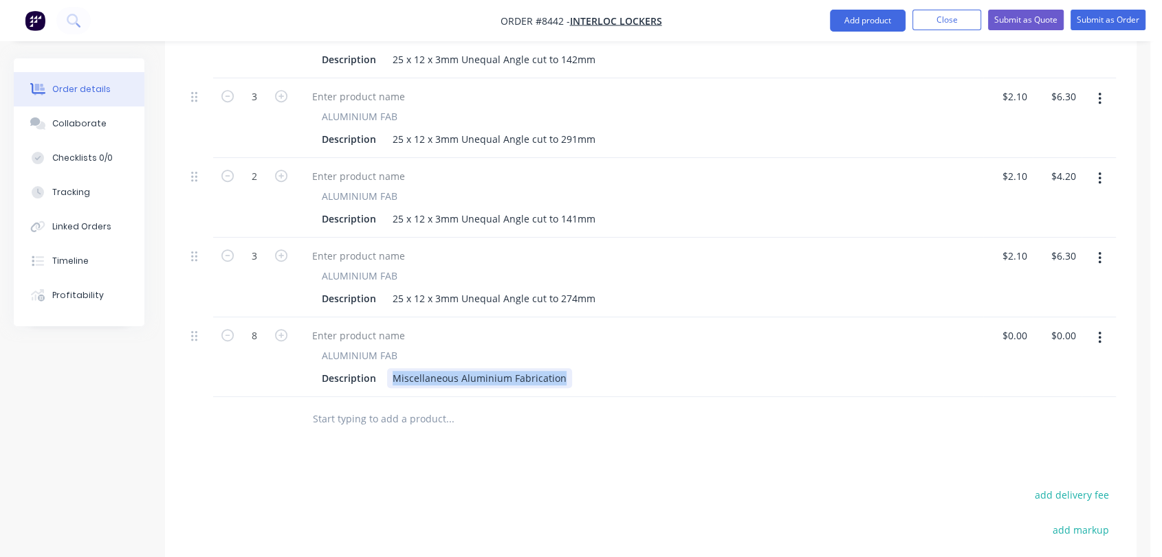
click at [590, 348] on div "ALUMINIUM FAB Description Miscellaneous Aluminium Fabrication" at bounding box center [639, 368] width 676 height 40
paste div
click at [490, 368] on div "13mm Insert cut to 600mm" at bounding box center [454, 378] width 135 height 20
type input "$2.35"
type input "$18.80"
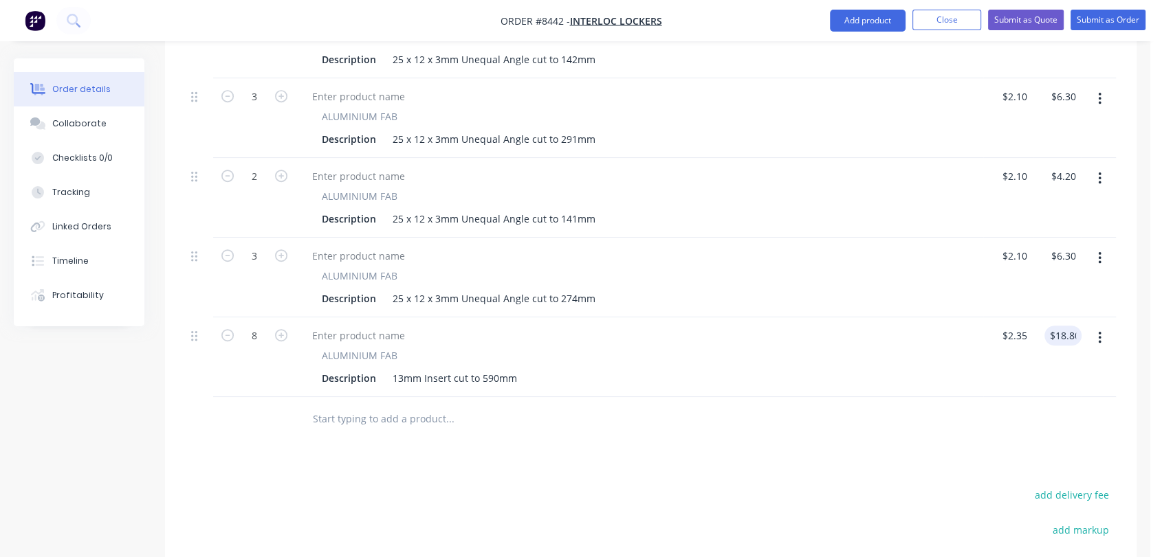
click at [347, 405] on input "text" at bounding box center [449, 418] width 275 height 27
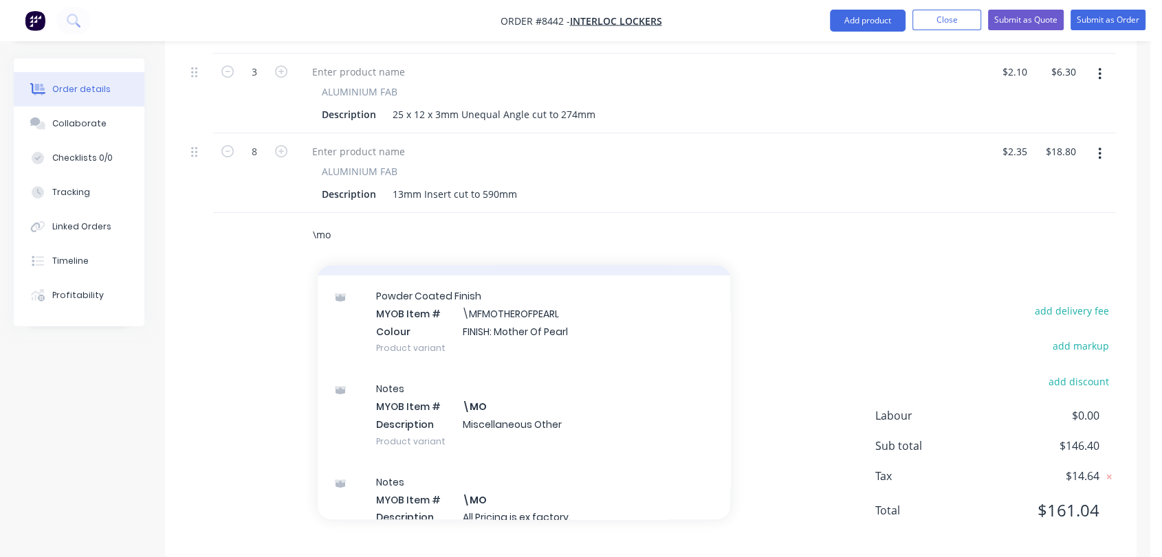
scroll to position [153, 0]
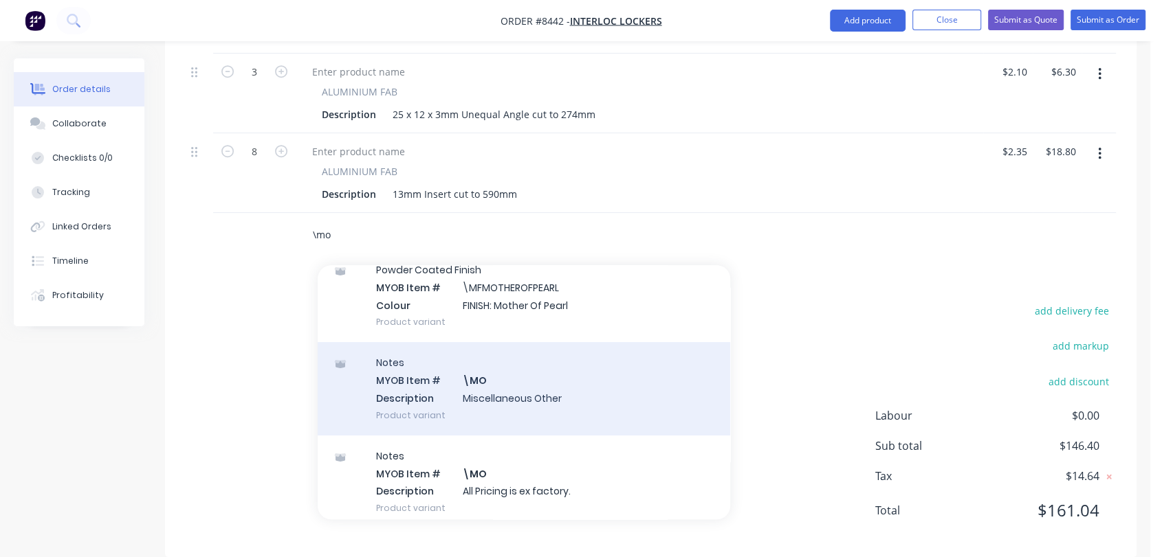
type input "\mo"
click at [496, 359] on div "Notes MYOB Item # \MO Description Miscellaneous Other Product variant" at bounding box center [524, 388] width 412 height 93
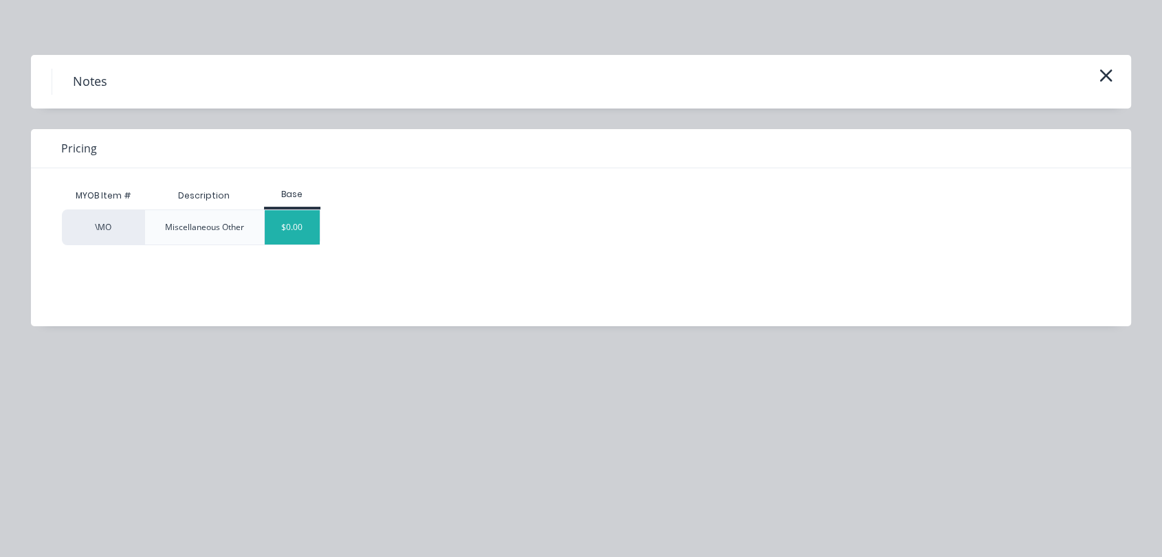
click at [296, 227] on div "$0.00" at bounding box center [293, 227] width 56 height 34
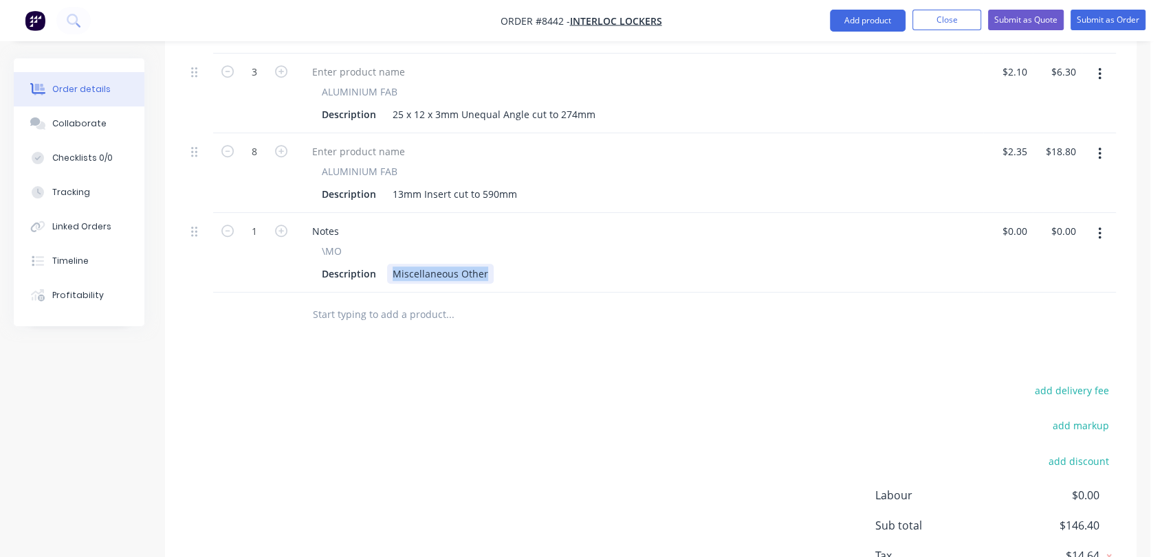
drag, startPoint x: 390, startPoint y: 252, endPoint x: 537, endPoint y: 269, distance: 148.0
click at [537, 269] on div "Notes \MO Description Miscellaneous Other" at bounding box center [639, 253] width 687 height 80
paste div
click at [434, 301] on input "text" at bounding box center [449, 314] width 275 height 27
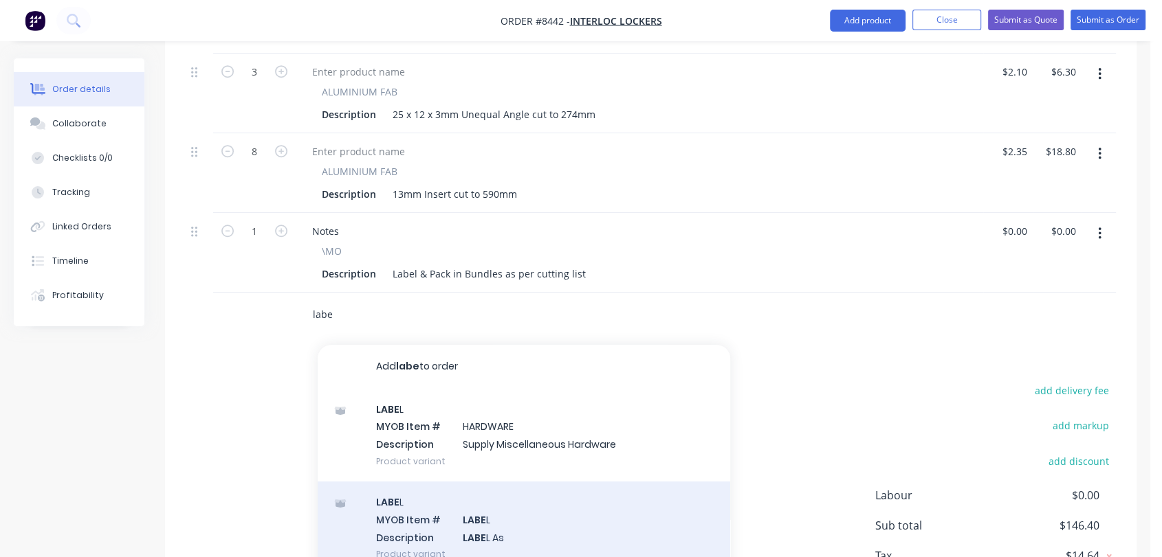
type input "labe"
click at [511, 515] on div "LABE L MYOB Item # LABE L Description LABE L As Product variant" at bounding box center [524, 528] width 412 height 93
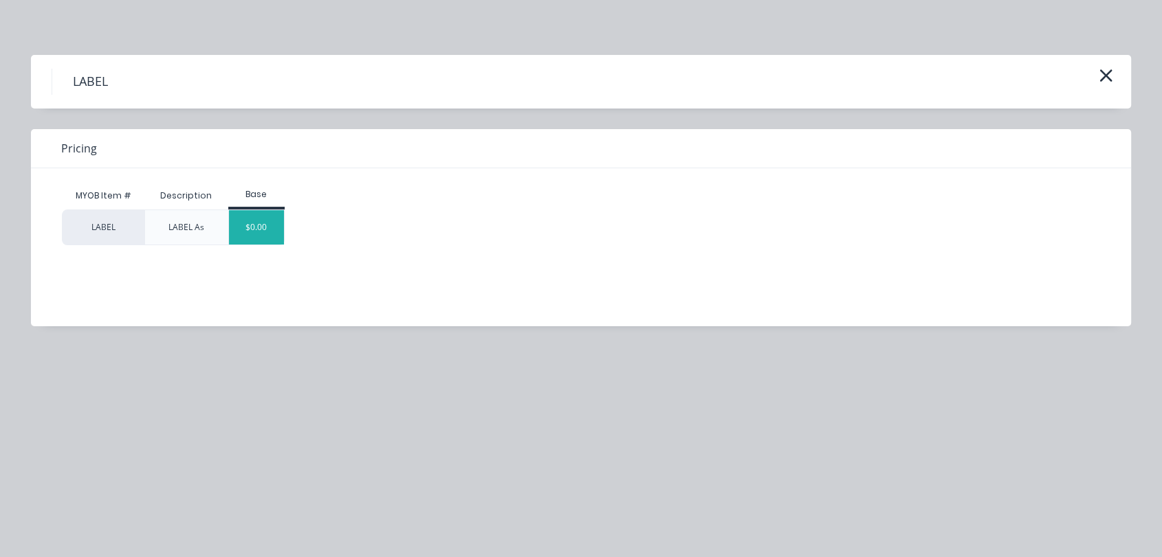
click at [260, 221] on div "$0.00" at bounding box center [257, 227] width 56 height 34
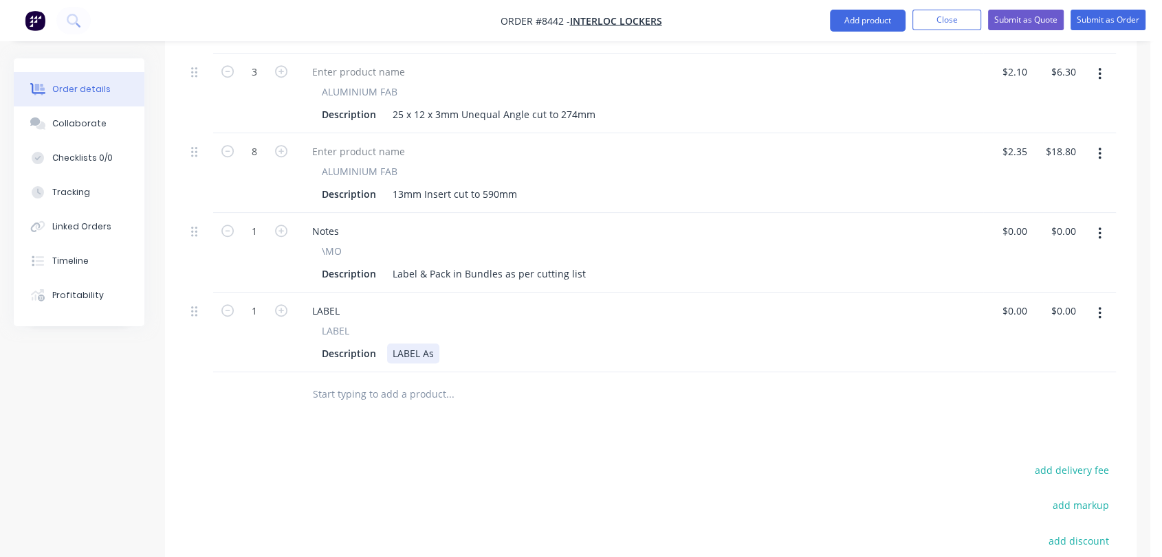
click at [437, 344] on div "LABEL As" at bounding box center [413, 354] width 52 height 20
type input "$0.00"
click at [113, 124] on button "Collaborate" at bounding box center [79, 124] width 131 height 34
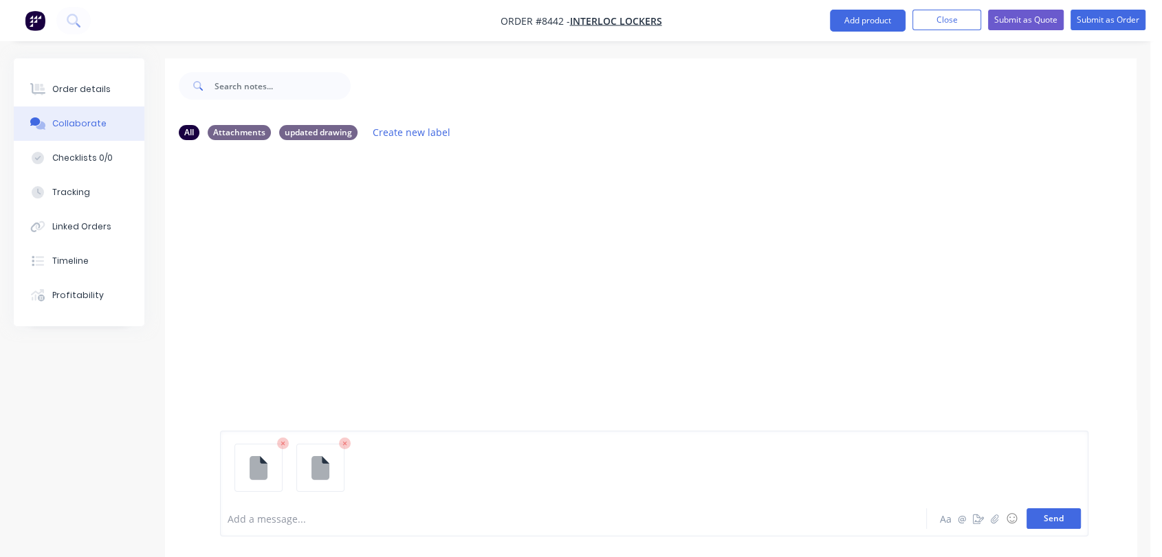
click at [1055, 523] on button "Send" at bounding box center [1053, 519] width 54 height 21
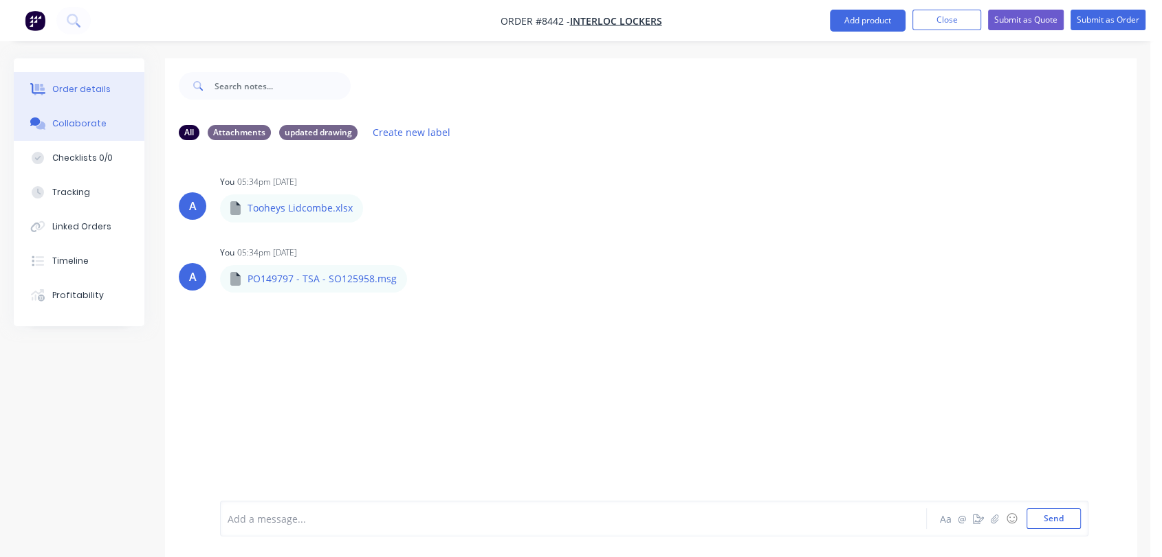
click at [82, 87] on div "Order details" at bounding box center [81, 89] width 58 height 12
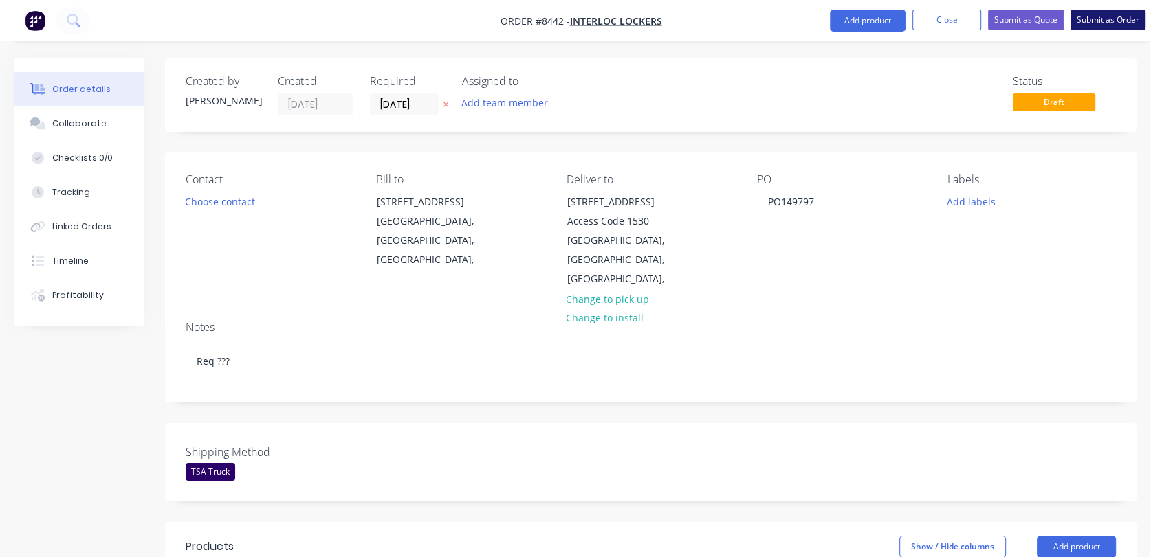
click at [1104, 18] on button "Submit as Order" at bounding box center [1107, 20] width 75 height 21
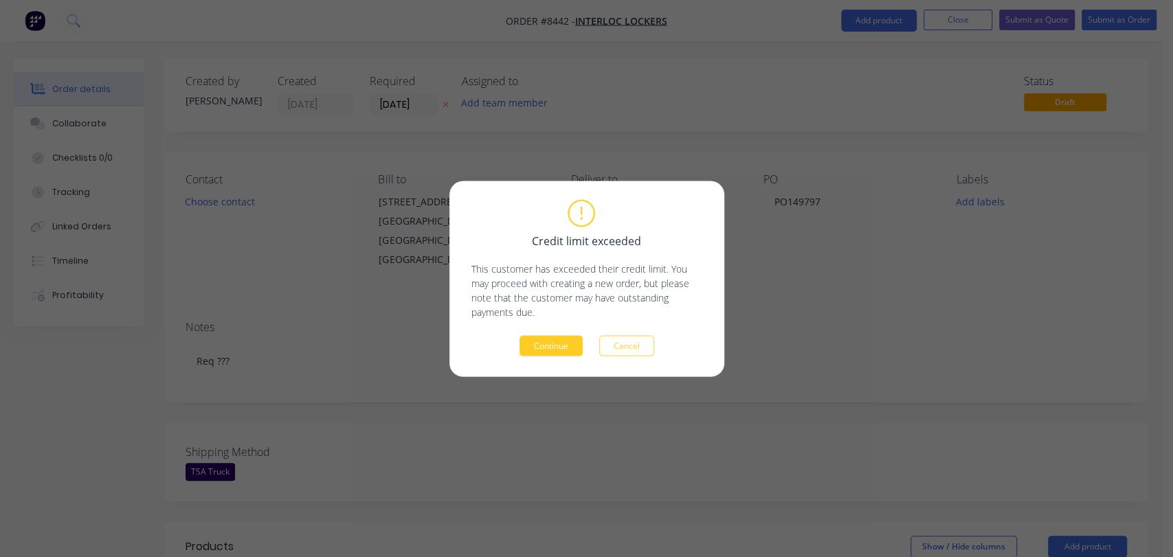
click at [541, 340] on button "Continue" at bounding box center [551, 345] width 63 height 21
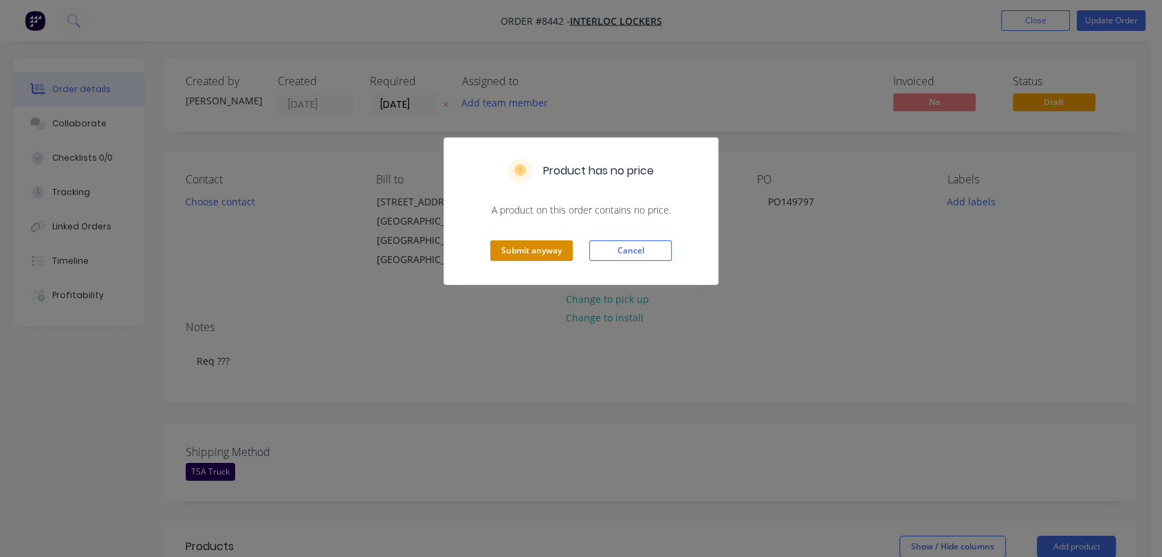
click at [537, 256] on button "Submit anyway" at bounding box center [531, 251] width 82 height 21
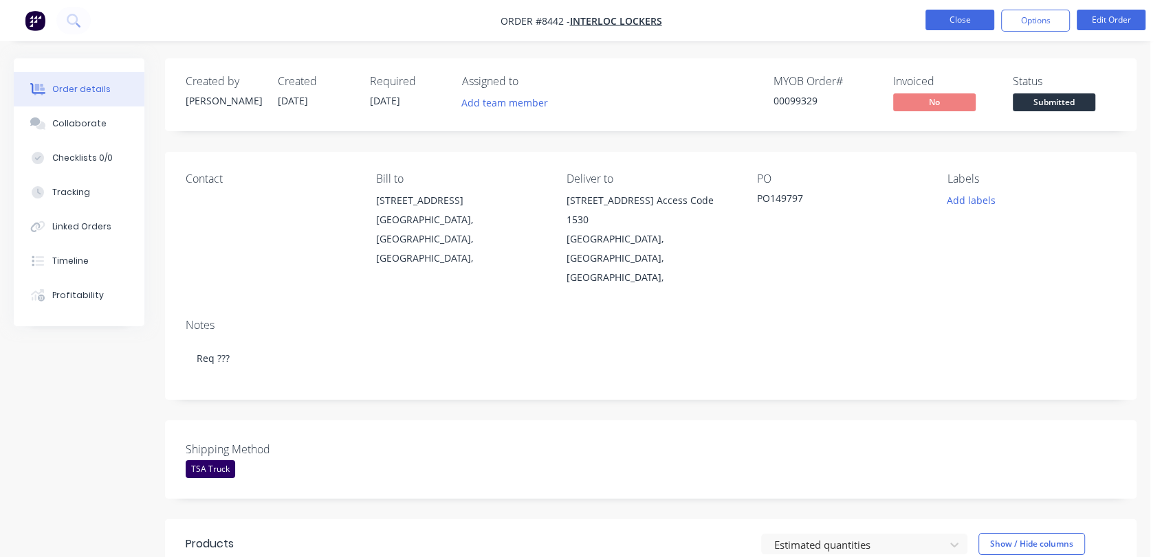
click at [960, 21] on button "Close" at bounding box center [959, 20] width 69 height 21
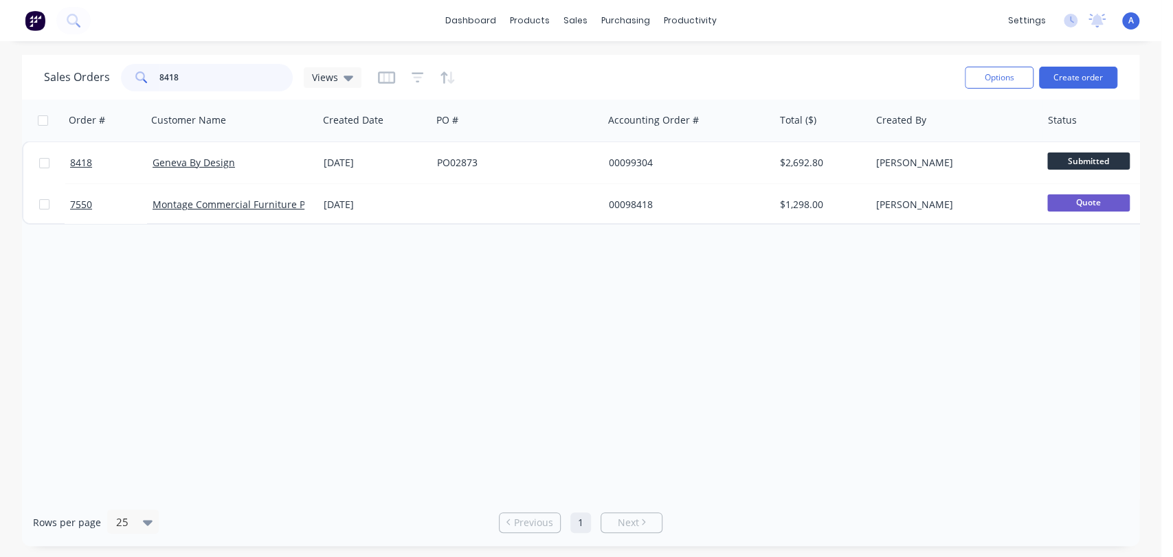
drag, startPoint x: 193, startPoint y: 69, endPoint x: 144, endPoint y: 79, distance: 50.5
click at [144, 79] on div "8418" at bounding box center [207, 77] width 172 height 27
type input "99141"
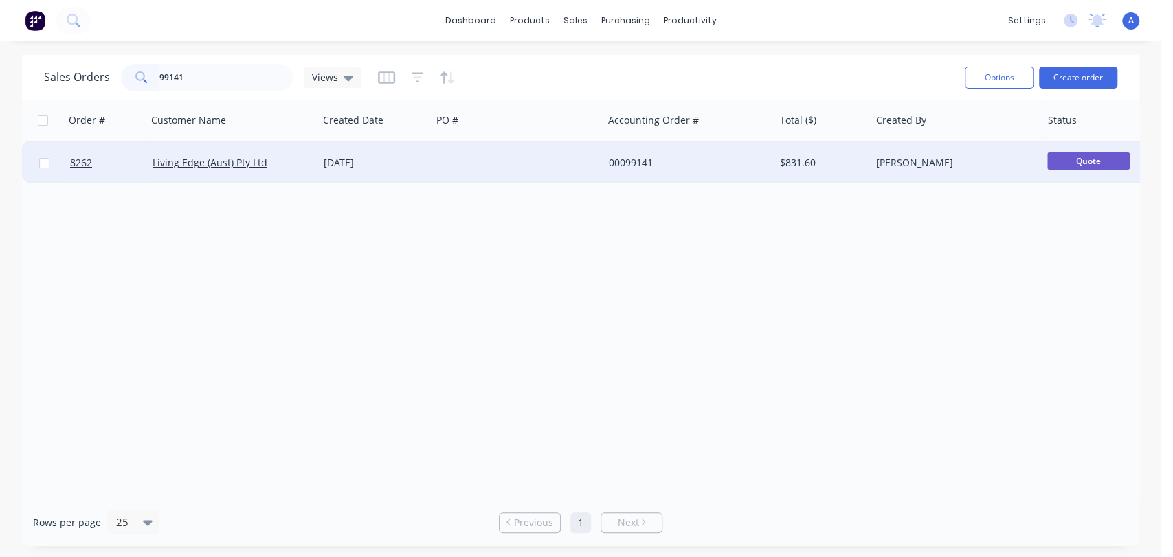
click at [430, 164] on div "[DATE]" at bounding box center [374, 162] width 113 height 41
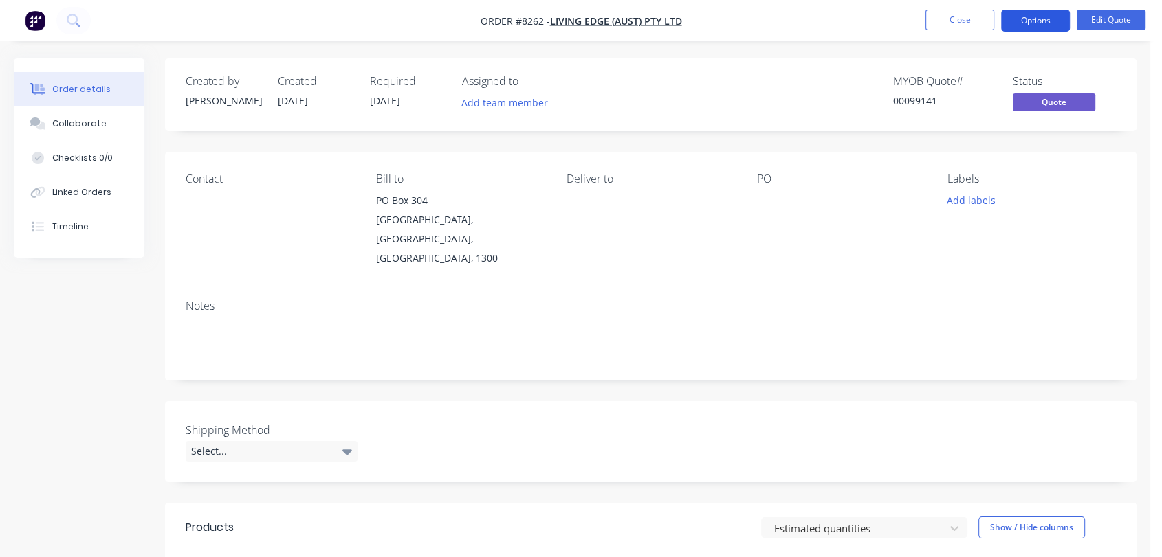
click at [1039, 12] on button "Options" at bounding box center [1035, 21] width 69 height 22
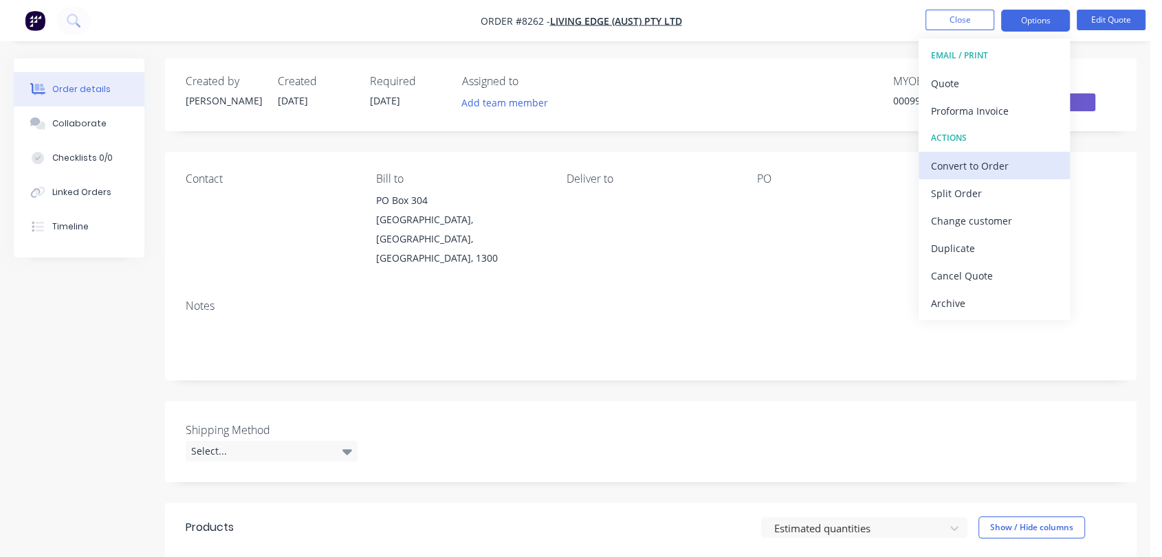
click at [1007, 158] on div "Convert to Order" at bounding box center [994, 166] width 126 height 20
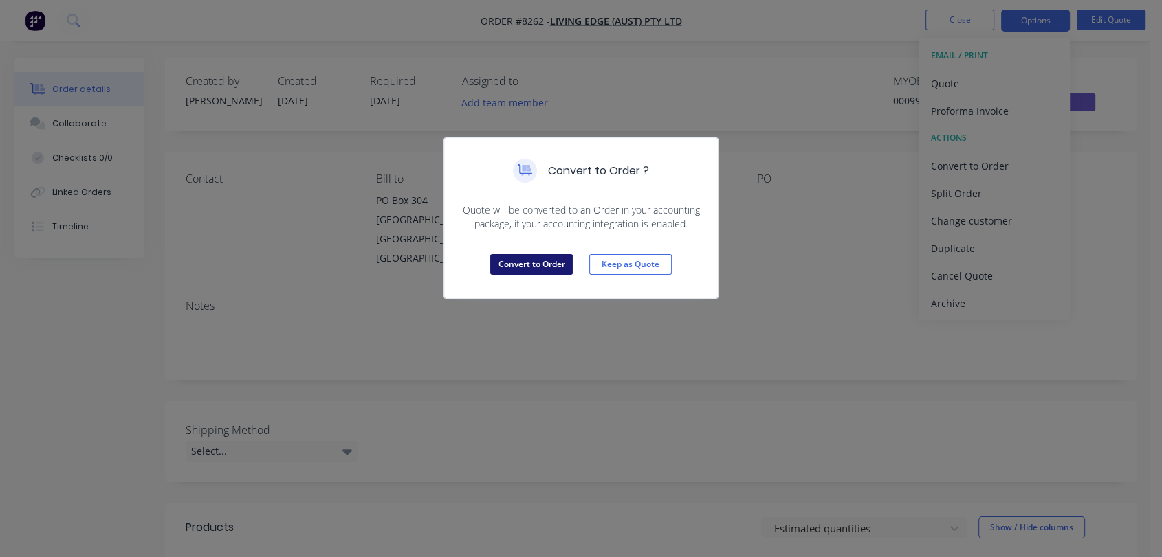
click at [546, 263] on button "Convert to Order" at bounding box center [531, 264] width 82 height 21
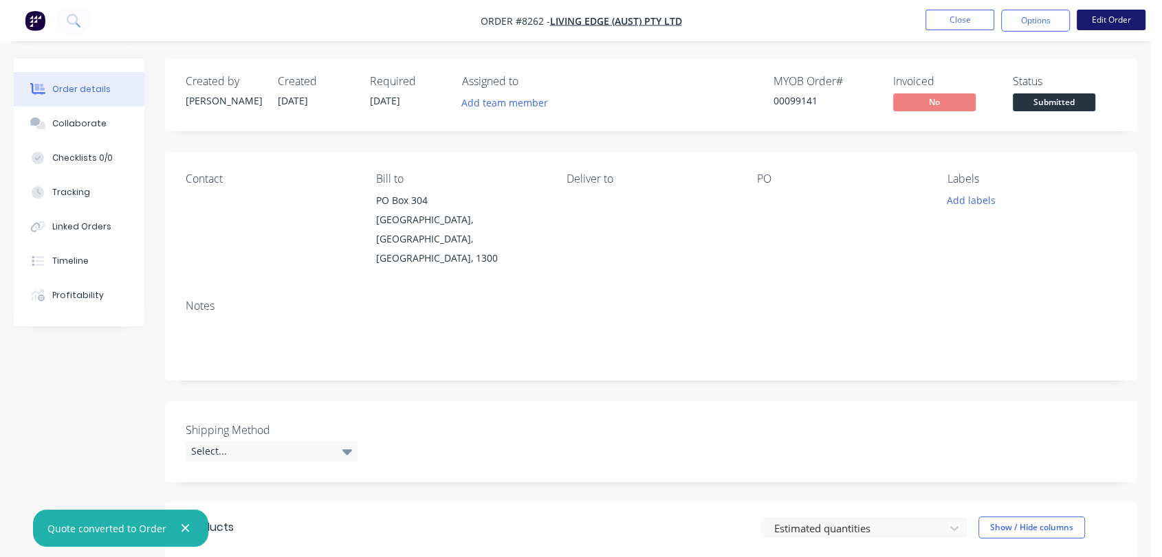
click at [1116, 17] on button "Edit Order" at bounding box center [1110, 20] width 69 height 21
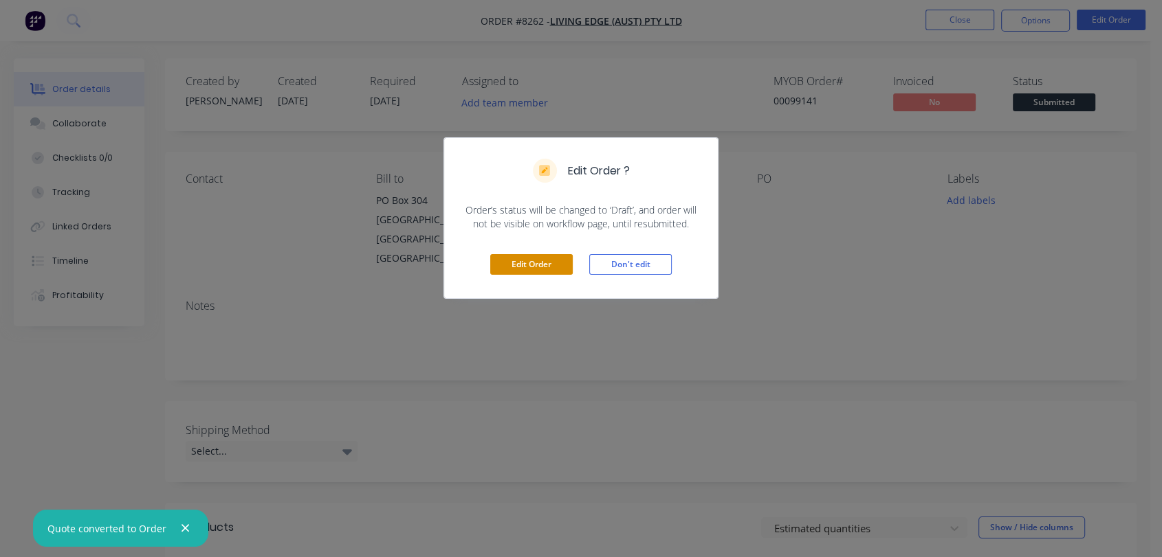
click at [524, 261] on button "Edit Order" at bounding box center [531, 264] width 82 height 21
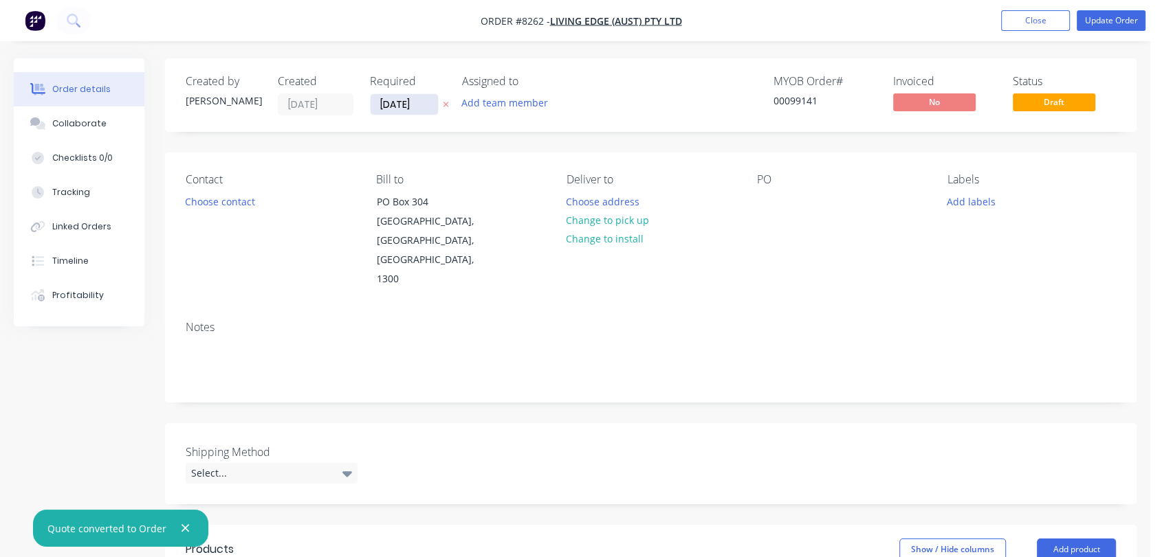
click at [427, 107] on input "[DATE]" at bounding box center [403, 104] width 67 height 21
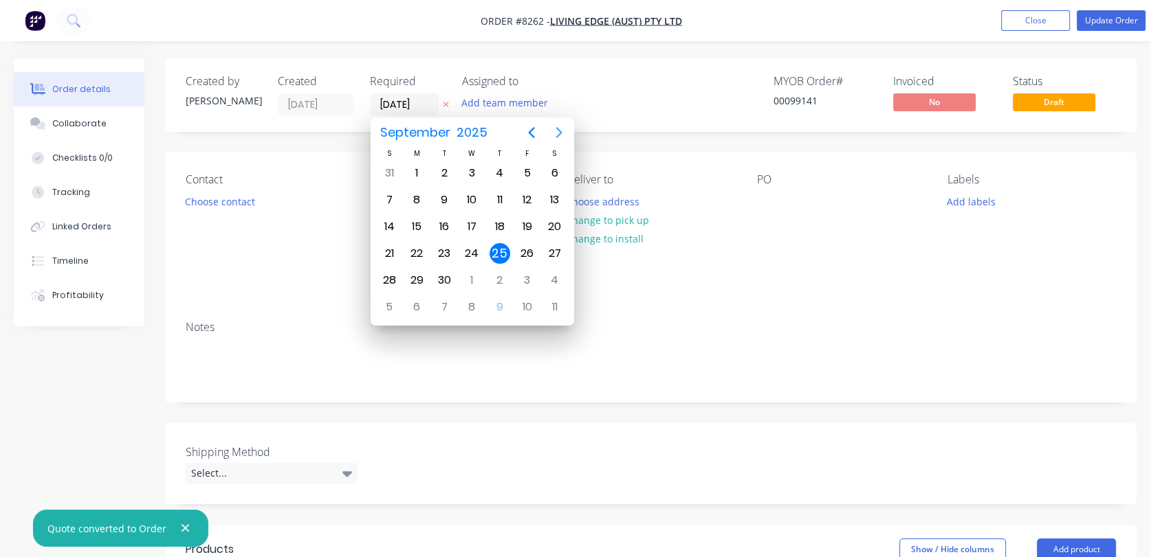
click at [555, 128] on icon "Next page" at bounding box center [558, 132] width 6 height 11
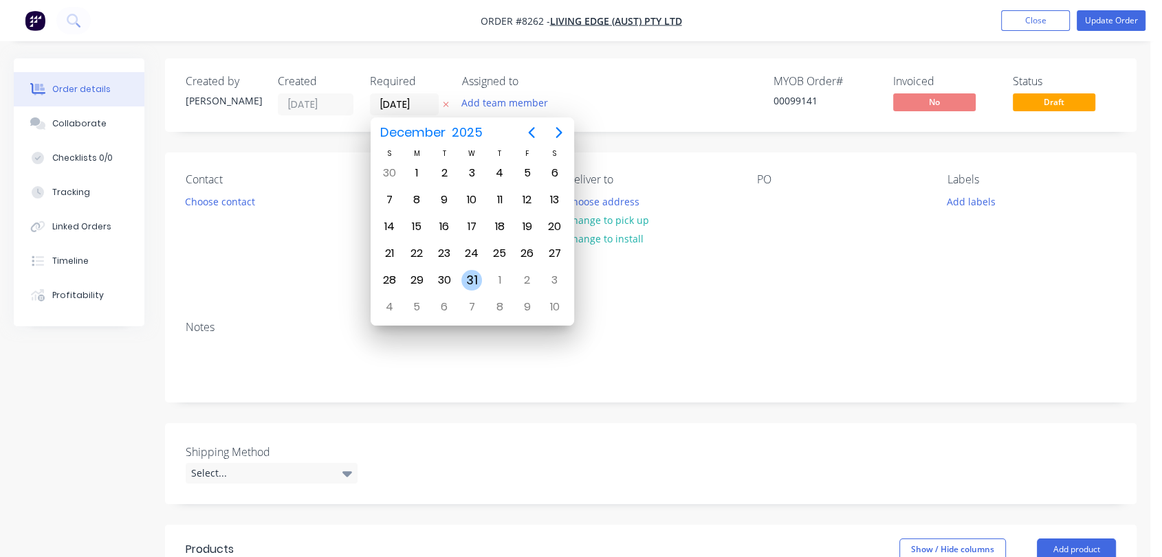
click at [474, 276] on div "31" at bounding box center [471, 280] width 21 height 21
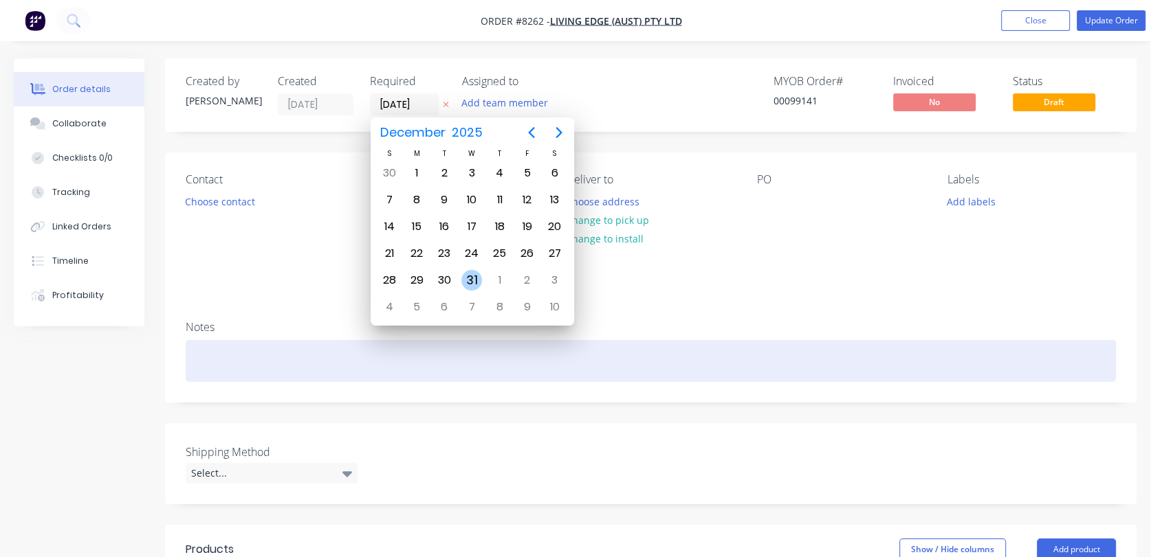
type input "[DATE]"
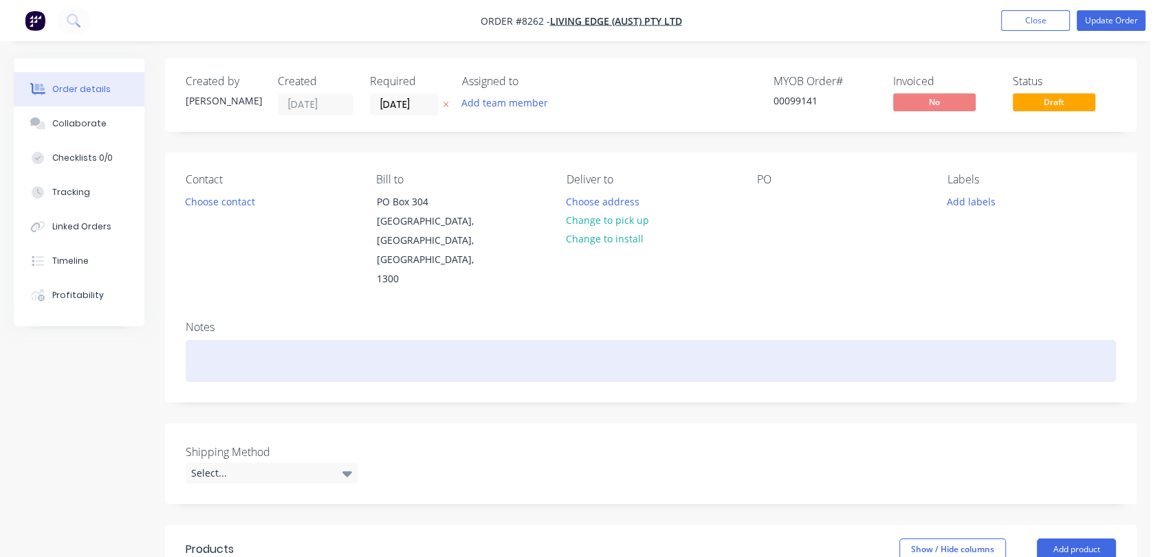
click at [196, 340] on div at bounding box center [651, 361] width 930 height 42
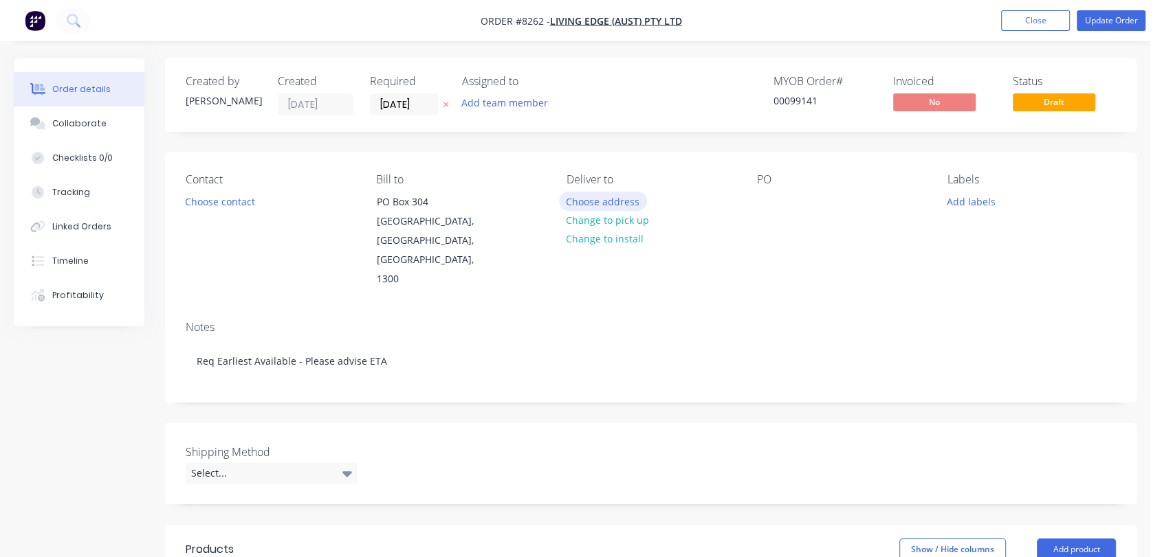
click at [610, 197] on button "Choose address" at bounding box center [603, 201] width 88 height 19
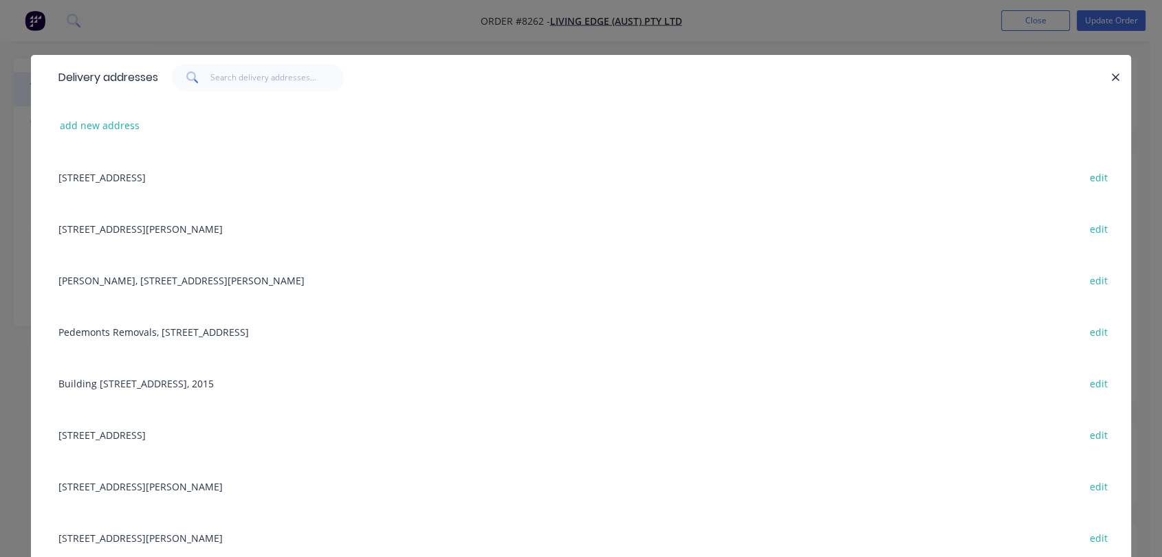
click at [124, 276] on div "[PERSON_NAME], [STREET_ADDRESS][PERSON_NAME] edit" at bounding box center [581, 280] width 1058 height 52
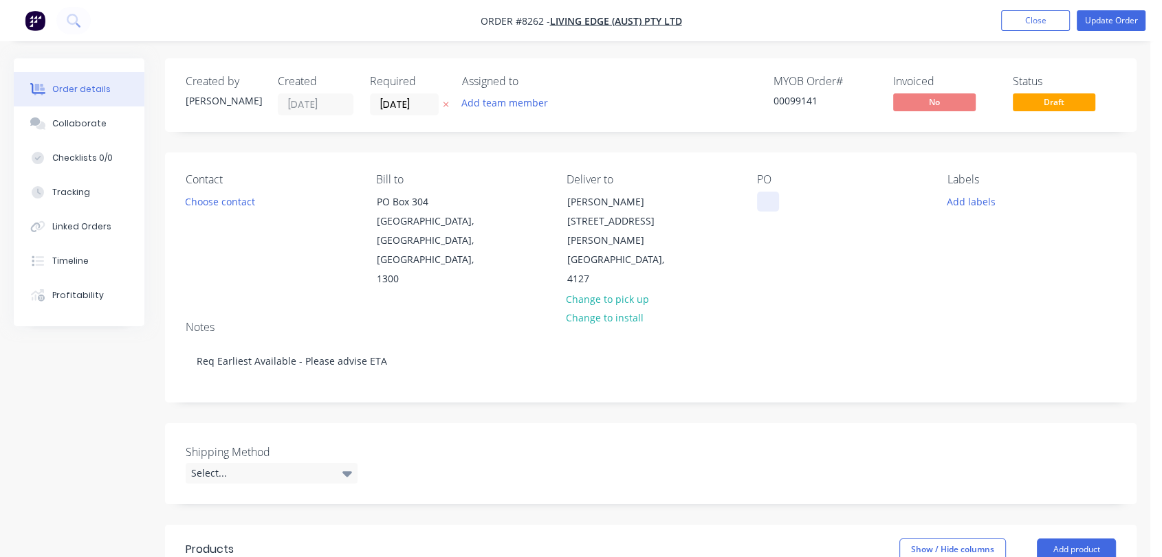
click at [773, 202] on div at bounding box center [768, 202] width 22 height 20
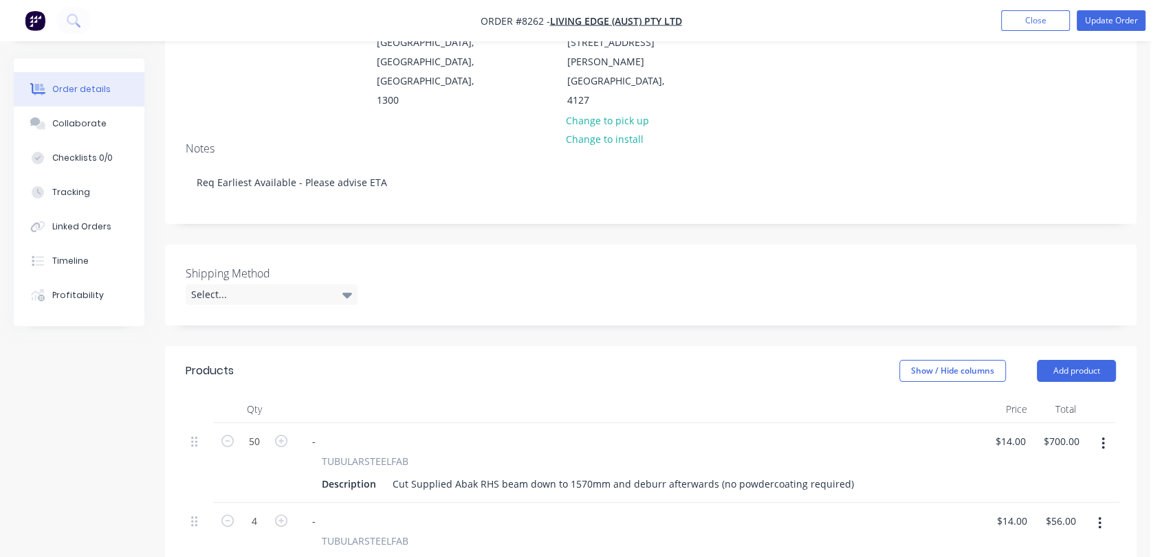
scroll to position [229, 0]
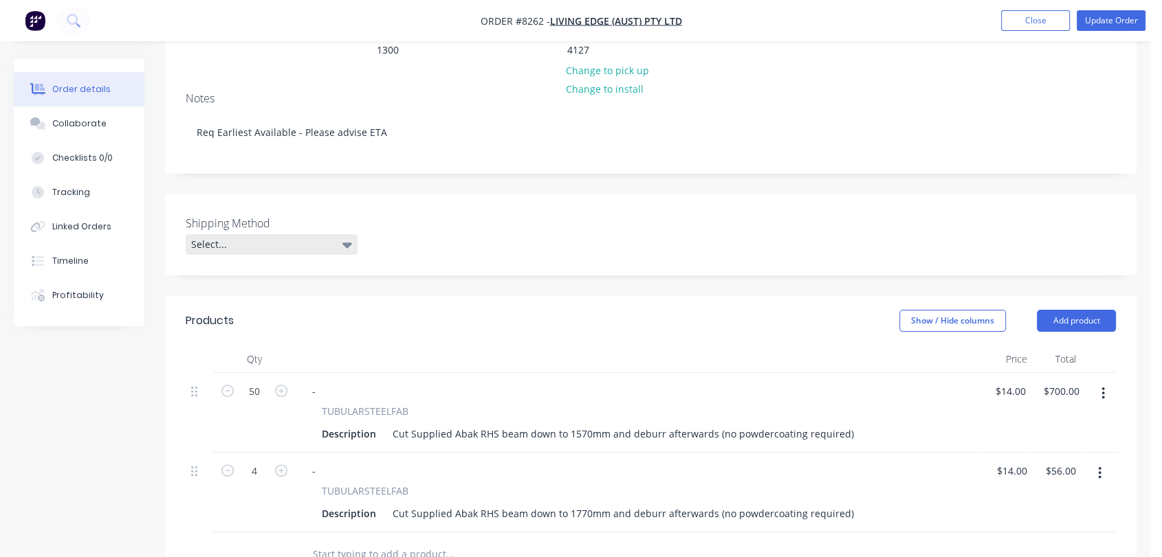
click at [287, 234] on div "Select..." at bounding box center [272, 244] width 172 height 21
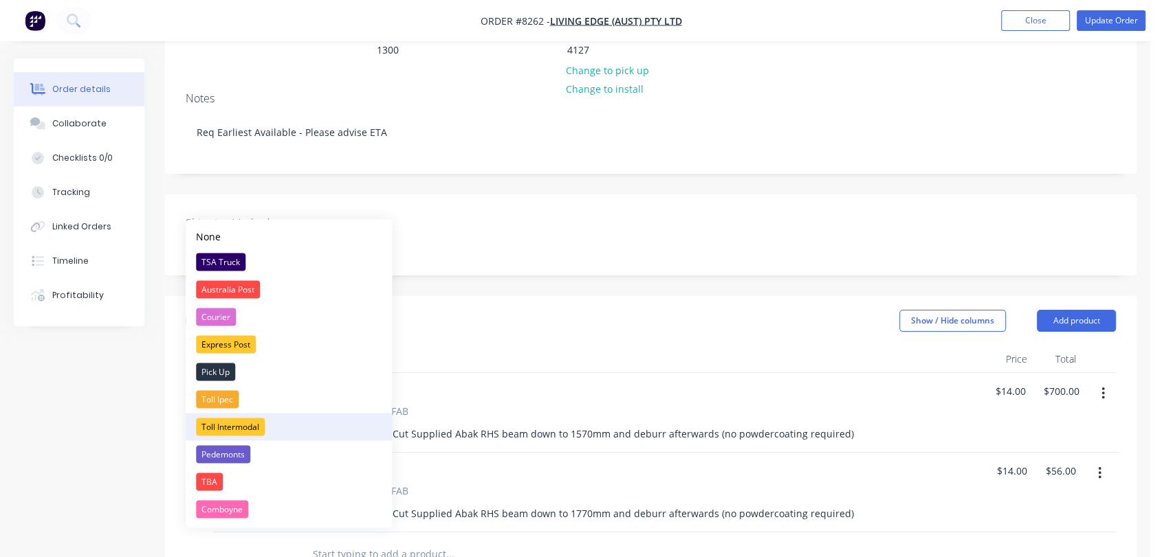
click at [239, 423] on div "Toll Intermodal" at bounding box center [230, 427] width 69 height 18
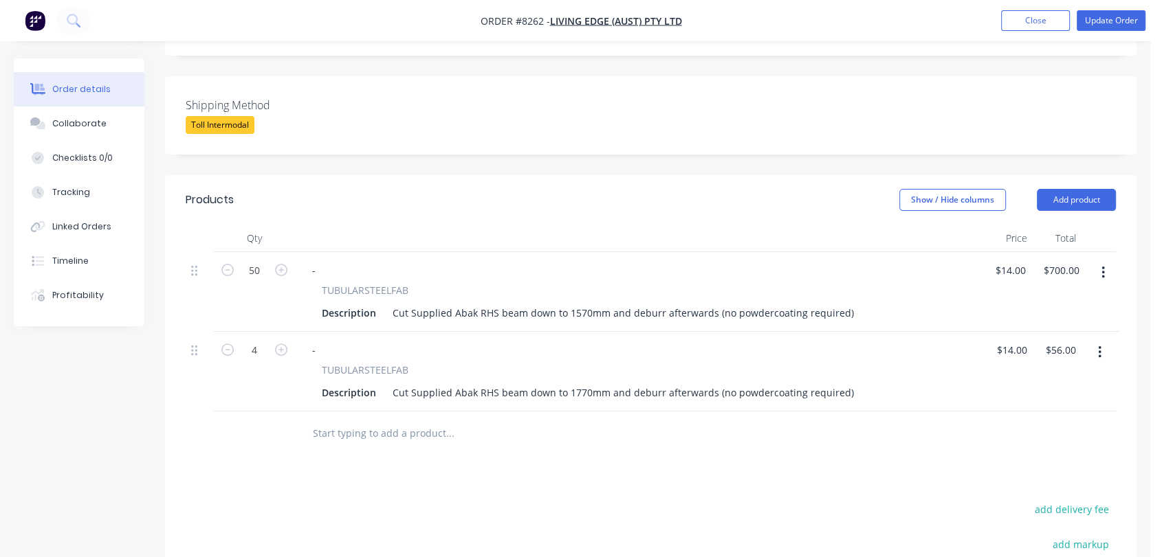
scroll to position [381, 0]
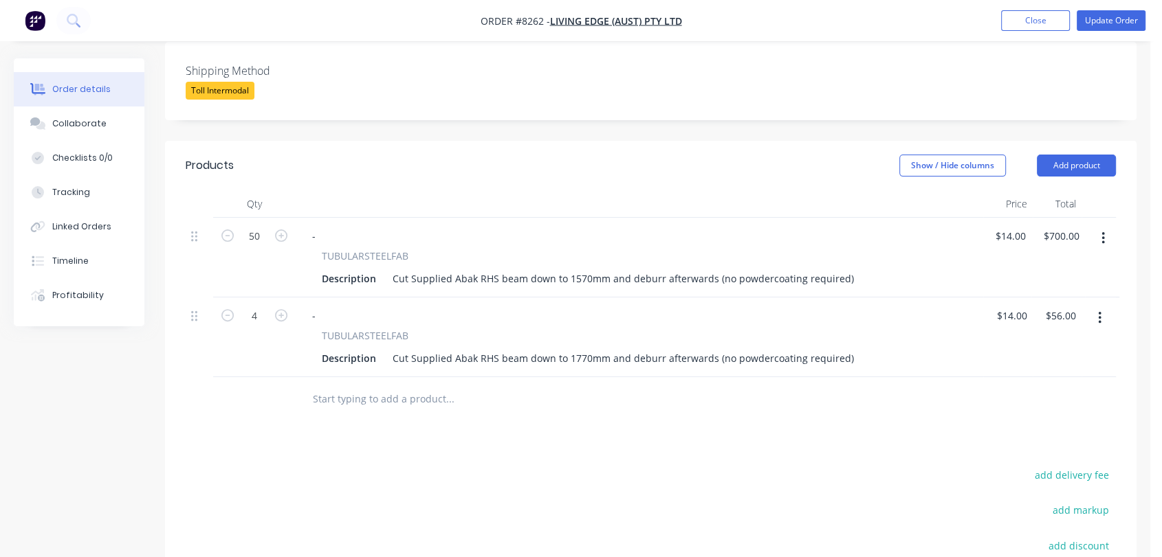
click at [385, 386] on input "text" at bounding box center [449, 399] width 275 height 27
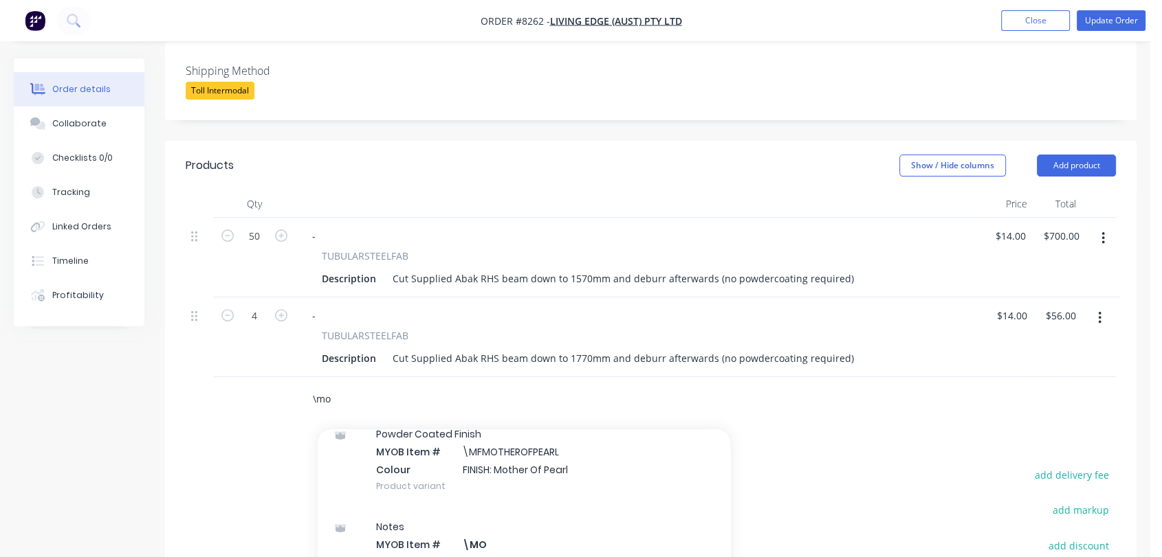
scroll to position [229, 0]
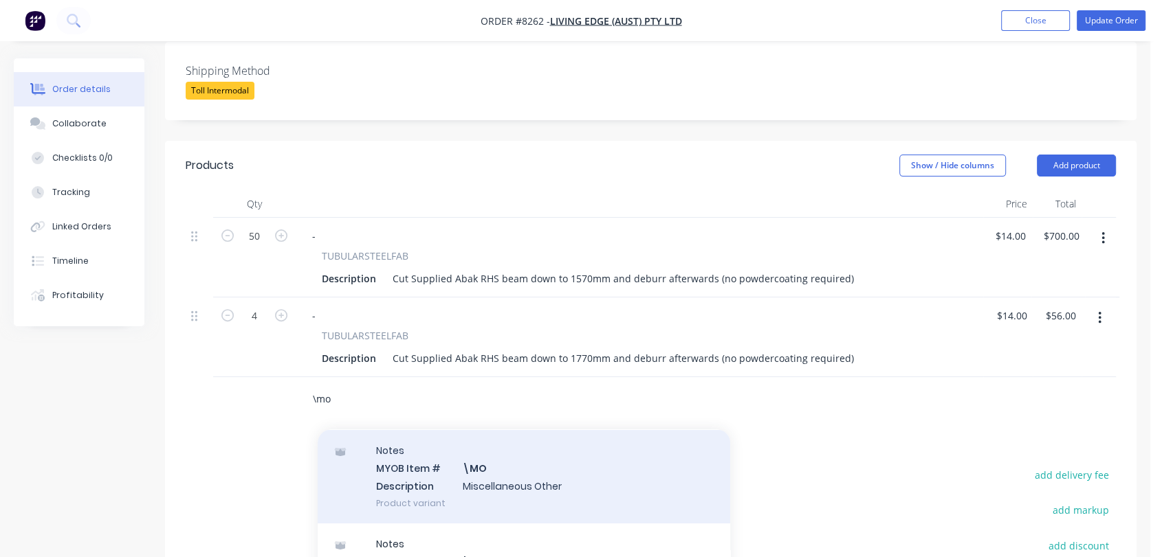
type input "\mo"
click at [522, 441] on div "Notes MYOB Item # \MO Description Miscellaneous Other Product variant" at bounding box center [524, 476] width 412 height 93
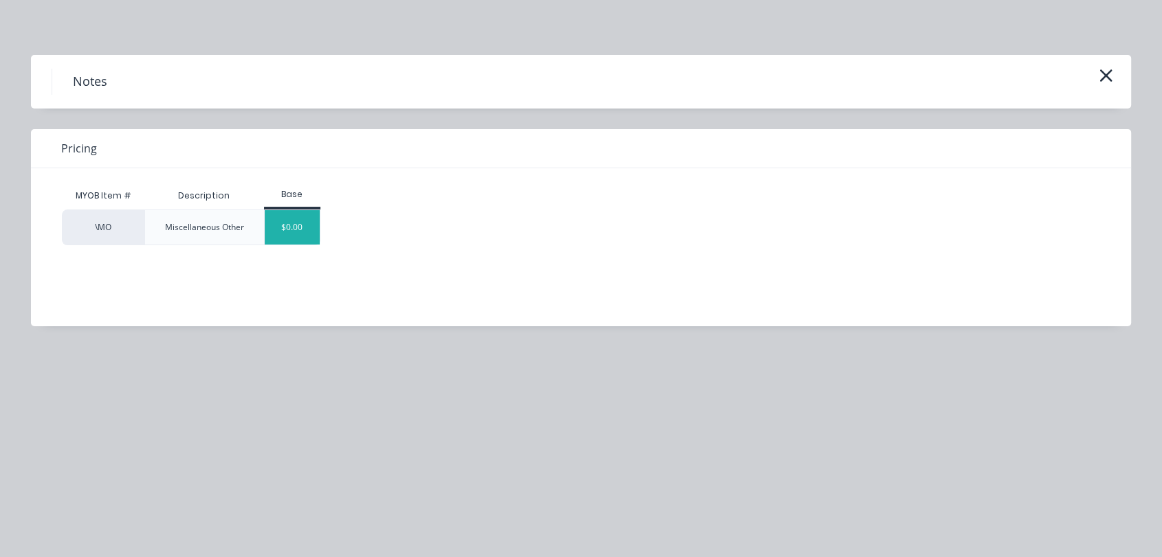
click at [280, 230] on div "$0.00" at bounding box center [293, 227] width 56 height 34
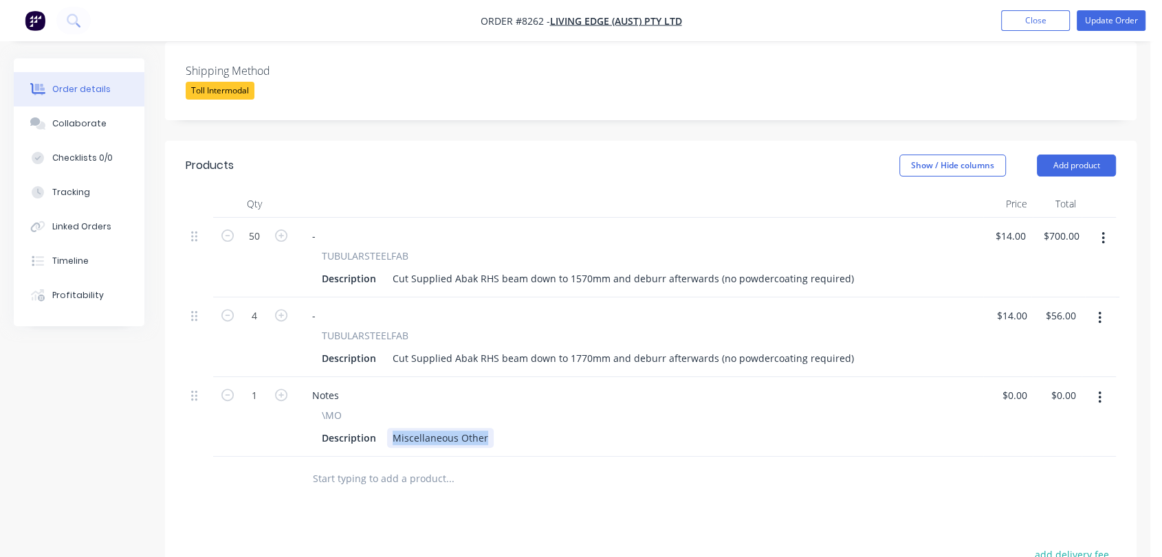
drag, startPoint x: 391, startPoint y: 394, endPoint x: 508, endPoint y: 397, distance: 116.9
click at [508, 428] on div "Description Miscellaneous Other" at bounding box center [636, 438] width 641 height 20
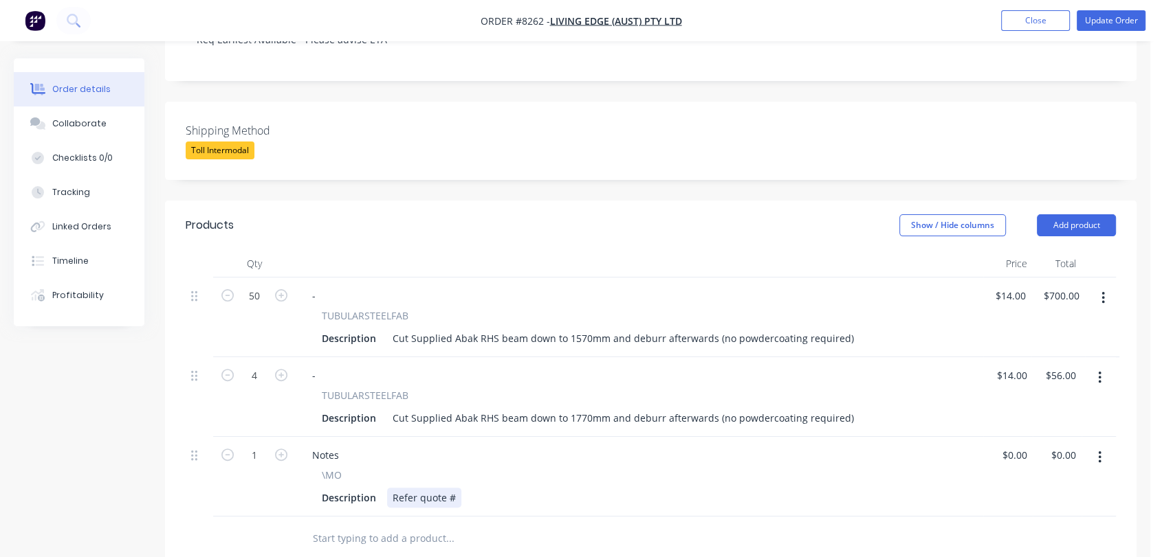
scroll to position [458, 0]
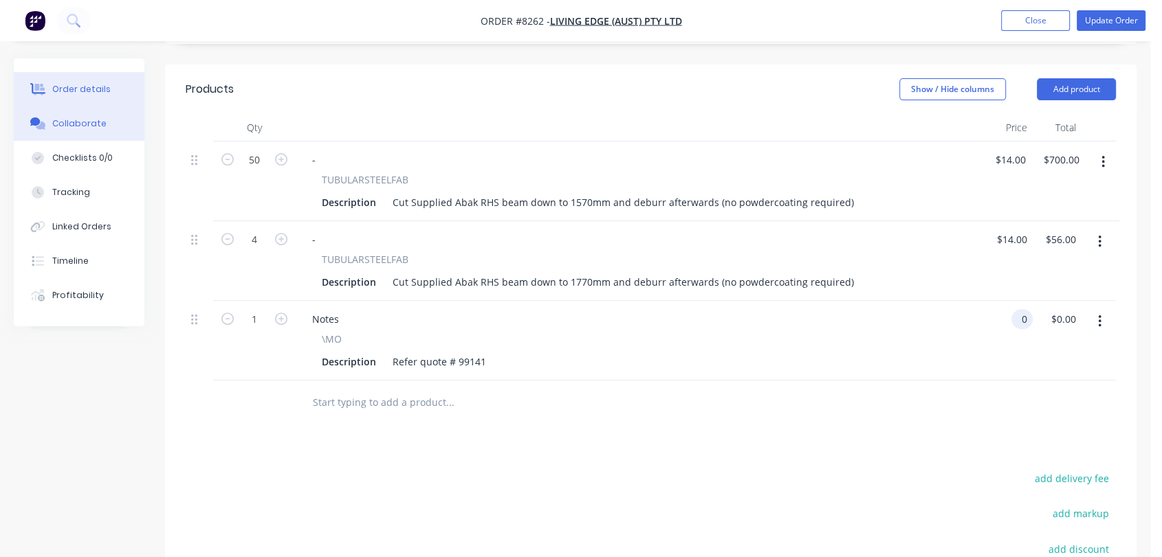
type input "$0.00"
click at [100, 122] on div "Collaborate" at bounding box center [79, 124] width 54 height 12
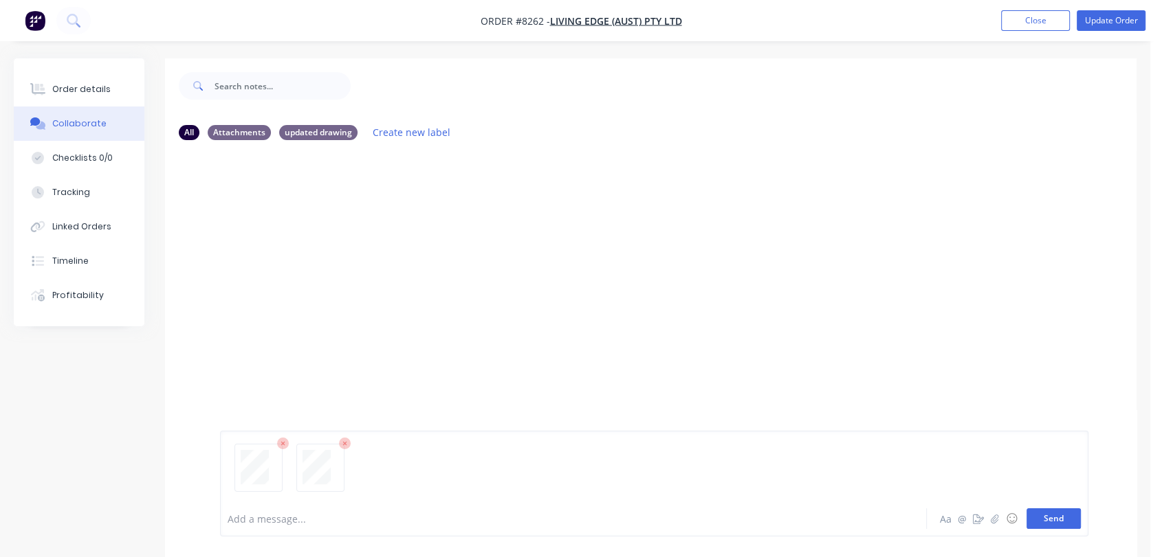
click at [1045, 513] on button "Send" at bounding box center [1053, 519] width 54 height 21
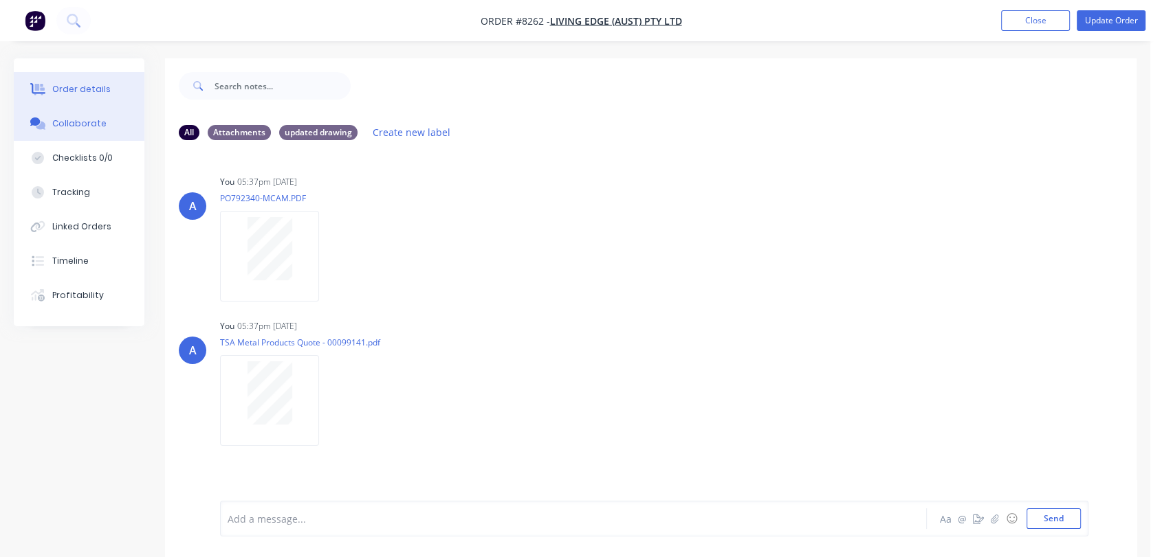
click at [94, 84] on div "Order details" at bounding box center [81, 89] width 58 height 12
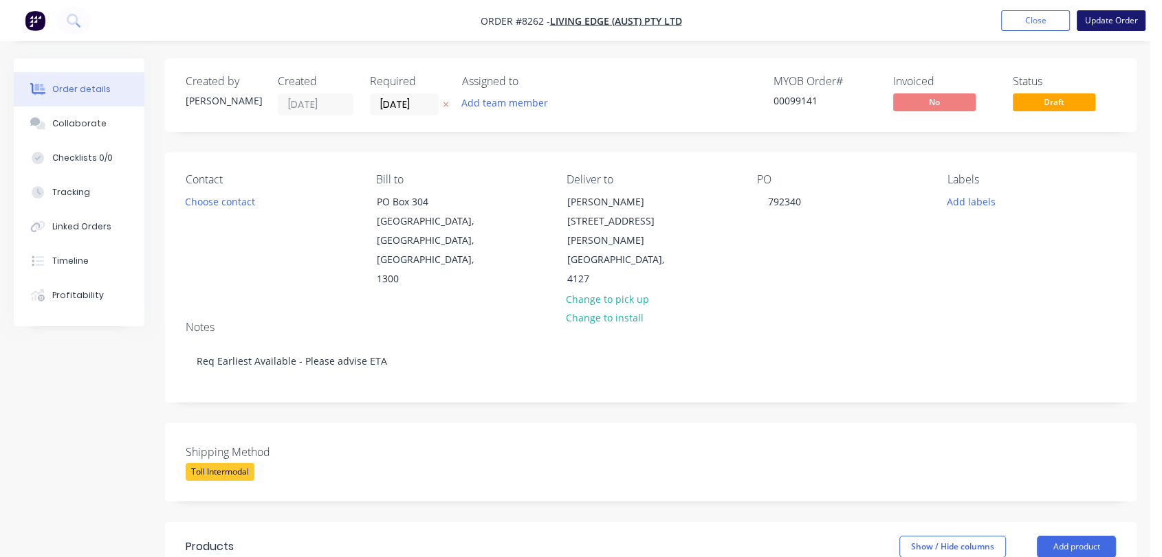
click at [1119, 16] on button "Update Order" at bounding box center [1110, 20] width 69 height 21
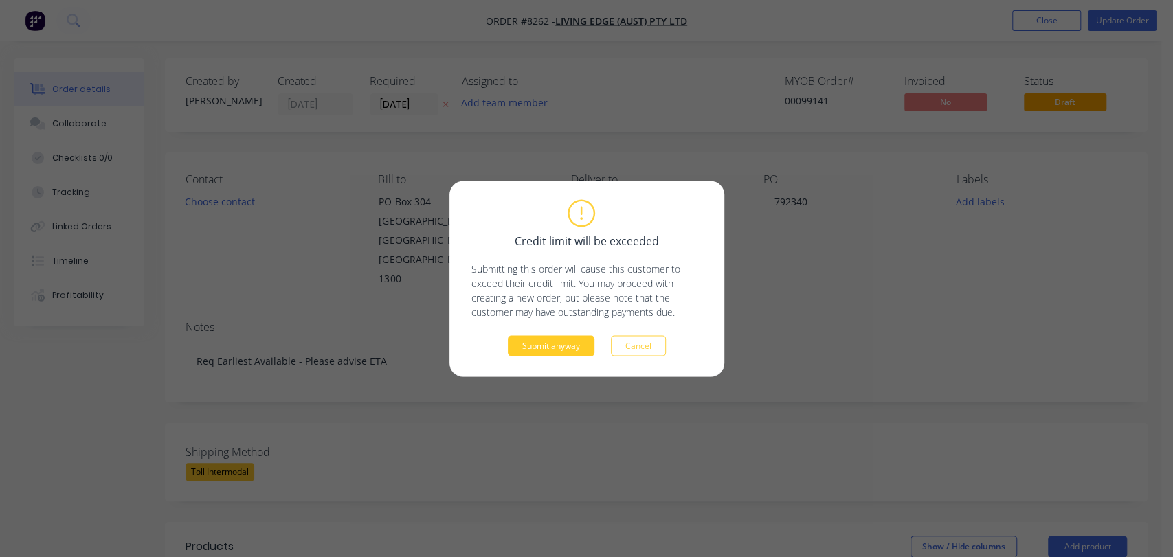
click at [566, 336] on button "Submit anyway" at bounding box center [551, 345] width 87 height 21
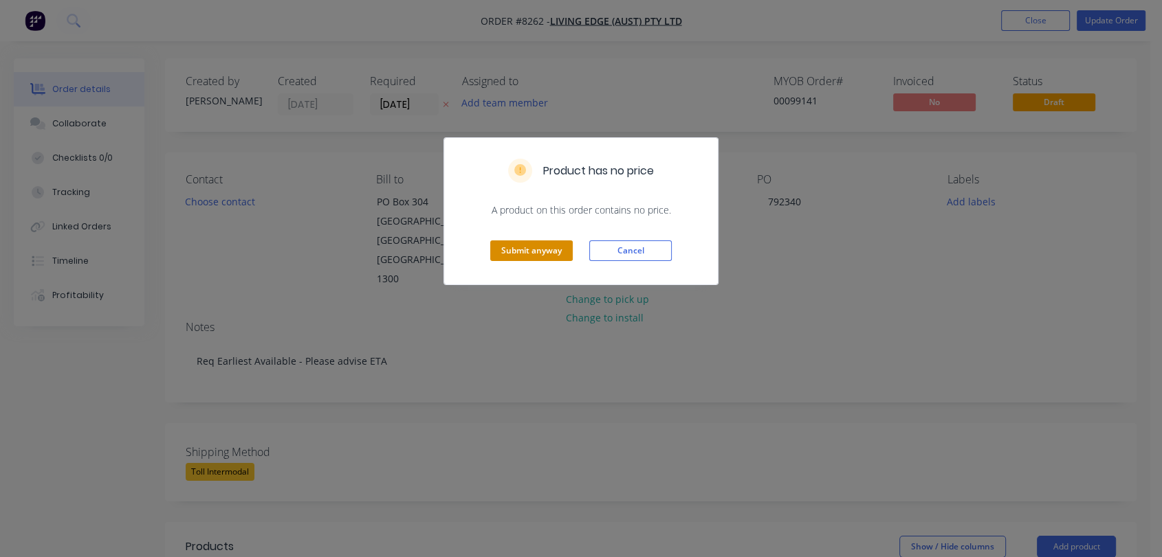
click at [533, 246] on button "Submit anyway" at bounding box center [531, 251] width 82 height 21
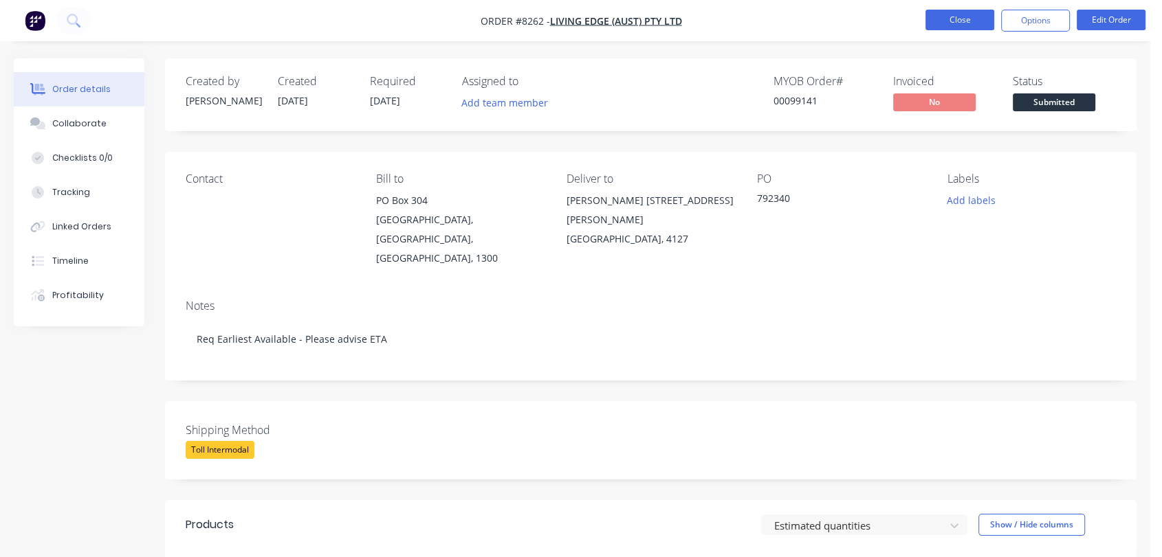
click at [964, 13] on button "Close" at bounding box center [959, 20] width 69 height 21
